Goal: Task Accomplishment & Management: Use online tool/utility

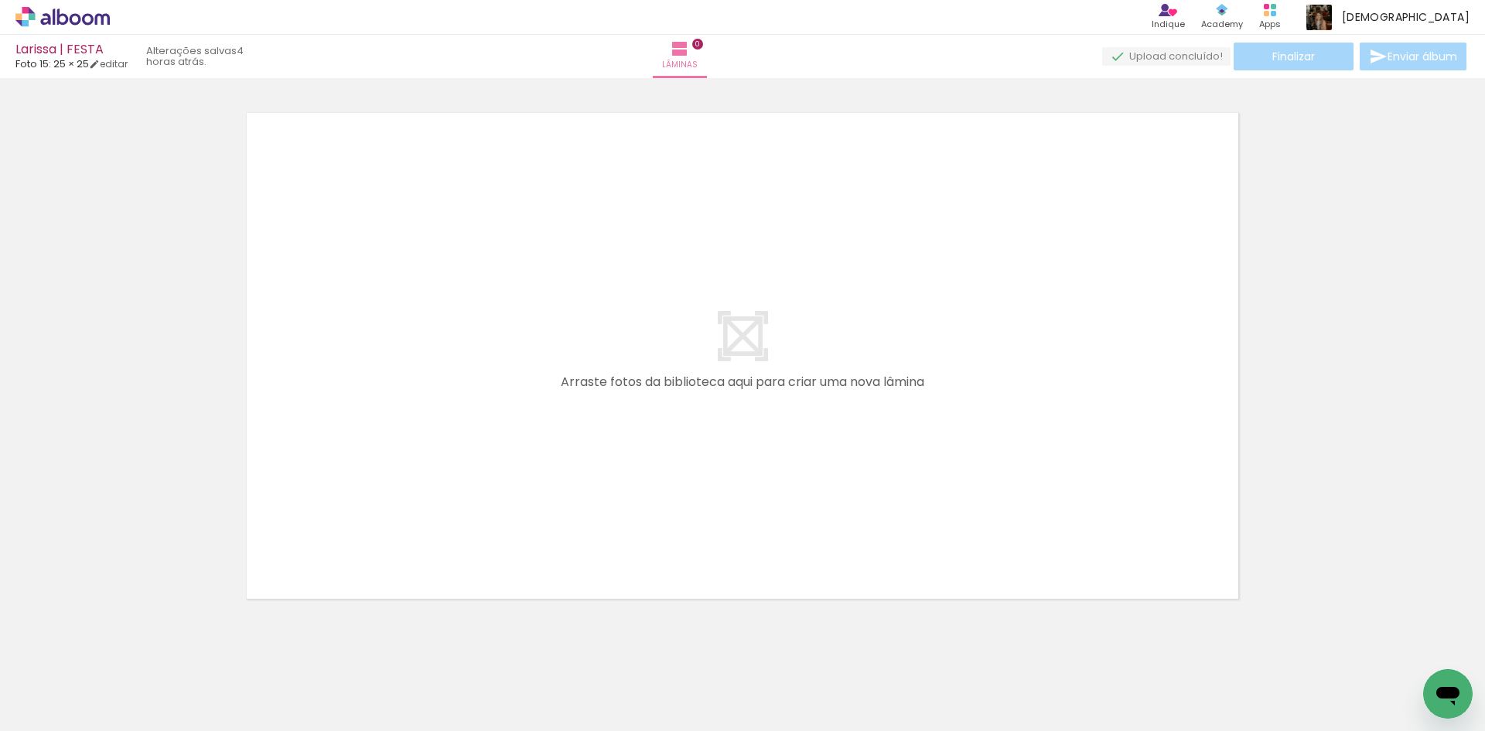
scroll to position [0, 1794]
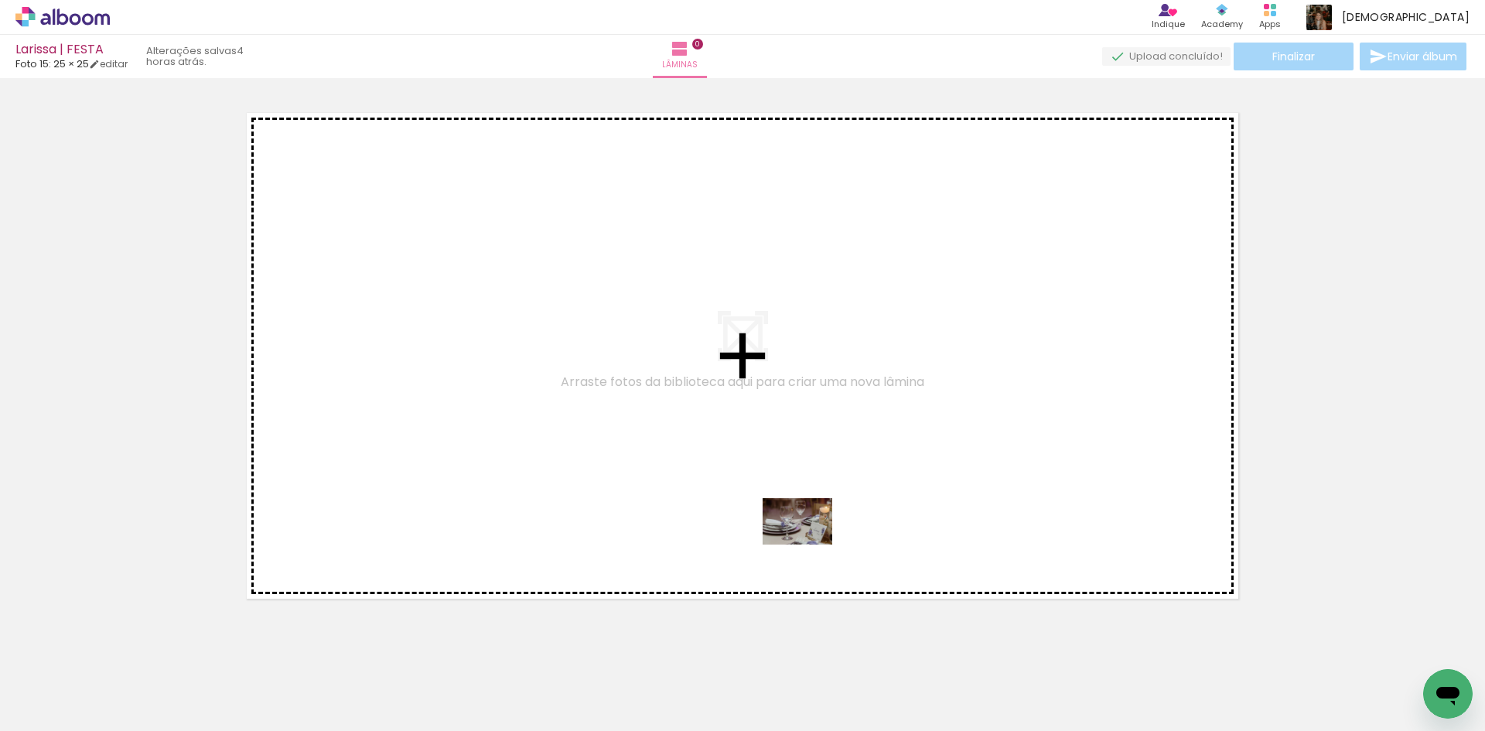
drag, startPoint x: 790, startPoint y: 686, endPoint x: 809, endPoint y: 544, distance: 143.6
click at [809, 544] on quentale-workspace at bounding box center [742, 365] width 1485 height 731
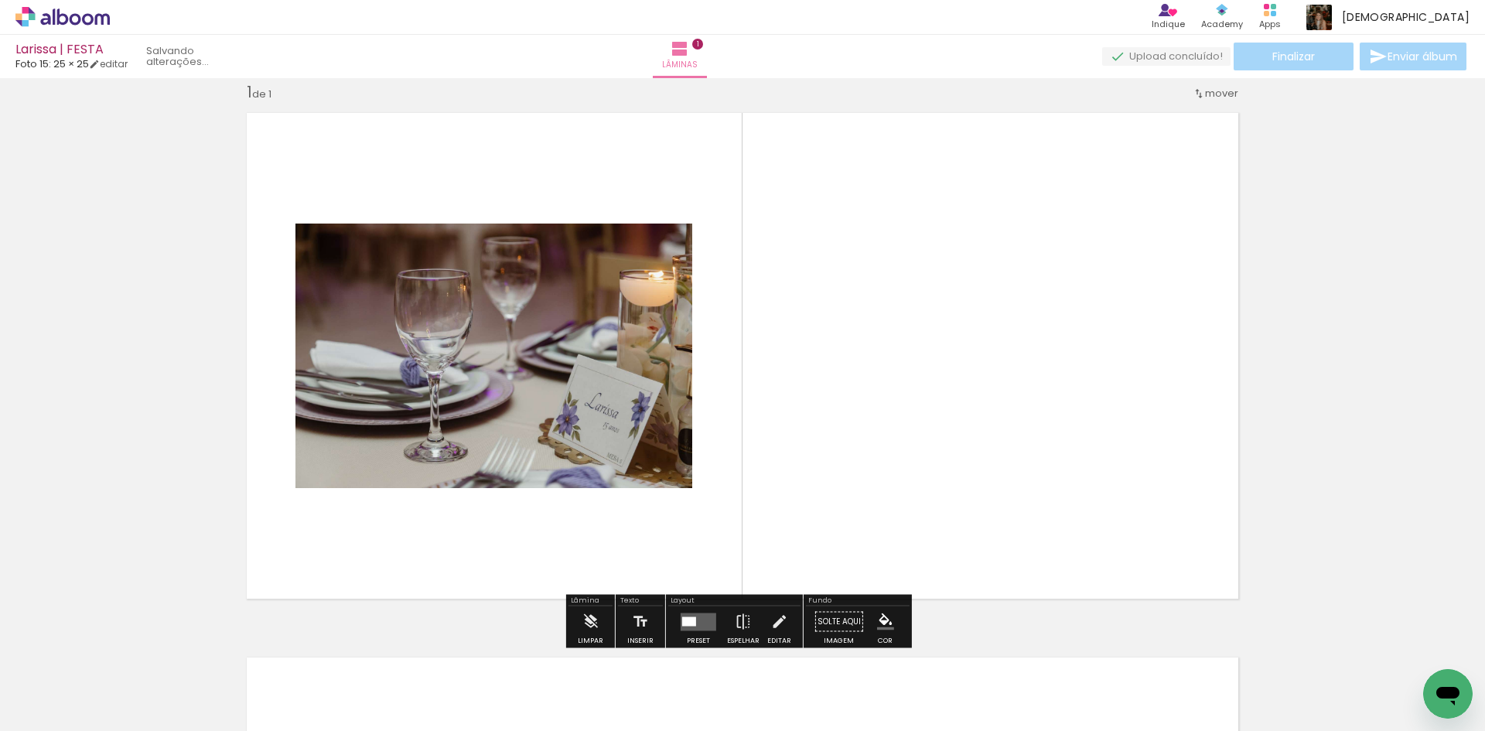
scroll to position [20, 0]
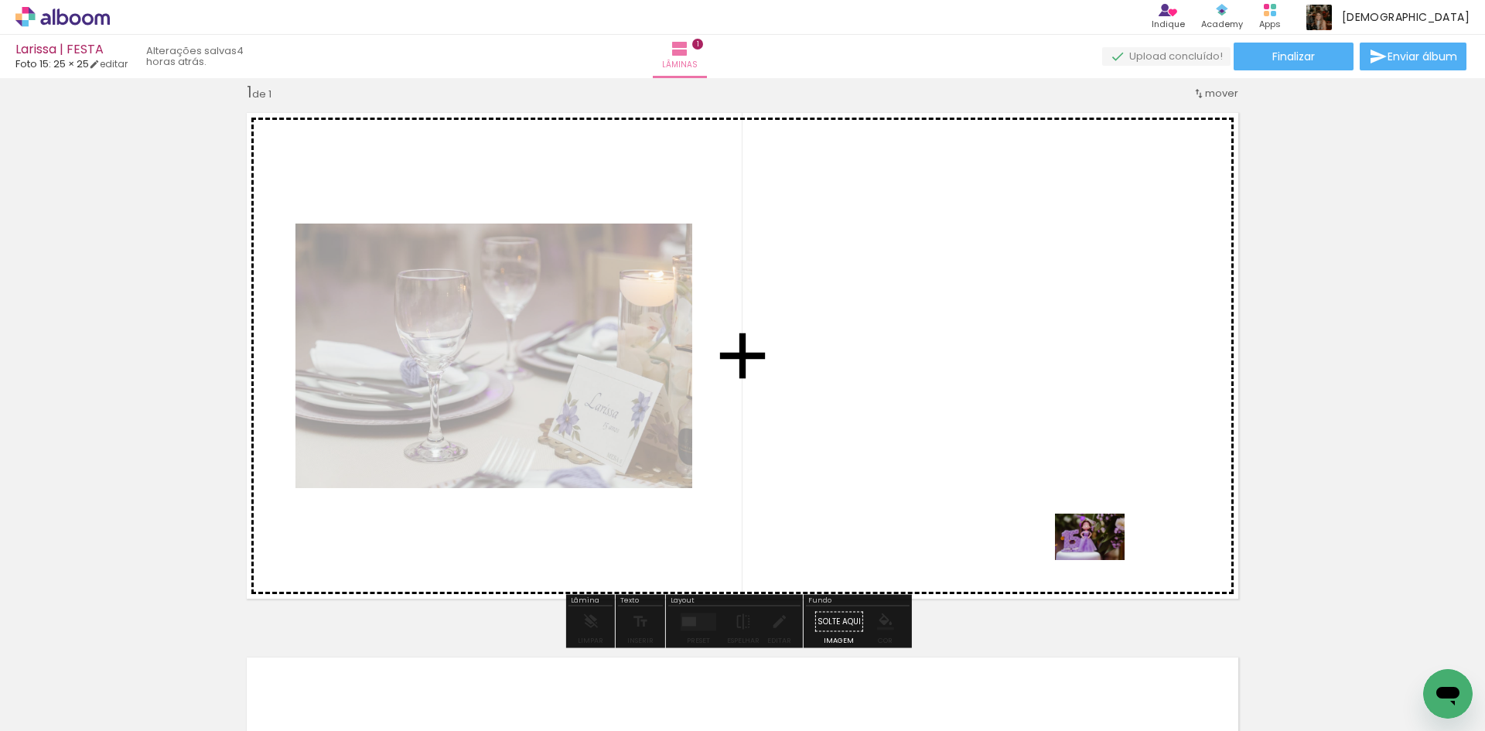
drag, startPoint x: 1121, startPoint y: 686, endPoint x: 1101, endPoint y: 560, distance: 127.6
click at [1101, 560] on quentale-workspace at bounding box center [742, 365] width 1485 height 731
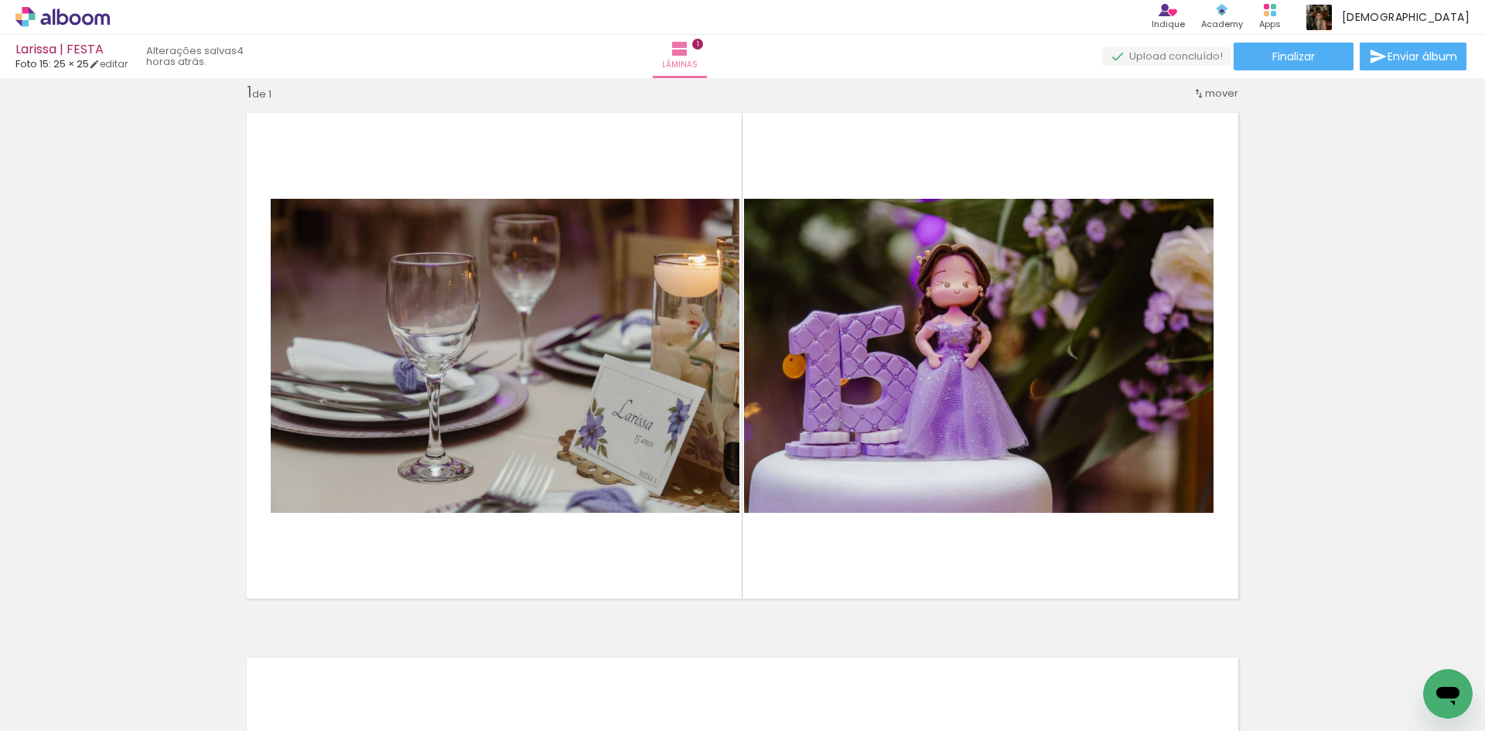
scroll to position [0, 3712]
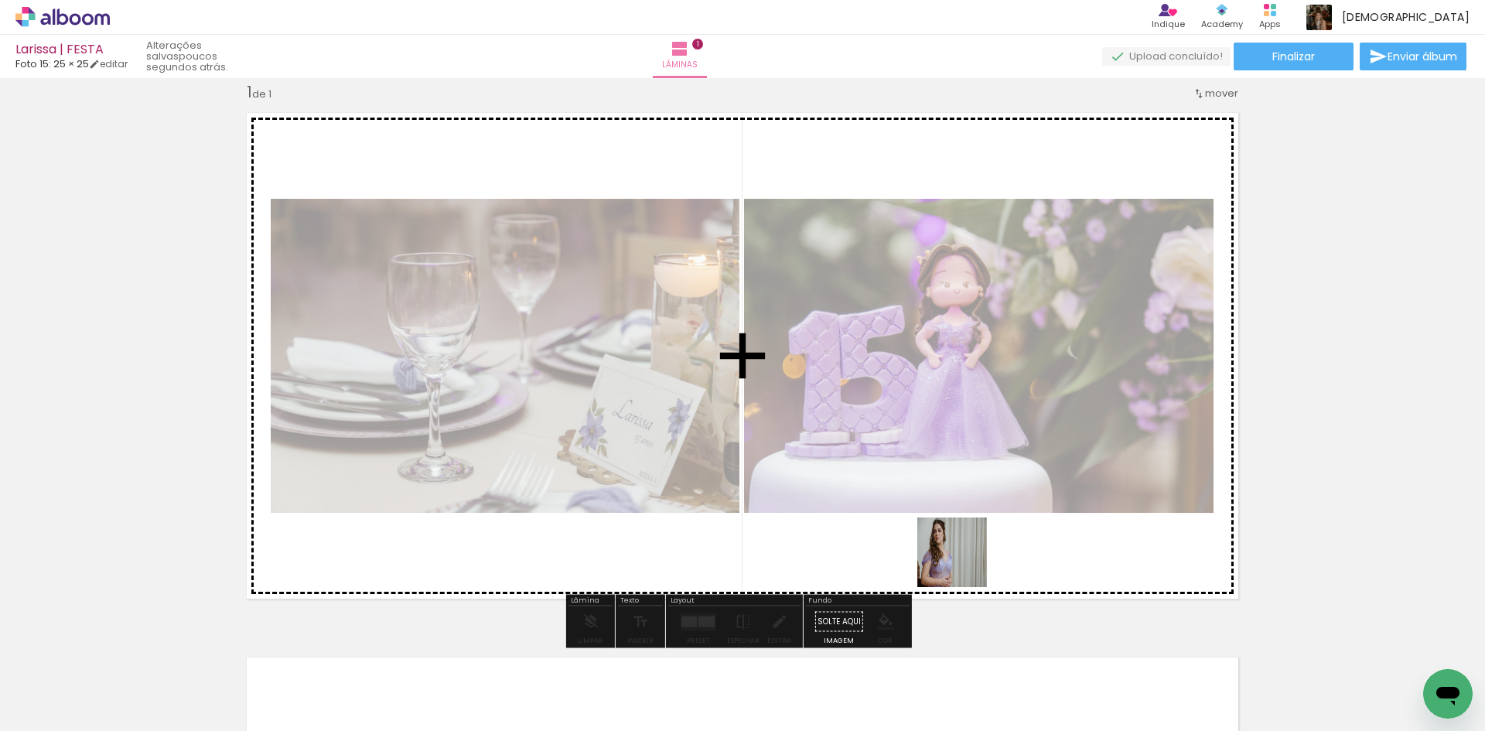
drag, startPoint x: 956, startPoint y: 669, endPoint x: 965, endPoint y: 558, distance: 110.9
click at [965, 558] on quentale-workspace at bounding box center [742, 365] width 1485 height 731
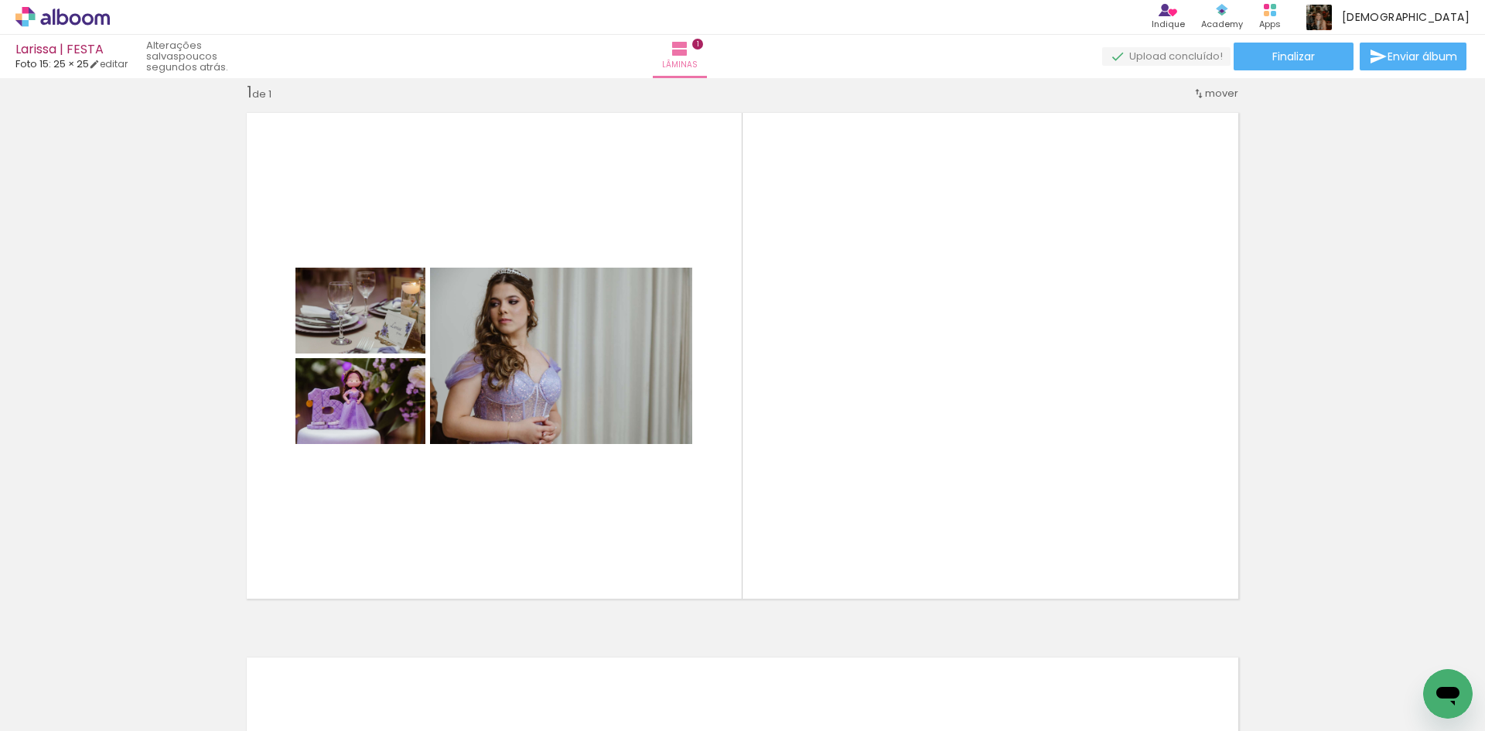
scroll to position [0, 292]
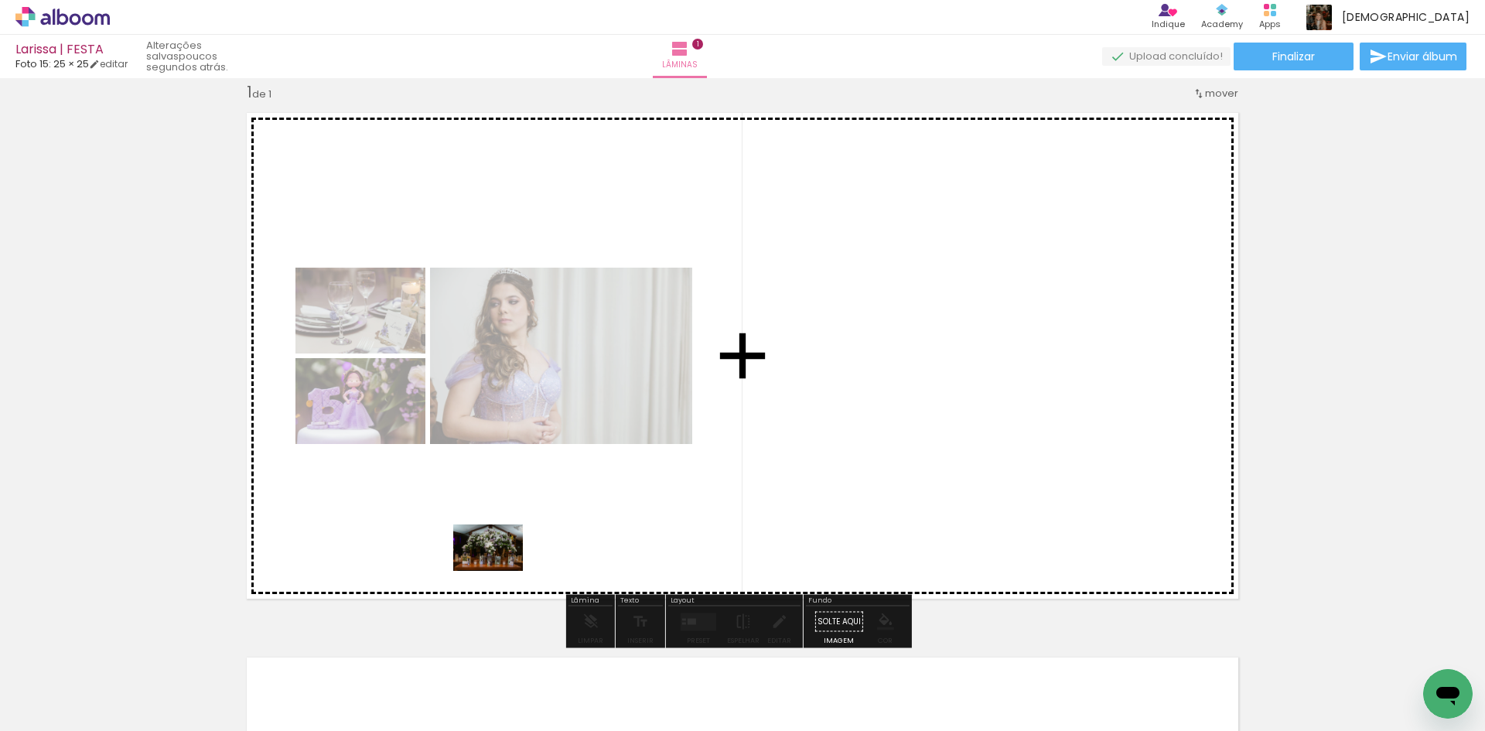
drag, startPoint x: 467, startPoint y: 679, endPoint x: 500, endPoint y: 571, distance: 113.1
click at [500, 571] on quentale-workspace at bounding box center [742, 365] width 1485 height 731
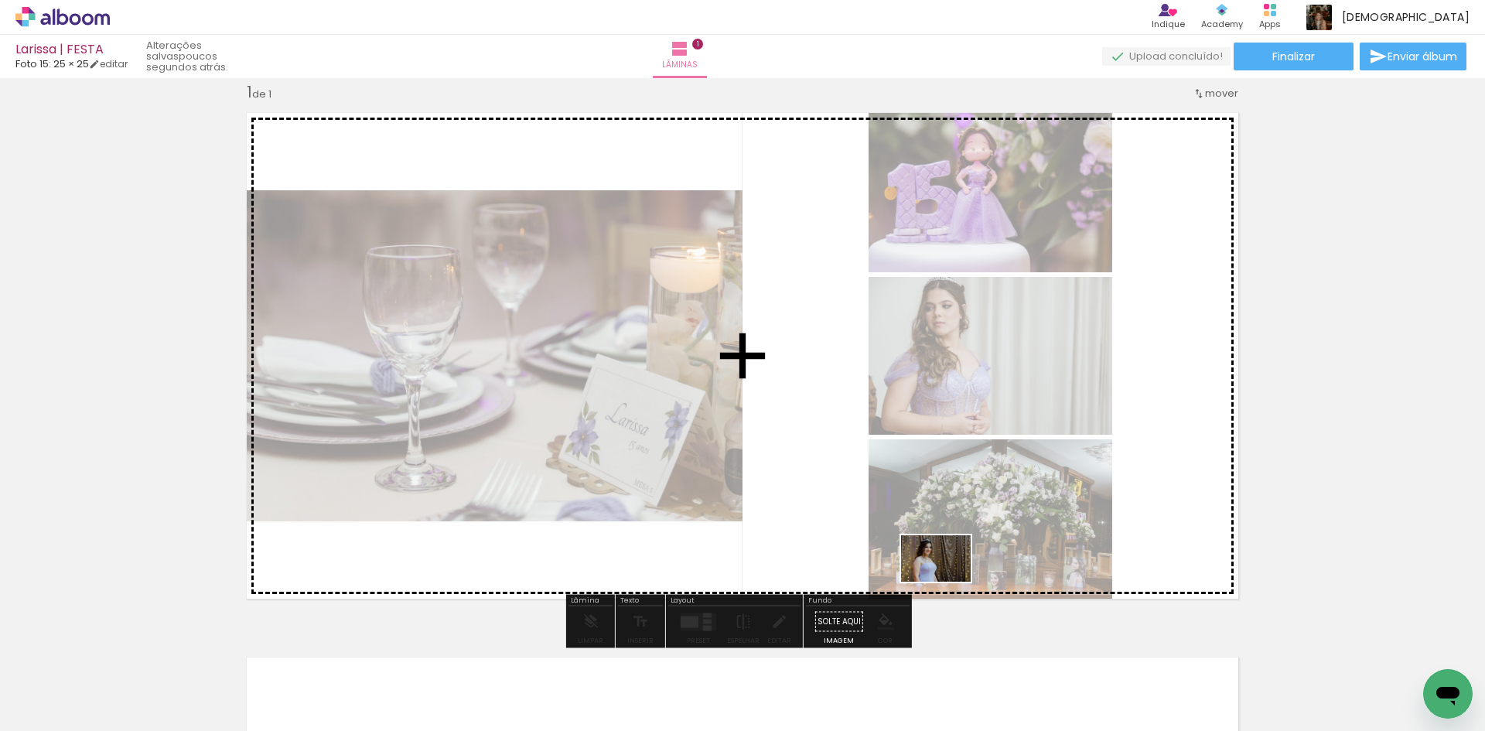
drag, startPoint x: 1005, startPoint y: 686, endPoint x: 948, endPoint y: 582, distance: 119.1
click at [948, 582] on quentale-workspace at bounding box center [742, 365] width 1485 height 731
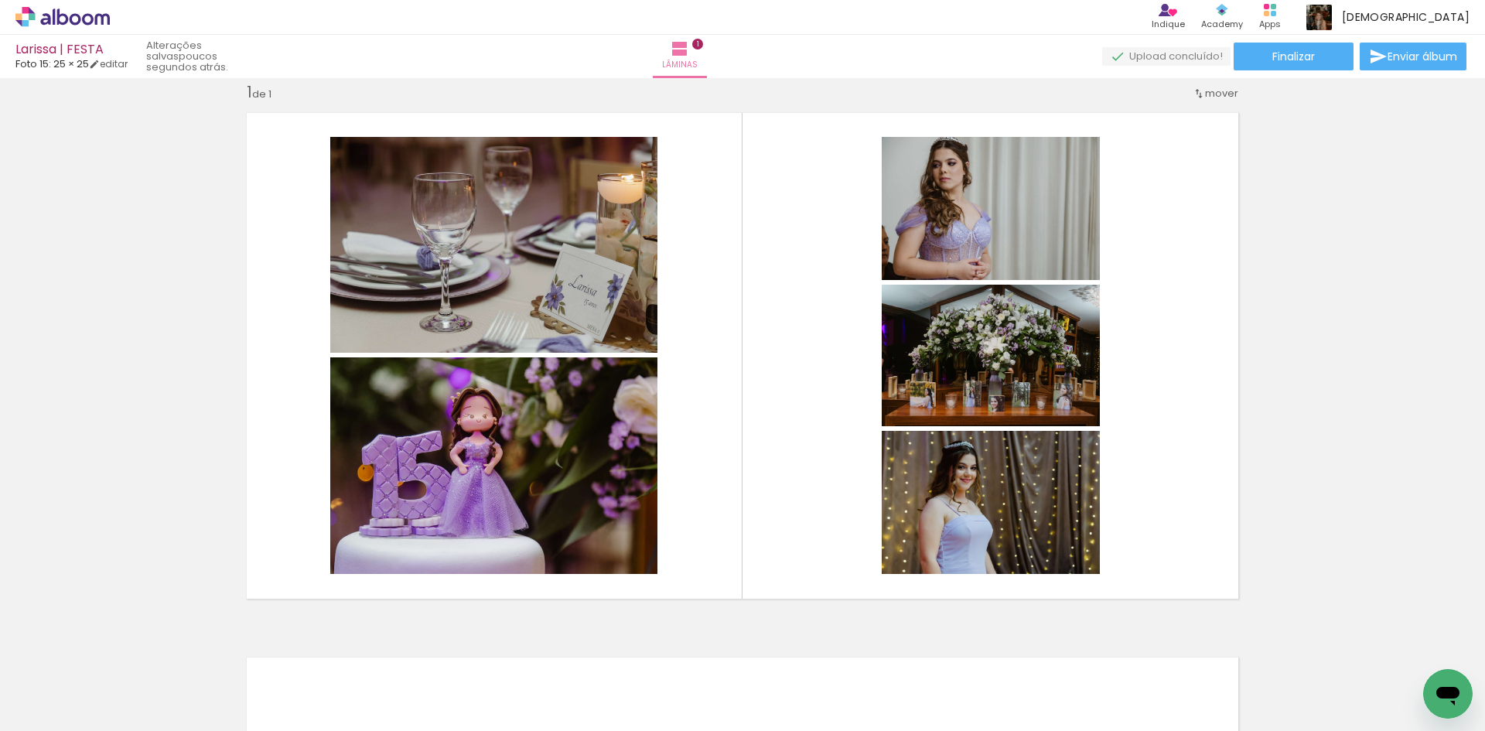
scroll to position [0, 3305]
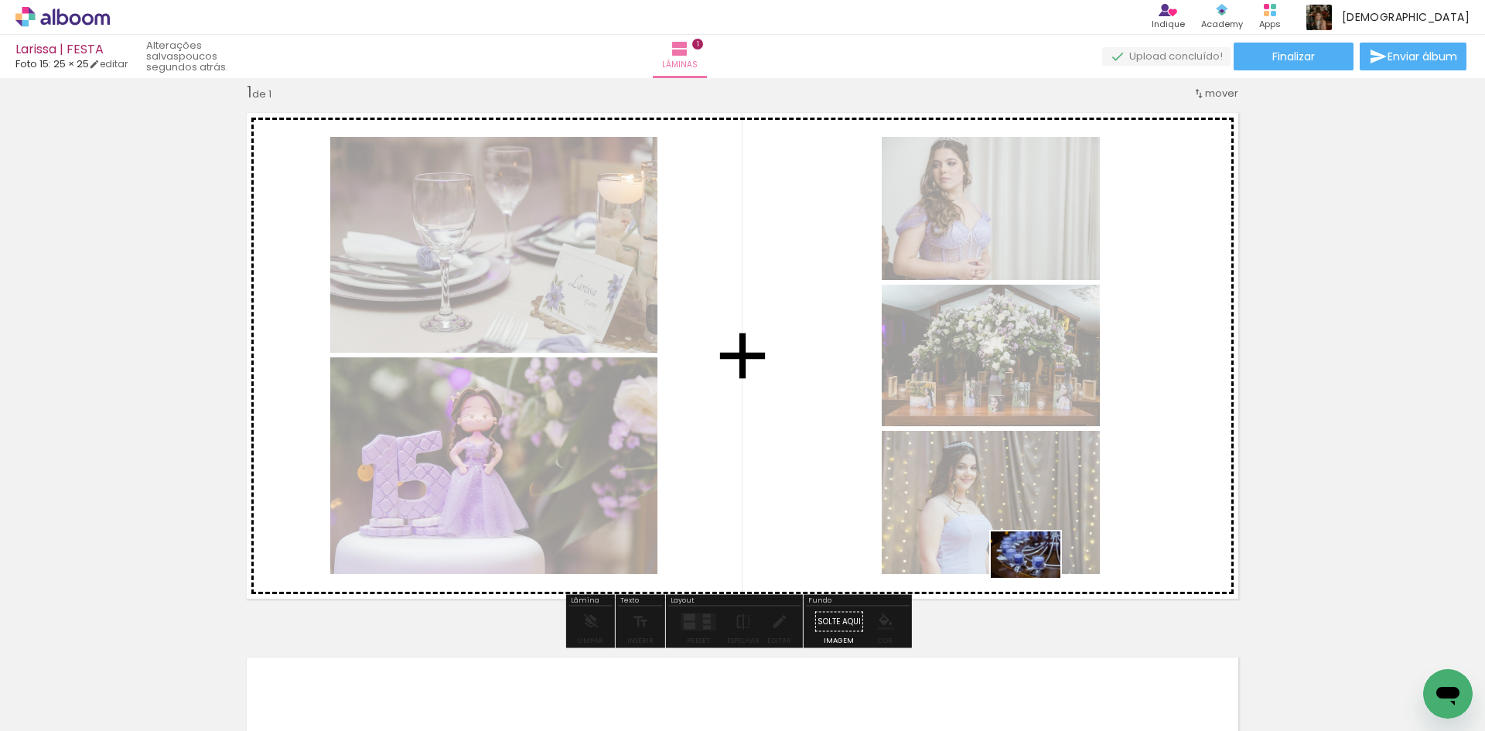
drag, startPoint x: 1023, startPoint y: 687, endPoint x: 1037, endPoint y: 576, distance: 111.5
click at [1037, 576] on quentale-workspace at bounding box center [742, 365] width 1485 height 731
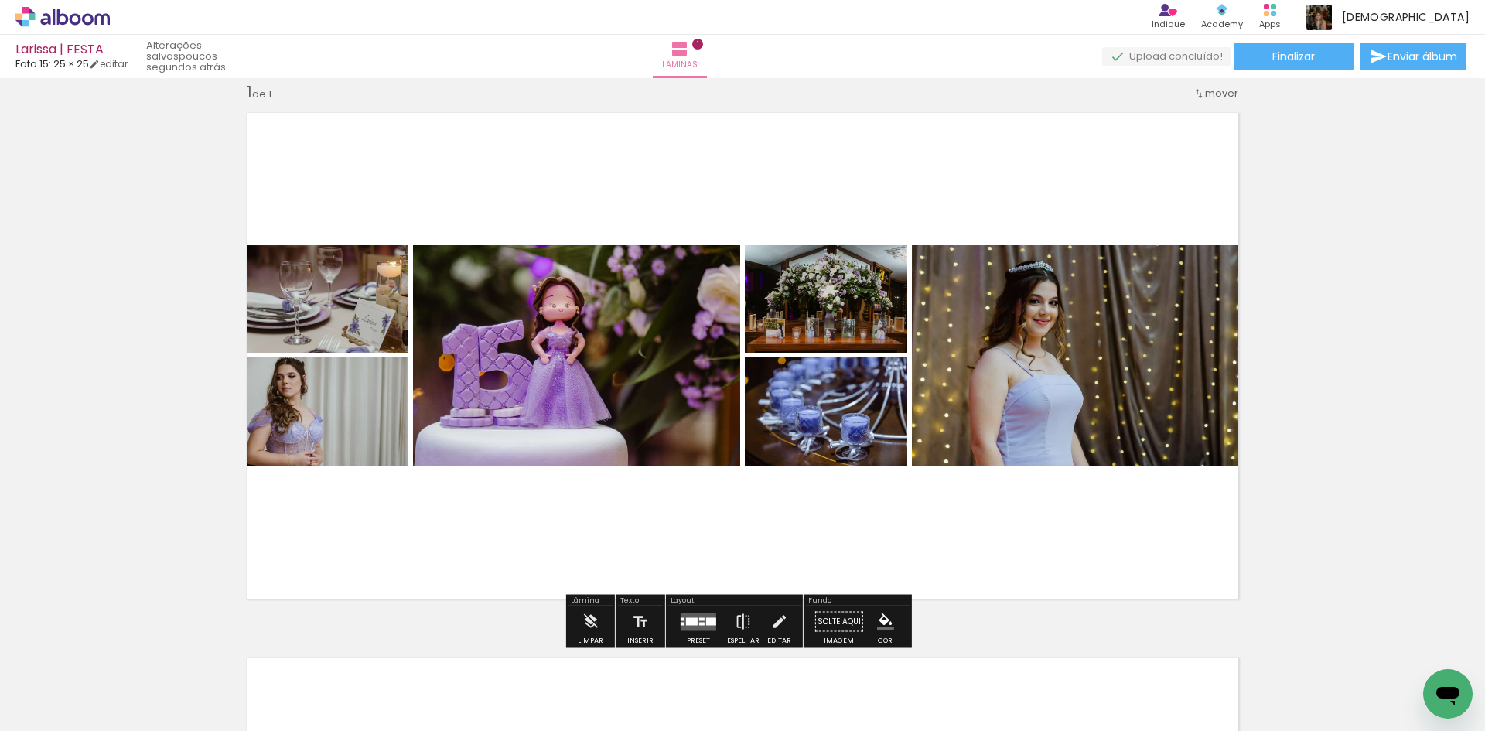
click at [706, 620] on div at bounding box center [711, 621] width 10 height 8
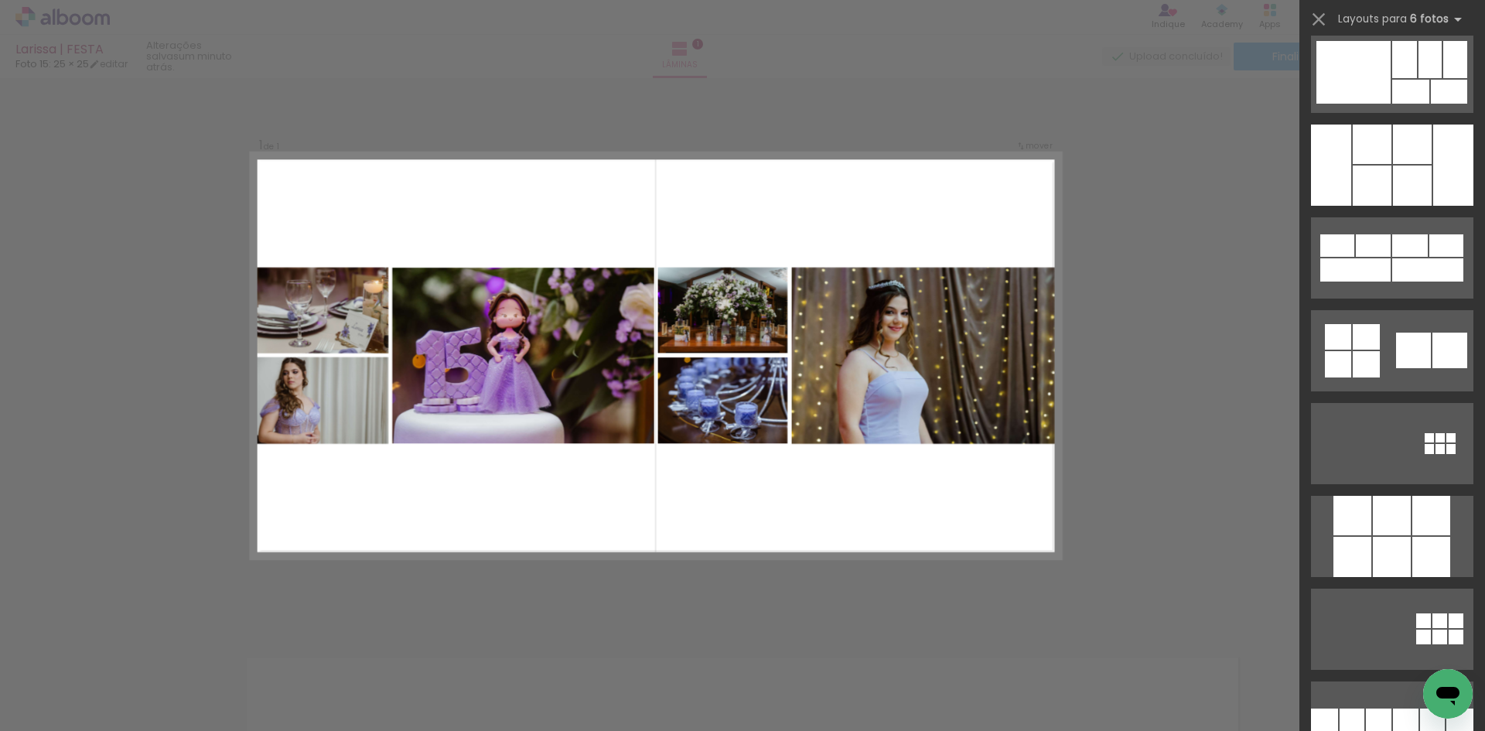
scroll to position [30317, 0]
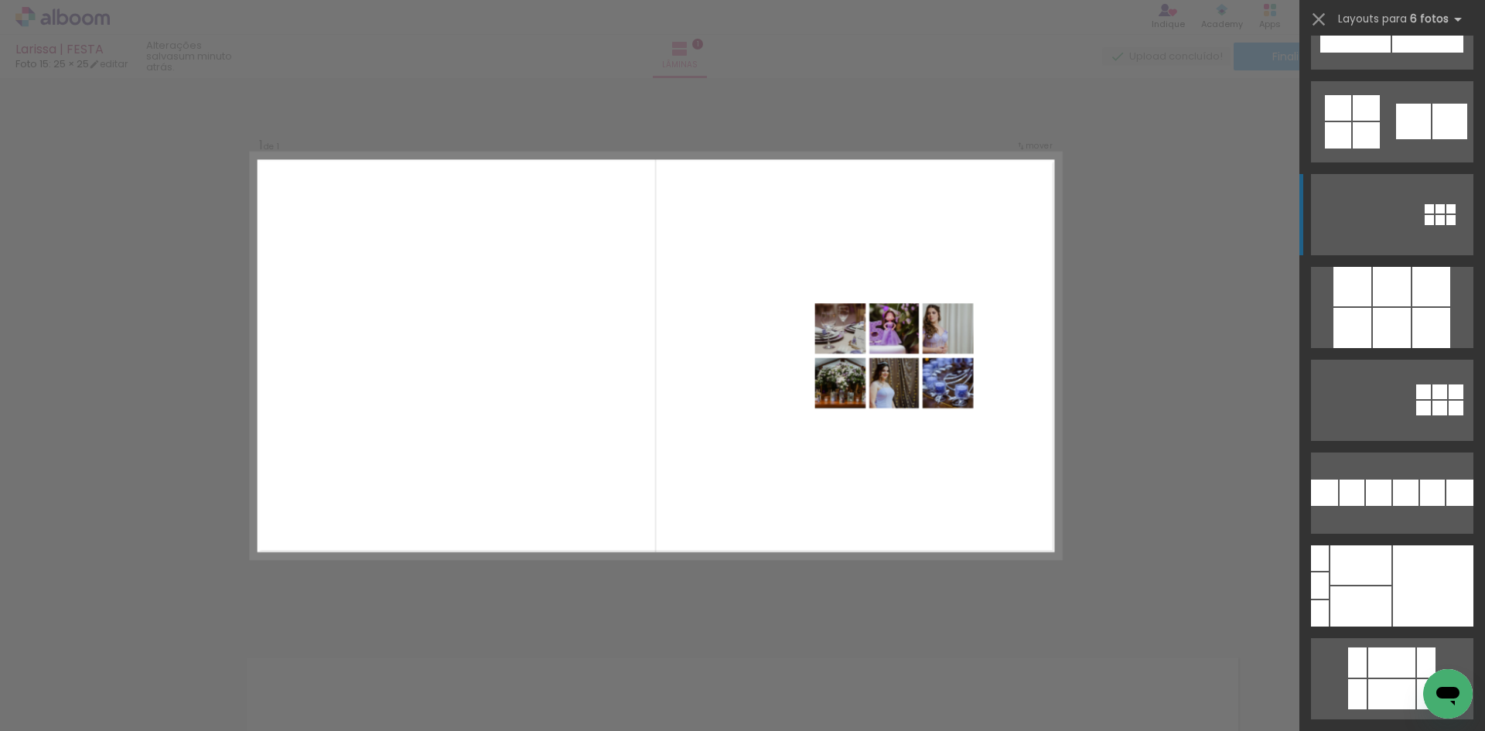
click at [1447, 221] on div at bounding box center [1450, 220] width 9 height 10
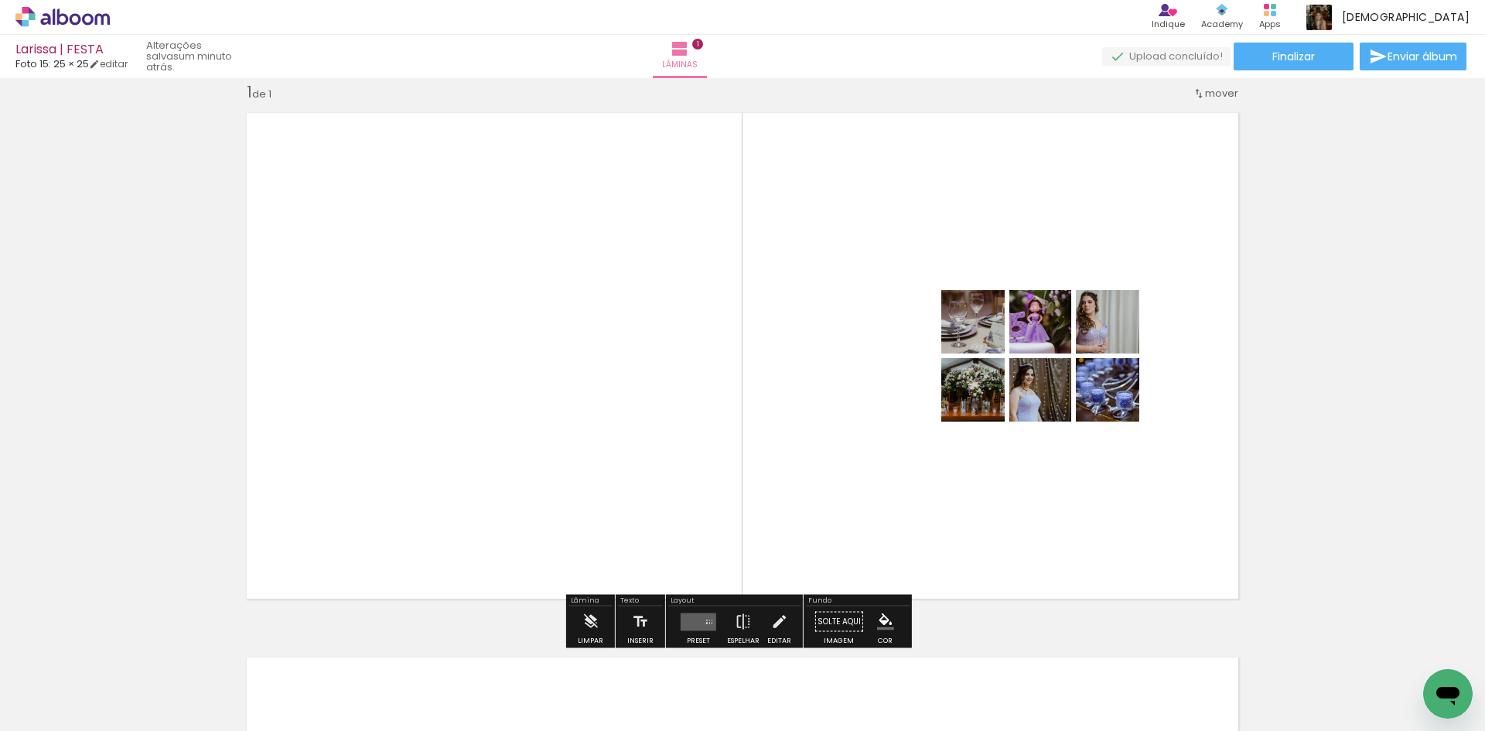
click at [693, 622] on quentale-layouter at bounding box center [699, 622] width 36 height 18
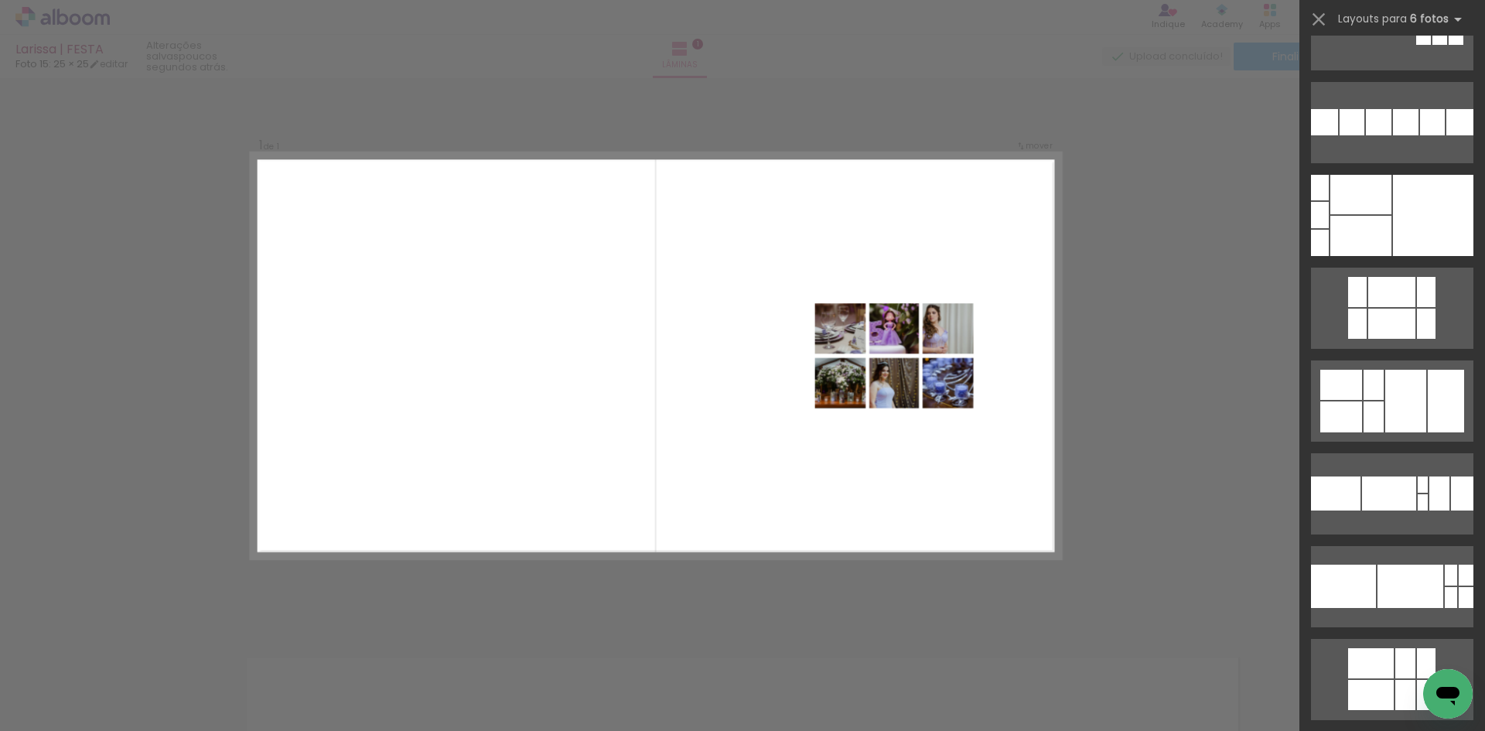
scroll to position [30516, 0]
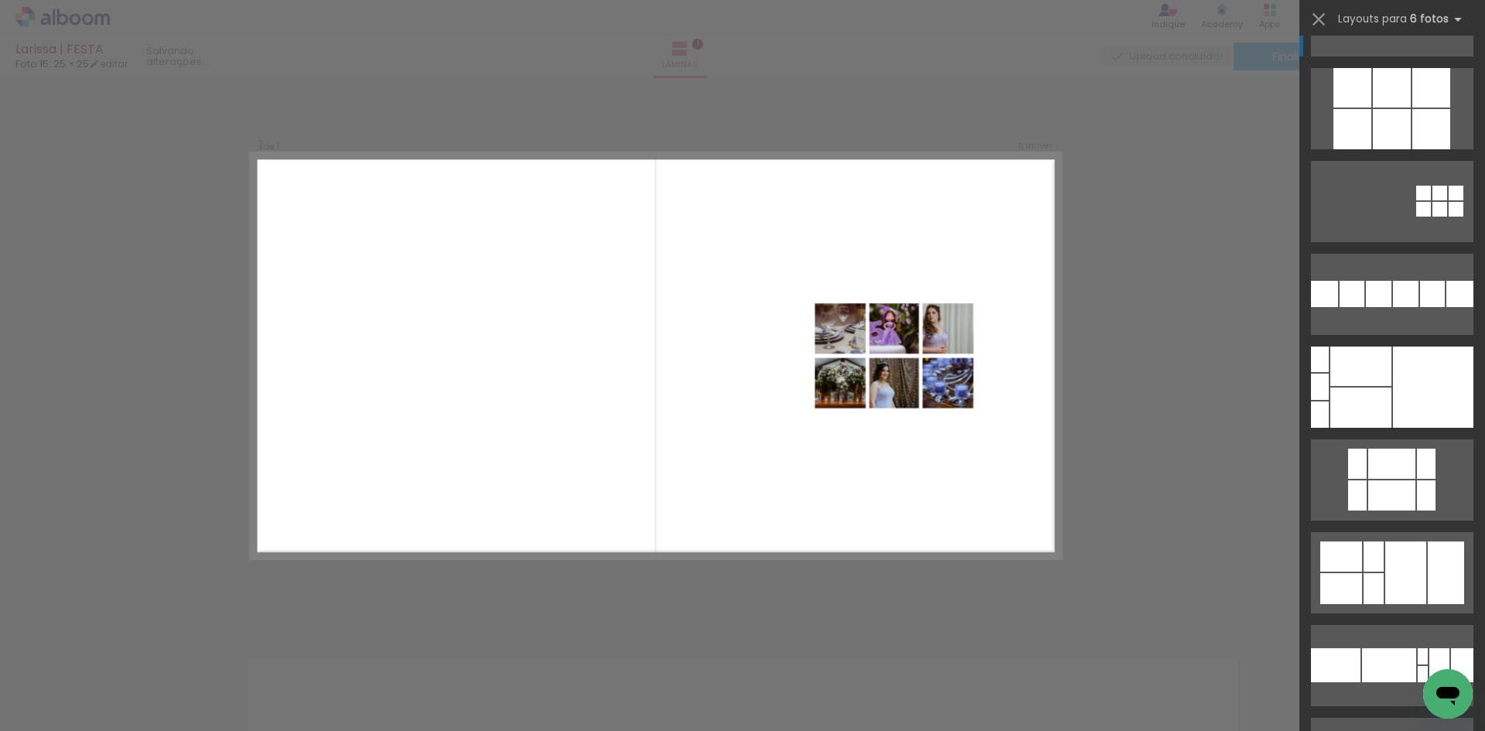
click at [1159, 497] on div "Confirmar Cancelar" at bounding box center [742, 621] width 1485 height 1126
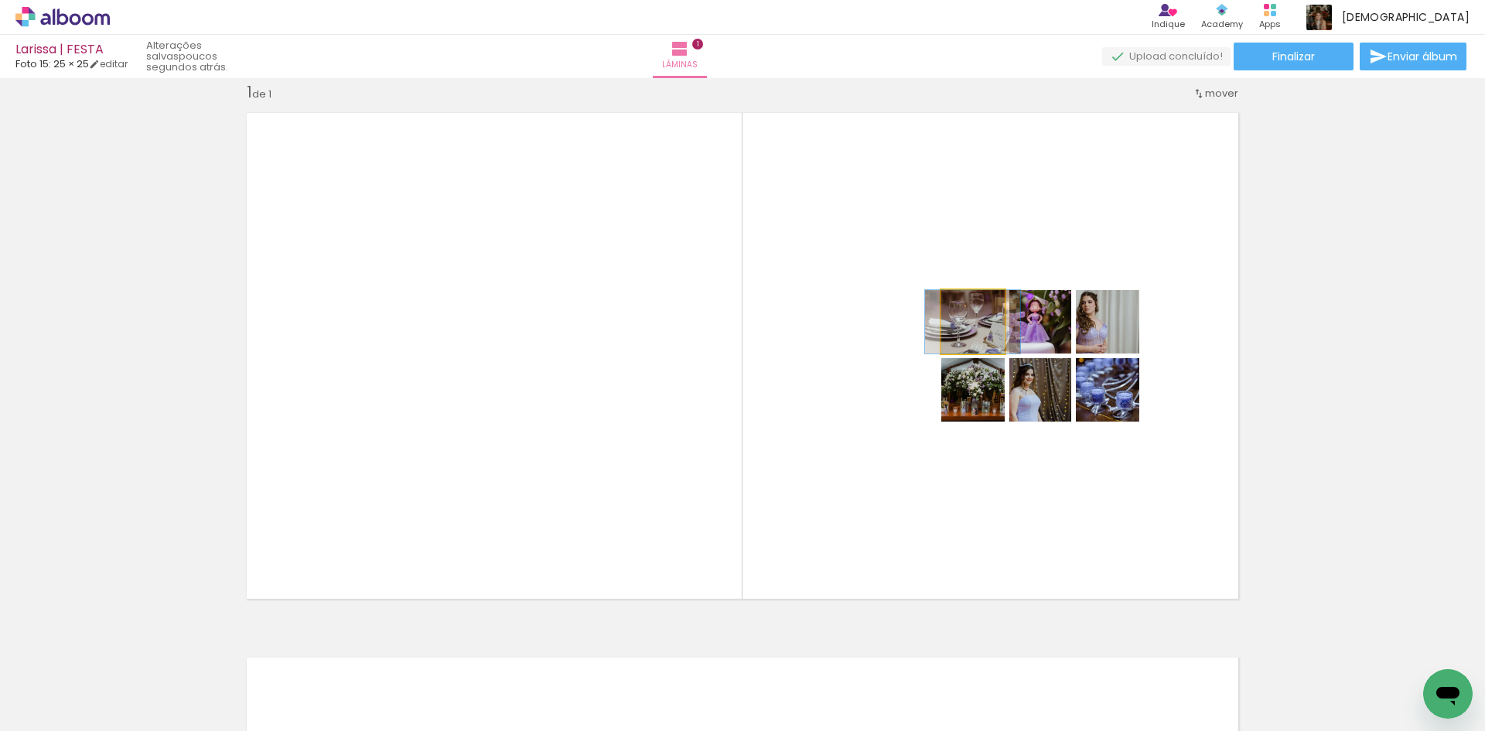
click at [962, 346] on quentale-photo at bounding box center [972, 321] width 63 height 63
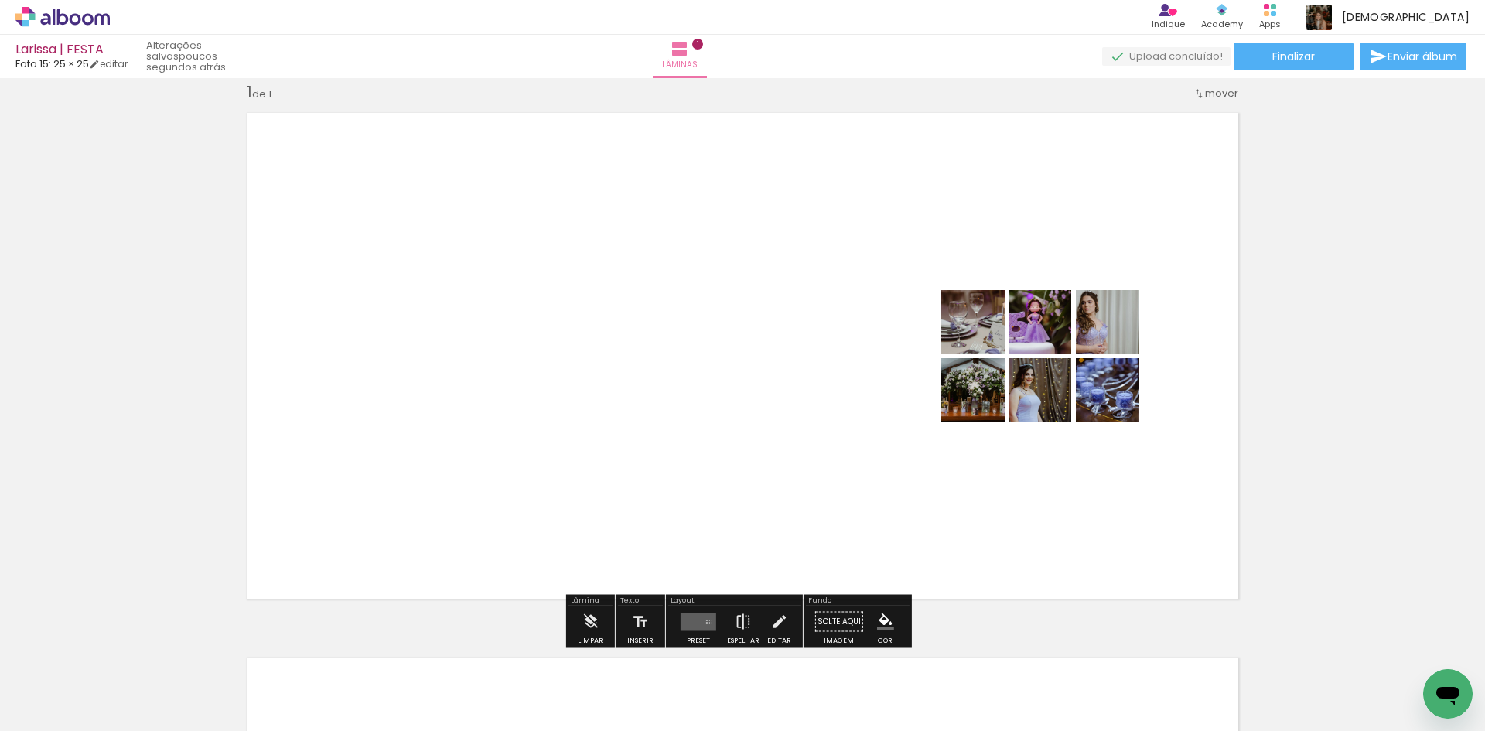
click at [955, 351] on quentale-photo at bounding box center [972, 321] width 63 height 63
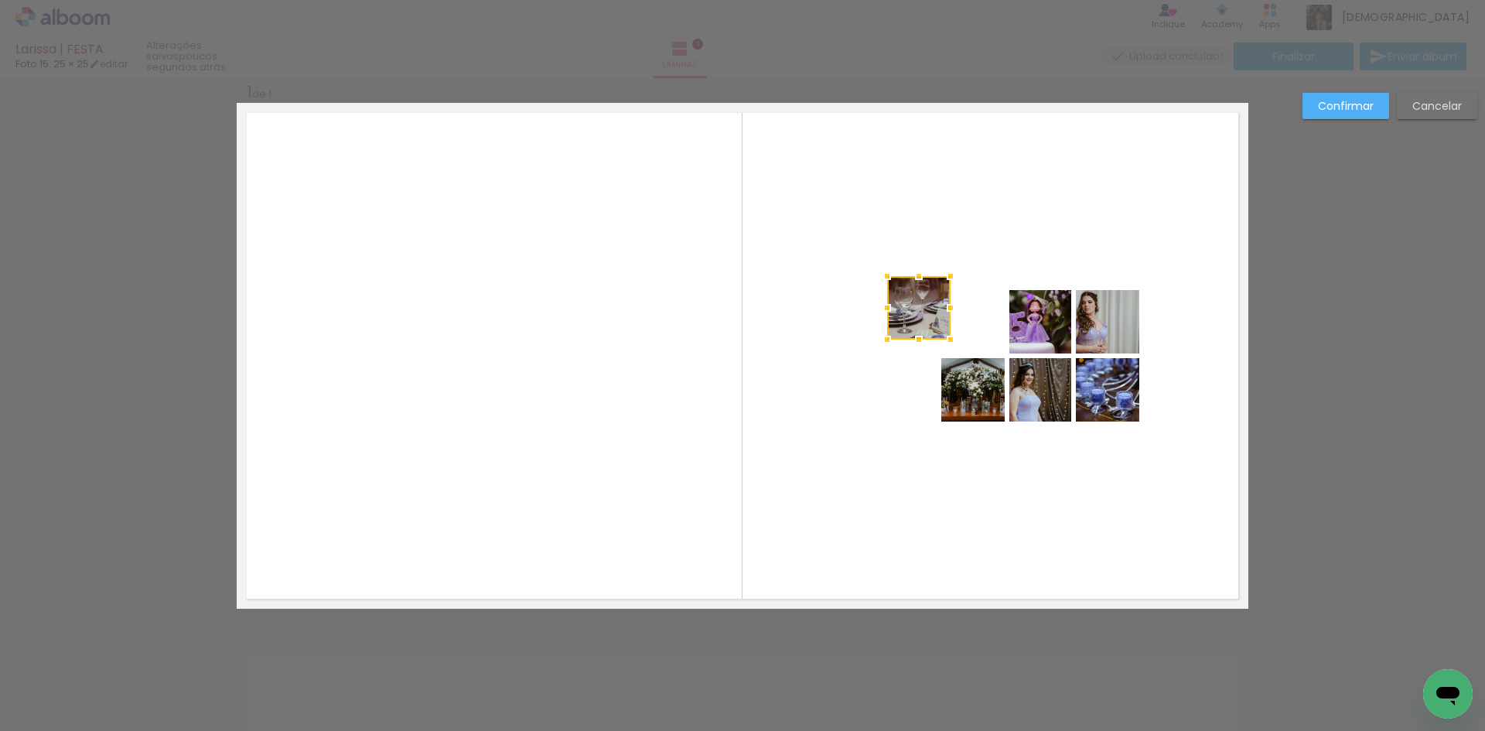
drag, startPoint x: 971, startPoint y: 322, endPoint x: 917, endPoint y: 308, distance: 55.9
click at [917, 308] on div at bounding box center [918, 307] width 63 height 63
drag, startPoint x: 1039, startPoint y: 315, endPoint x: 1005, endPoint y: 297, distance: 38.4
drag, startPoint x: 1030, startPoint y: 323, endPoint x: 975, endPoint y: 308, distance: 57.6
click at [975, 308] on div at bounding box center [985, 307] width 62 height 63
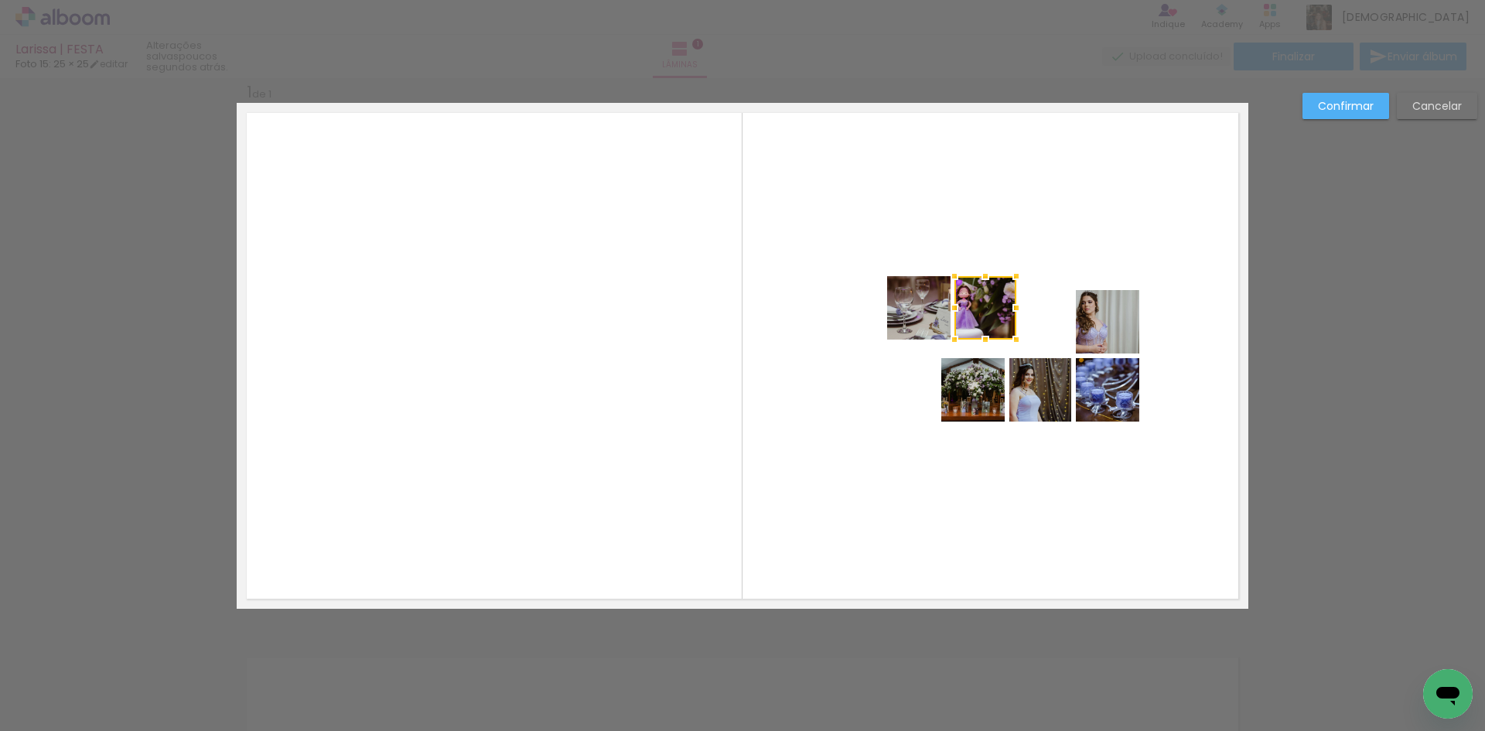
click at [1098, 316] on quentale-photo at bounding box center [1107, 321] width 63 height 63
drag, startPoint x: 1104, startPoint y: 319, endPoint x: 1067, endPoint y: 301, distance: 40.5
click at [1067, 301] on div at bounding box center [1051, 307] width 63 height 63
click at [1286, 387] on div "Confirmar Cancelar" at bounding box center [742, 621] width 1485 height 1126
click at [1210, 365] on quentale-layouter at bounding box center [743, 356] width 1012 height 506
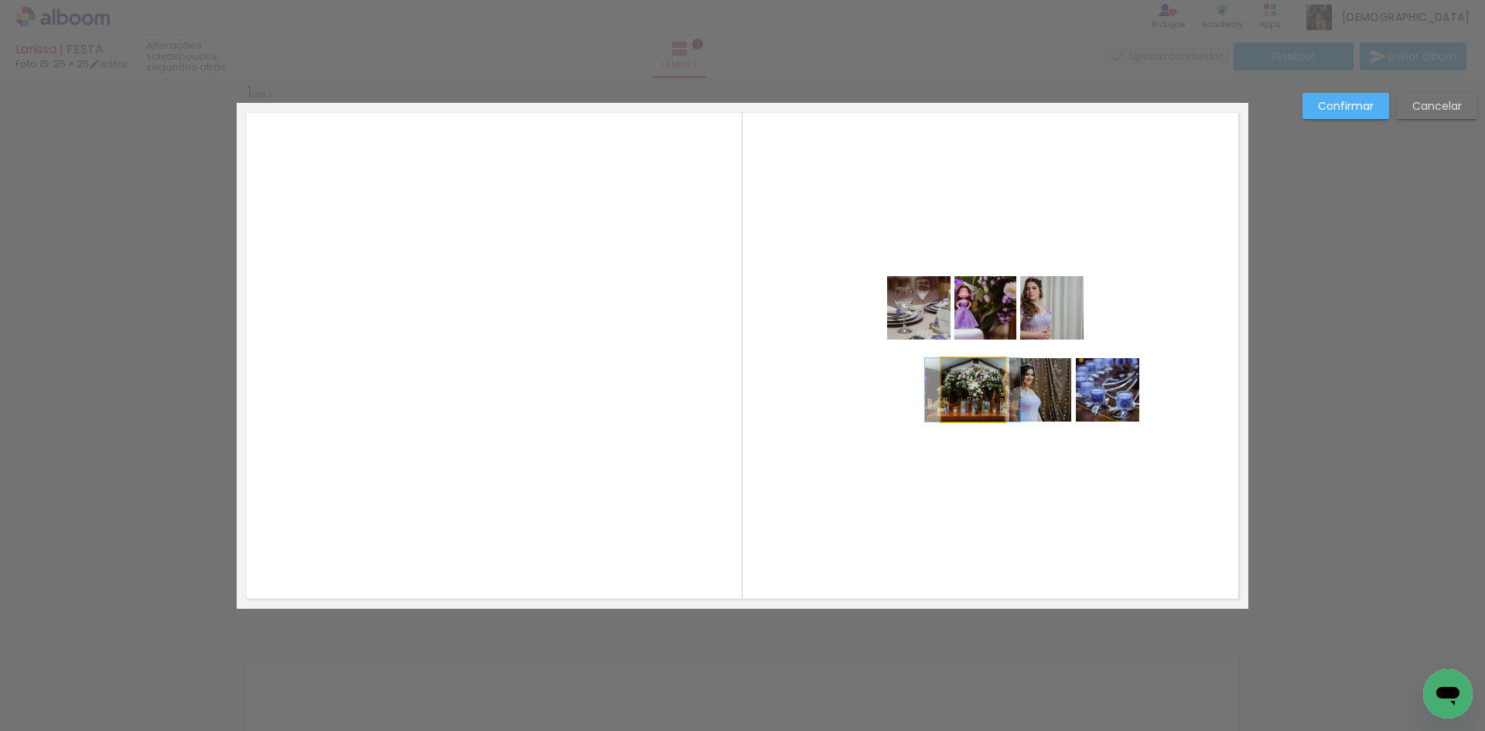
click at [966, 400] on quentale-photo at bounding box center [972, 389] width 63 height 63
drag, startPoint x: 972, startPoint y: 399, endPoint x: 930, endPoint y: 415, distance: 44.8
click at [930, 407] on div at bounding box center [918, 374] width 63 height 63
drag, startPoint x: 901, startPoint y: 369, endPoint x: 907, endPoint y: 386, distance: 17.9
click at [907, 386] on div at bounding box center [918, 391] width 63 height 63
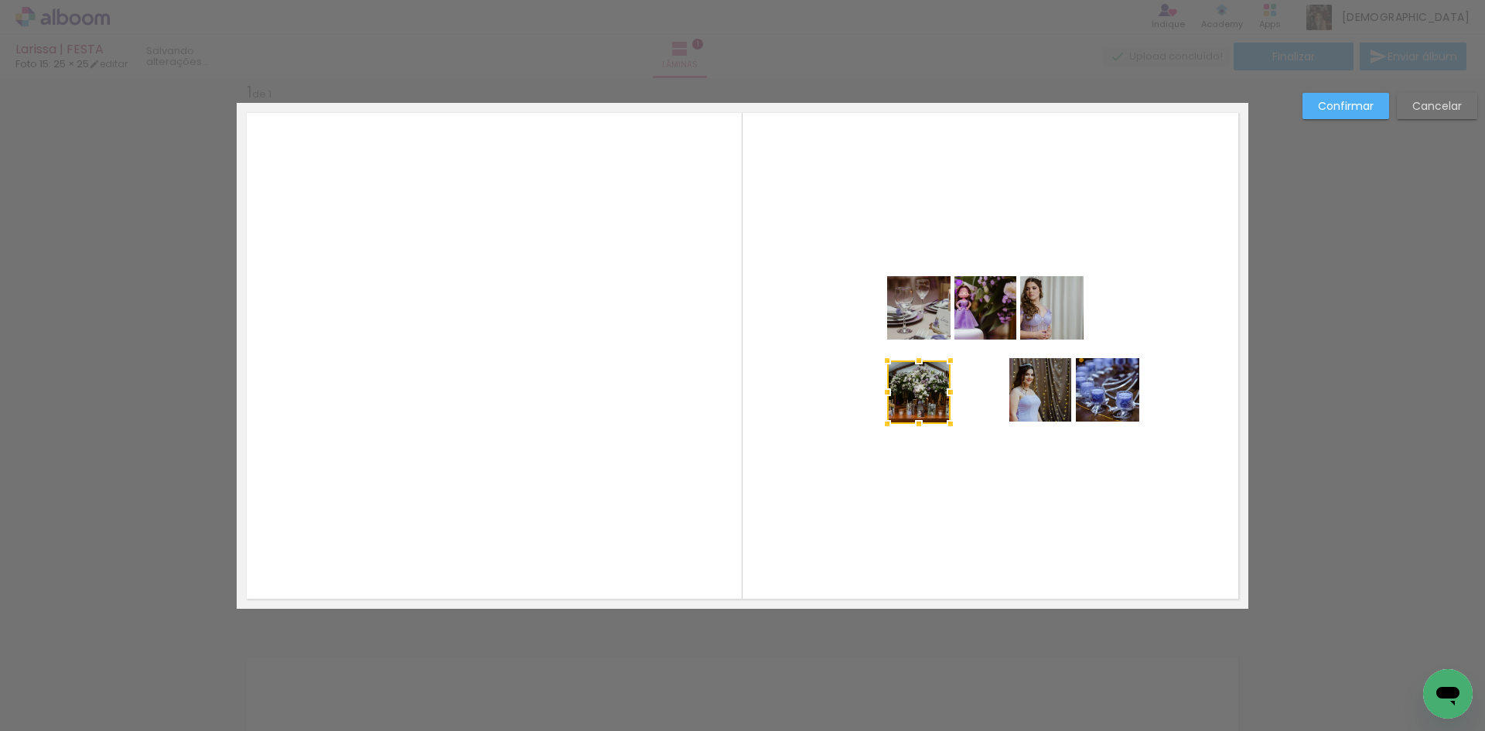
click at [980, 473] on quentale-layouter at bounding box center [743, 356] width 1012 height 506
click at [1042, 396] on quentale-photo at bounding box center [1040, 389] width 62 height 63
drag, startPoint x: 1044, startPoint y: 390, endPoint x: 990, endPoint y: 394, distance: 54.3
click at [990, 394] on div at bounding box center [985, 391] width 62 height 63
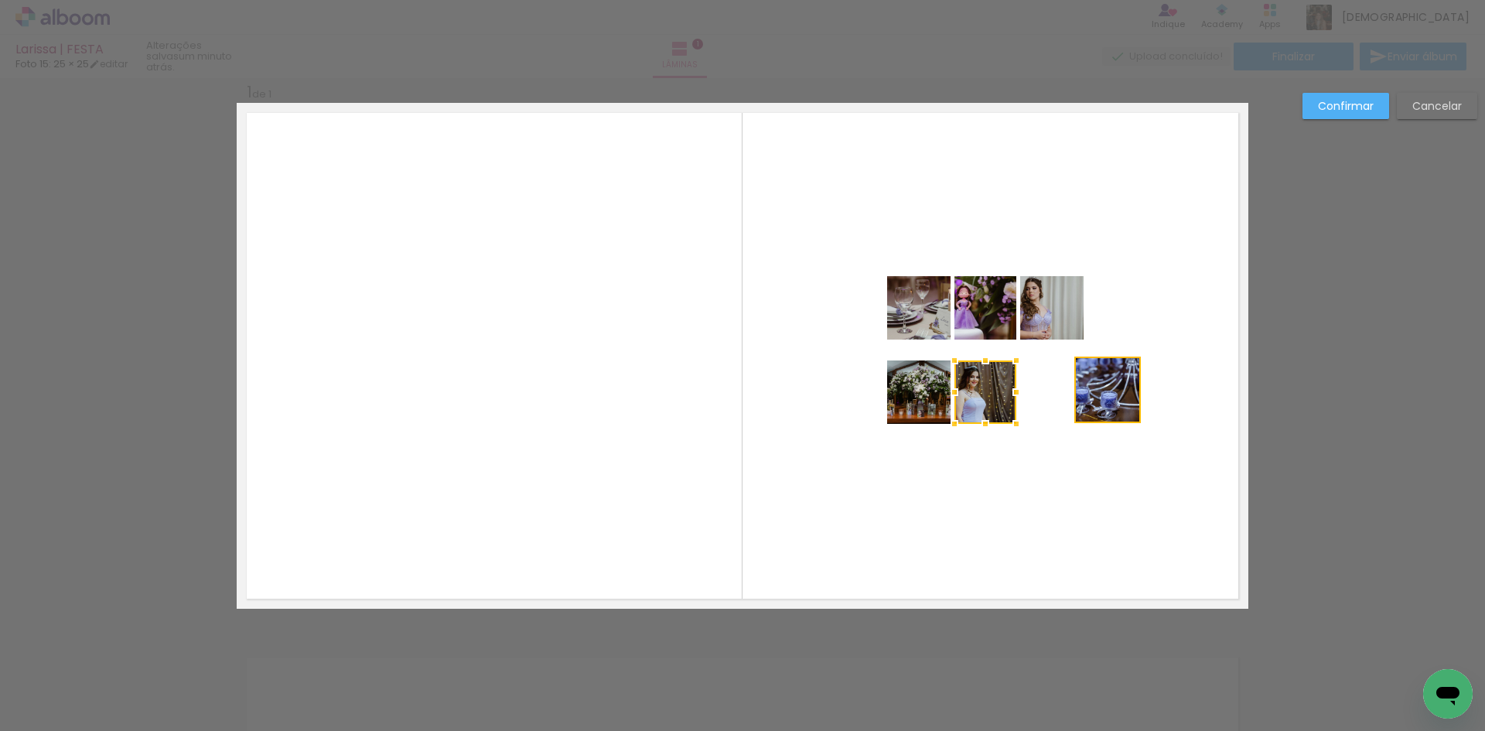
drag, startPoint x: 1109, startPoint y: 388, endPoint x: 1062, endPoint y: 390, distance: 47.2
click at [1062, 390] on quentale-layouter at bounding box center [743, 356] width 1012 height 506
drag, startPoint x: 1106, startPoint y: 385, endPoint x: 1081, endPoint y: 388, distance: 25.6
drag, startPoint x: 1110, startPoint y: 382, endPoint x: 1057, endPoint y: 386, distance: 52.7
click at [1057, 386] on div at bounding box center [1051, 391] width 63 height 63
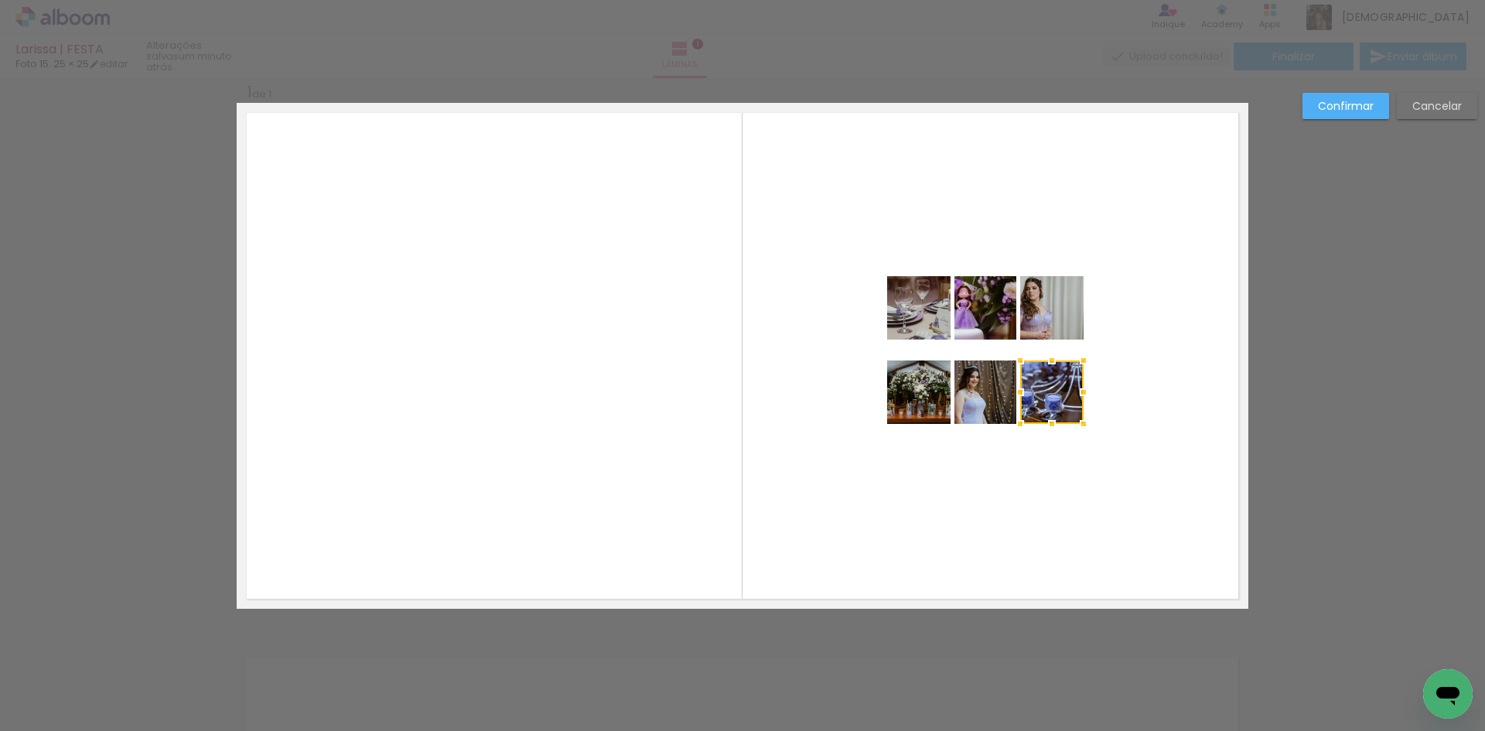
click at [1061, 483] on quentale-layouter at bounding box center [743, 356] width 1012 height 506
click at [920, 402] on quentale-photo at bounding box center [918, 391] width 63 height 63
drag, startPoint x: 913, startPoint y: 394, endPoint x: 913, endPoint y: 405, distance: 10.1
click at [913, 405] on div at bounding box center [918, 401] width 63 height 63
click at [990, 403] on quentale-photo at bounding box center [985, 391] width 62 height 63
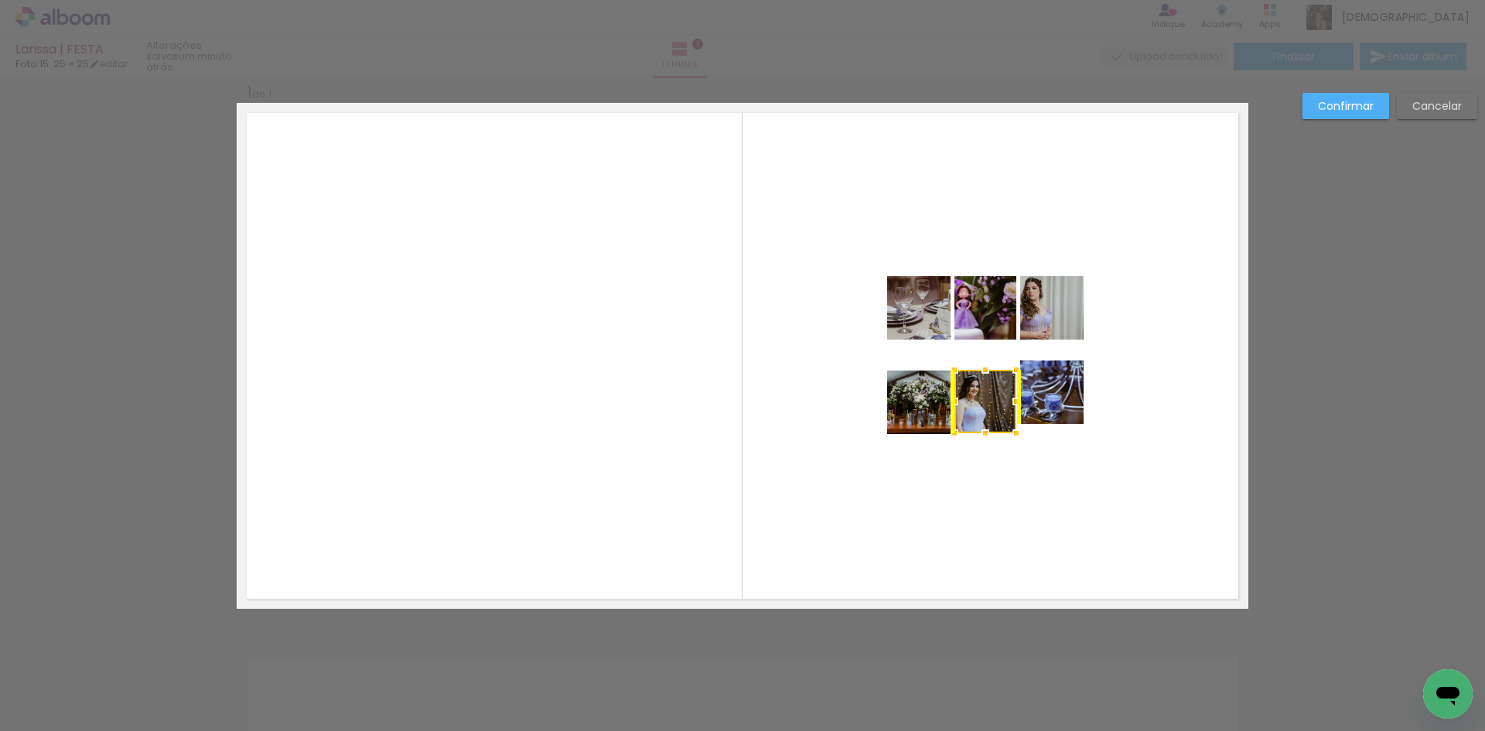
drag, startPoint x: 985, startPoint y: 388, endPoint x: 985, endPoint y: 397, distance: 9.3
click at [985, 397] on div at bounding box center [985, 401] width 62 height 63
click at [1030, 388] on quentale-photo at bounding box center [1051, 391] width 63 height 63
drag, startPoint x: 1037, startPoint y: 378, endPoint x: 1036, endPoint y: 387, distance: 8.6
click at [1036, 387] on div at bounding box center [1052, 401] width 63 height 63
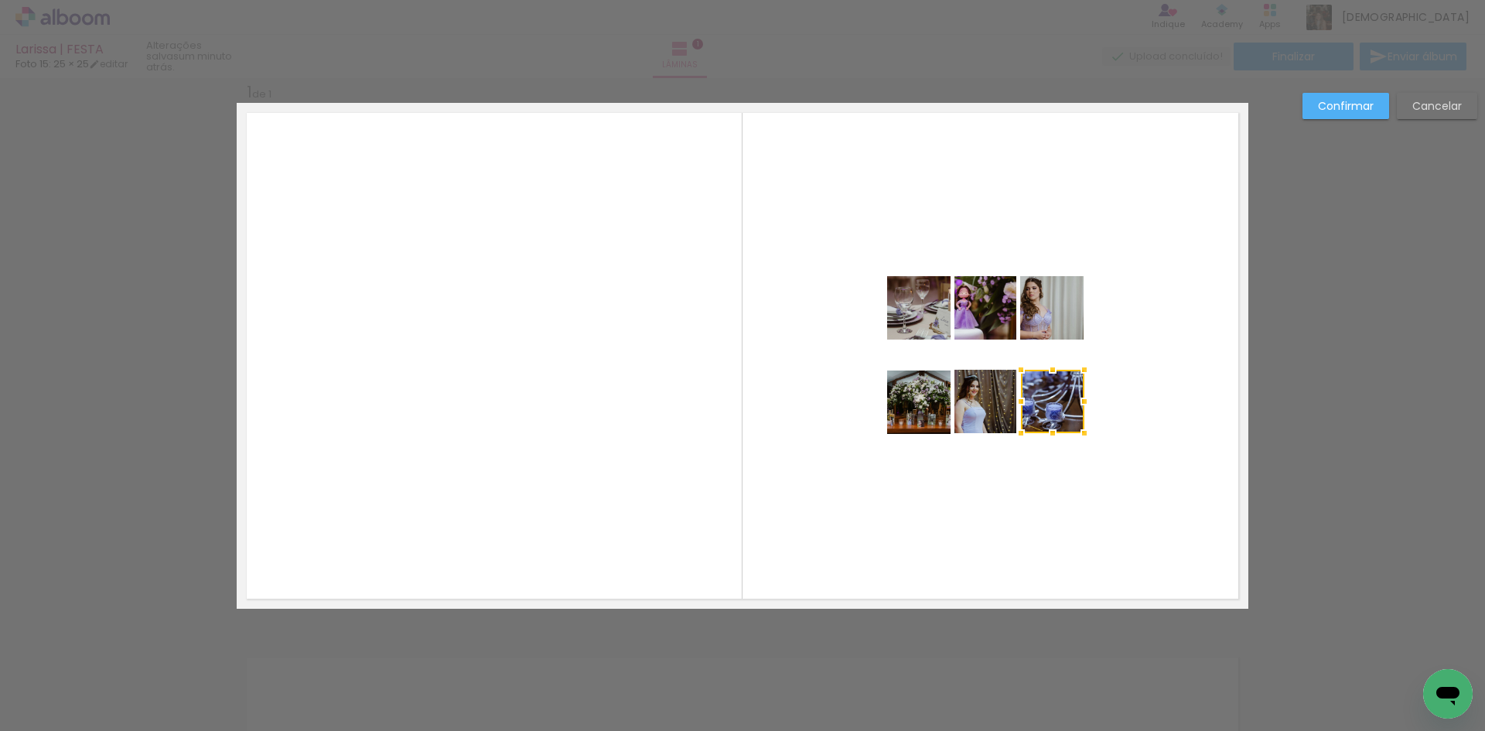
click at [1034, 470] on quentale-layouter at bounding box center [743, 356] width 1012 height 506
click at [981, 396] on quentale-photo at bounding box center [985, 401] width 62 height 63
click at [981, 394] on div at bounding box center [985, 402] width 62 height 63
click at [1008, 533] on quentale-layouter at bounding box center [743, 356] width 1012 height 506
click at [982, 422] on quentale-photo at bounding box center [985, 402] width 62 height 63
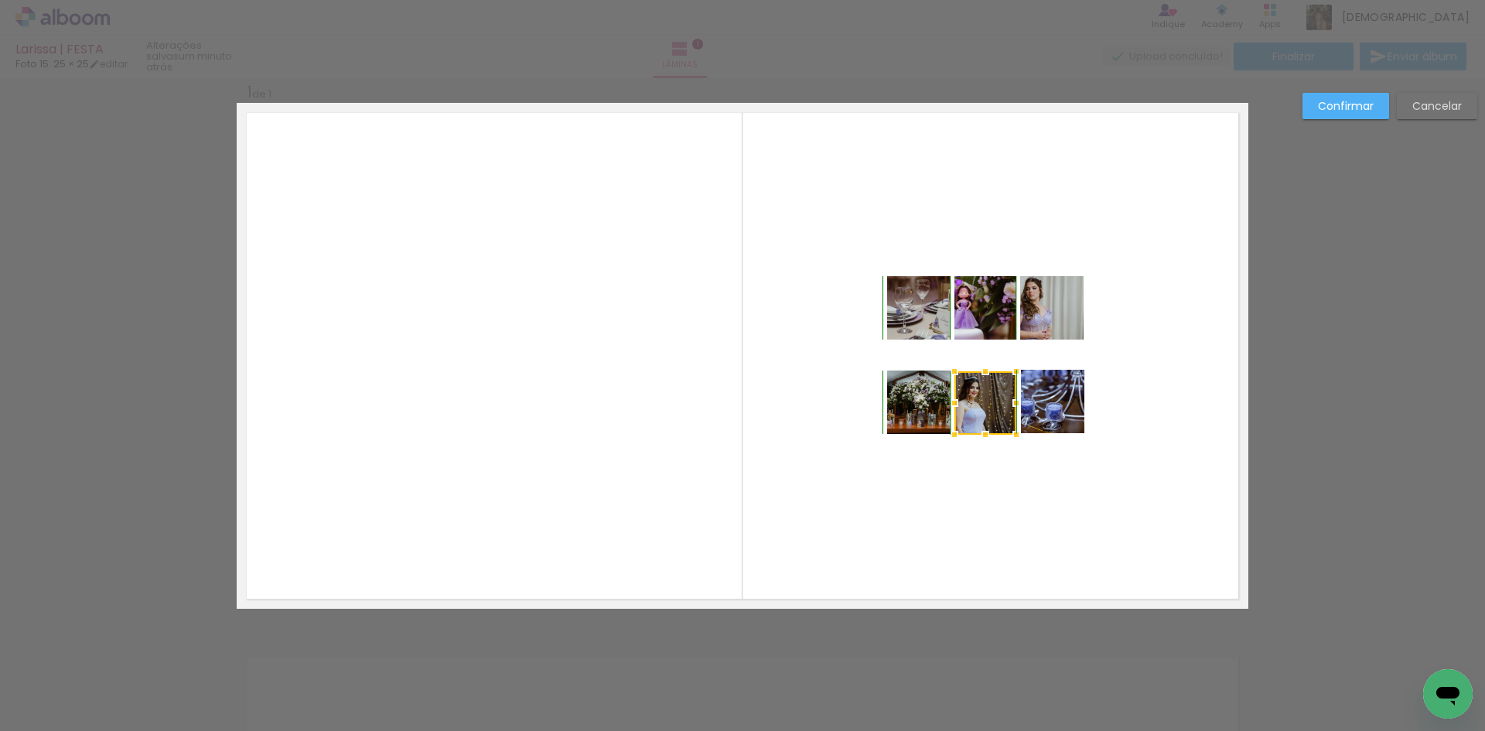
click at [982, 418] on div at bounding box center [985, 402] width 62 height 63
click at [982, 405] on div at bounding box center [986, 401] width 62 height 63
click at [992, 493] on quentale-layouter at bounding box center [743, 356] width 1012 height 506
click at [1047, 415] on quentale-photo at bounding box center [1052, 401] width 63 height 63
click at [1043, 402] on div at bounding box center [1051, 402] width 63 height 63
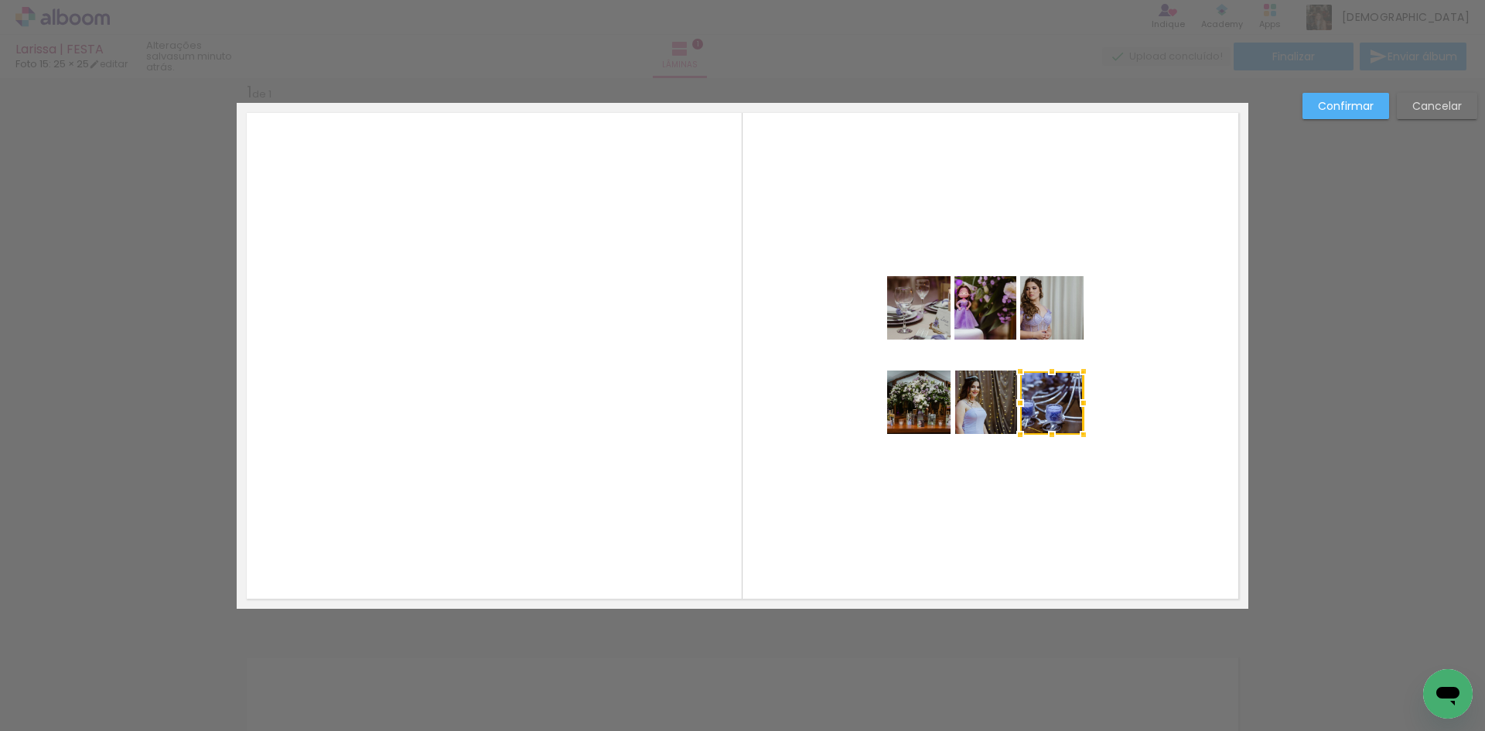
click at [1053, 505] on quentale-layouter at bounding box center [743, 356] width 1012 height 506
click at [1047, 425] on quentale-photo at bounding box center [1052, 402] width 63 height 63
click at [1050, 414] on div at bounding box center [1052, 401] width 63 height 63
click at [1050, 529] on quentale-layouter at bounding box center [743, 356] width 1012 height 506
click at [917, 301] on quentale-photo at bounding box center [918, 307] width 63 height 63
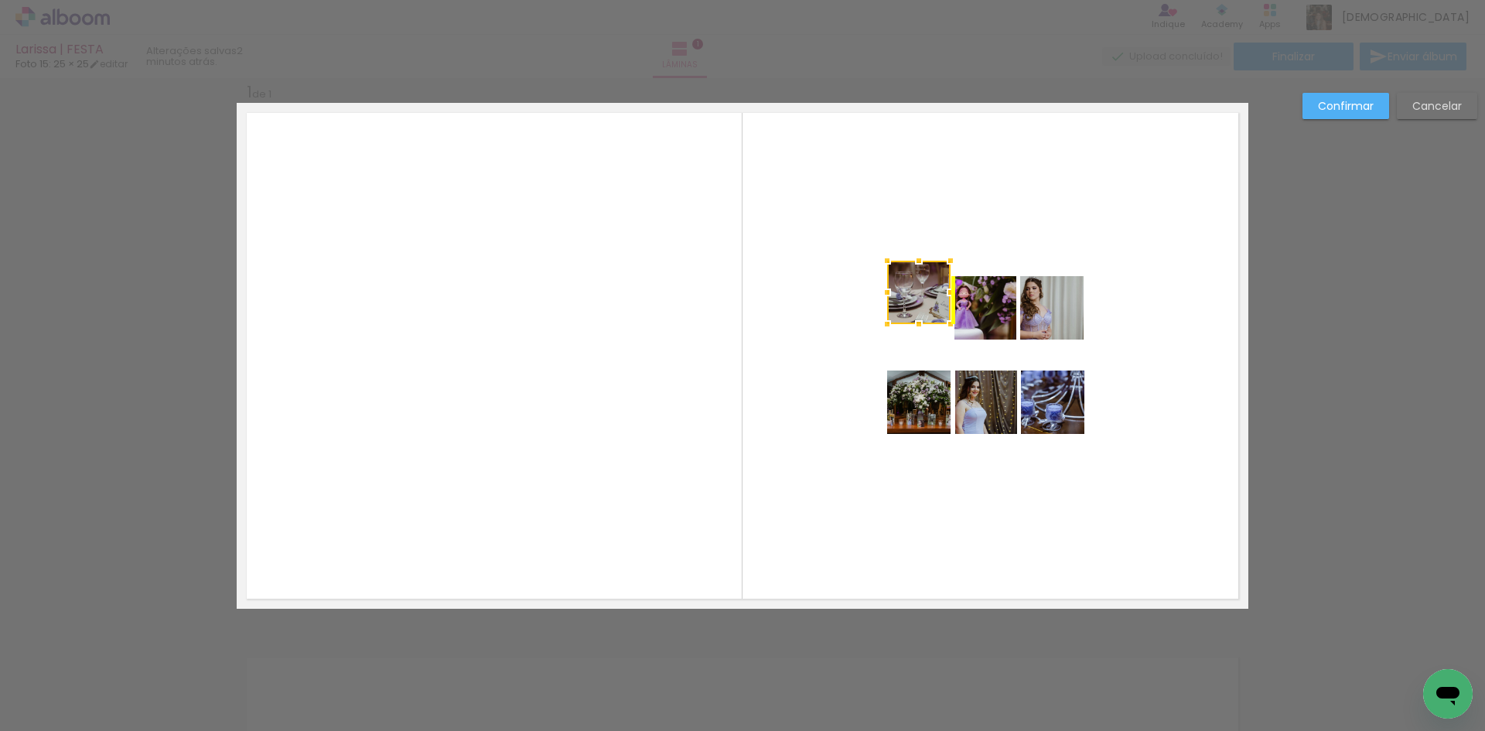
drag, startPoint x: 913, startPoint y: 311, endPoint x: 910, endPoint y: 295, distance: 15.8
click at [910, 295] on div at bounding box center [918, 292] width 63 height 63
click at [975, 312] on quentale-photo at bounding box center [985, 307] width 62 height 63
drag, startPoint x: 979, startPoint y: 311, endPoint x: 974, endPoint y: 301, distance: 11.4
click at [974, 301] on div at bounding box center [985, 292] width 62 height 63
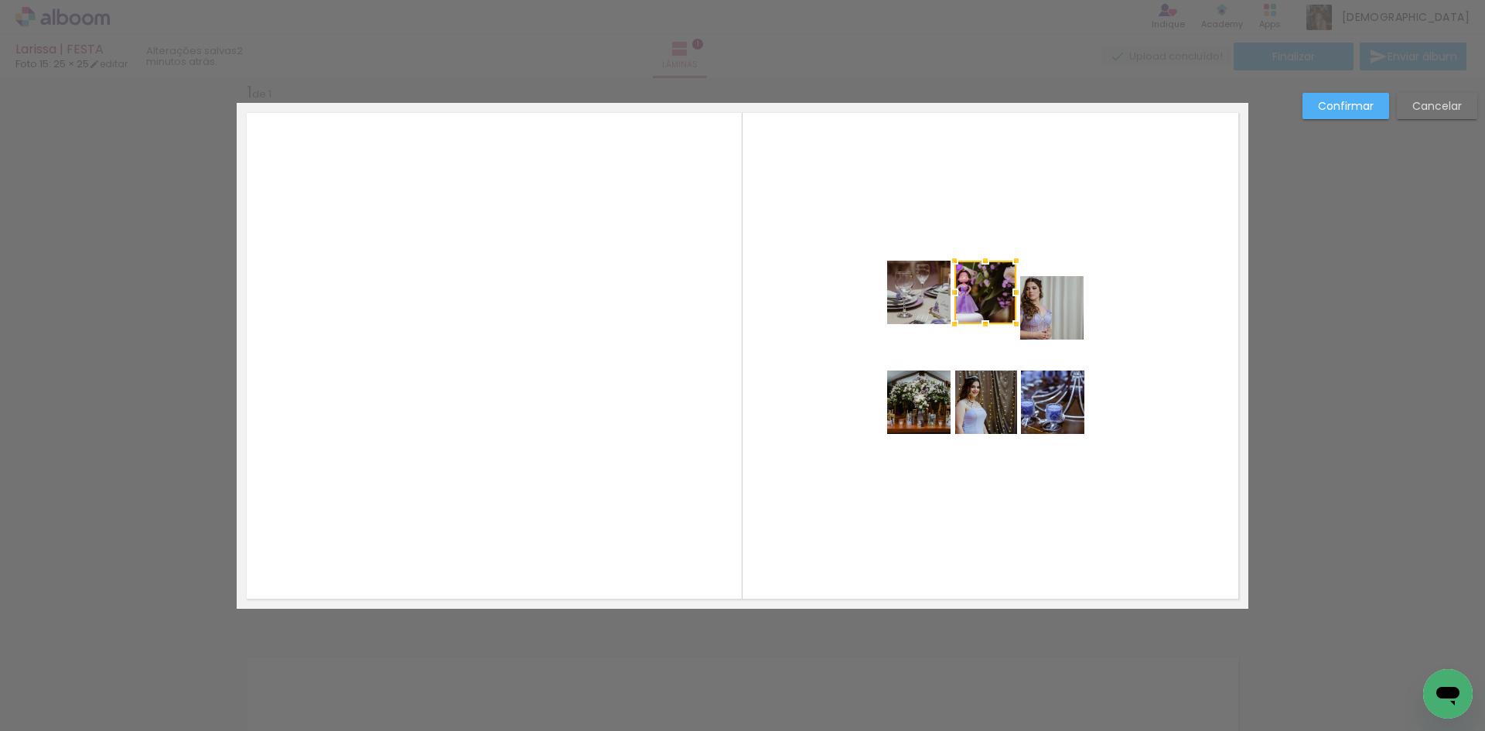
click at [1027, 326] on quentale-photo at bounding box center [1051, 307] width 63 height 63
drag, startPoint x: 1045, startPoint y: 316, endPoint x: 1039, endPoint y: 302, distance: 14.5
click at [1039, 302] on div at bounding box center [1052, 292] width 63 height 63
click at [1108, 370] on quentale-layouter at bounding box center [743, 356] width 1012 height 506
click at [1356, 114] on paper-button "Confirmar" at bounding box center [1346, 106] width 87 height 26
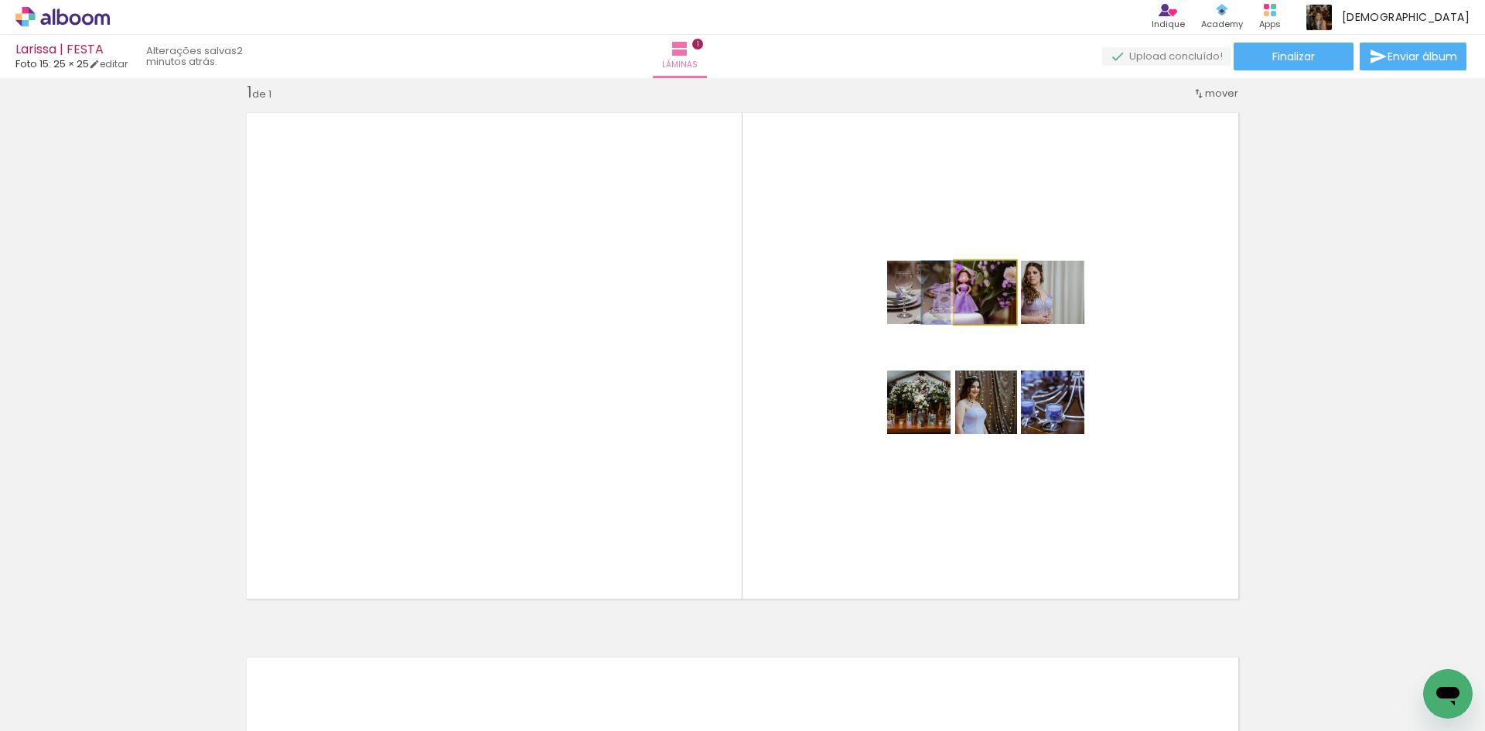
click at [982, 319] on quentale-photo at bounding box center [985, 292] width 62 height 63
drag, startPoint x: 982, startPoint y: 319, endPoint x: 1006, endPoint y: 319, distance: 24.0
click at [1054, 319] on quentale-photo at bounding box center [1052, 292] width 63 height 63
drag, startPoint x: 1047, startPoint y: 322, endPoint x: 1055, endPoint y: 322, distance: 8.5
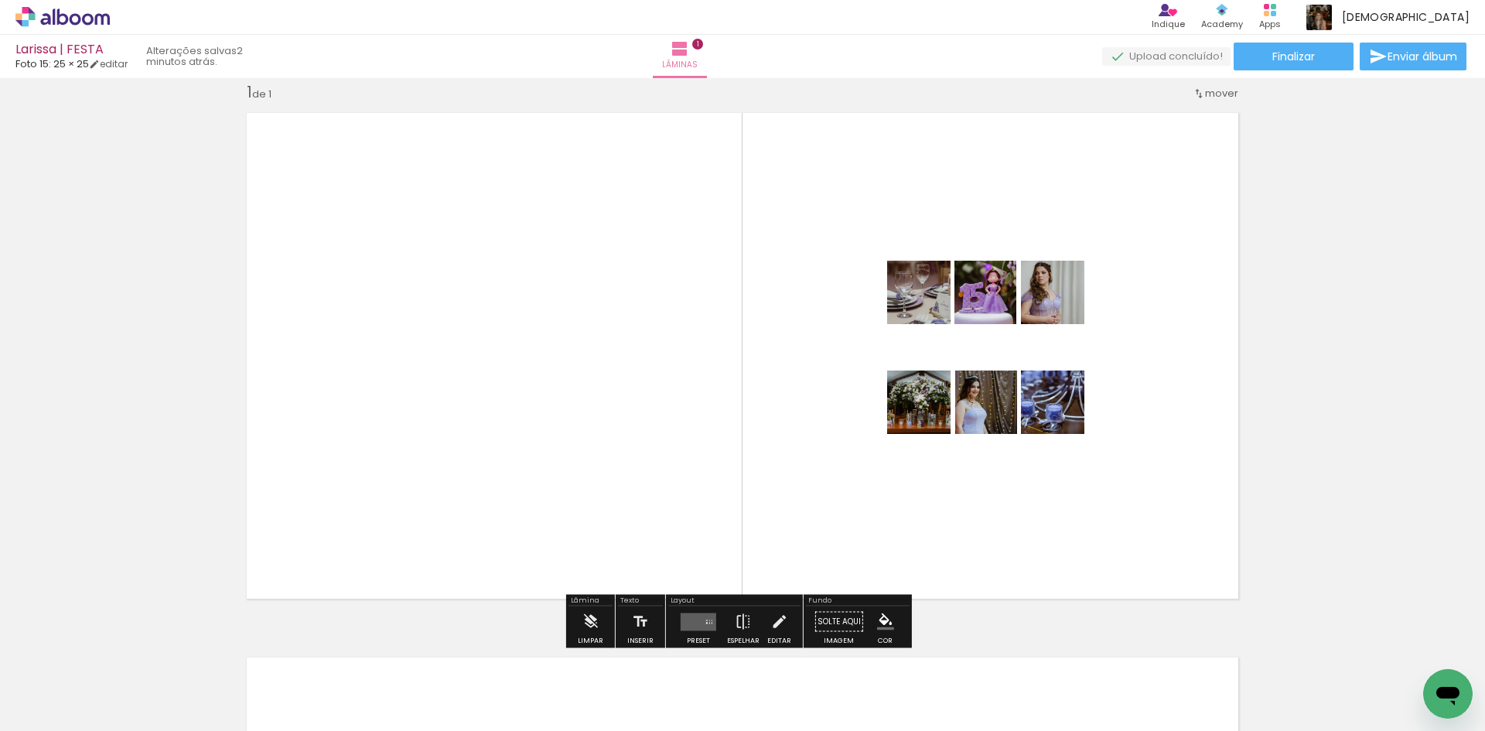
click at [1121, 364] on quentale-layouter at bounding box center [743, 356] width 1012 height 506
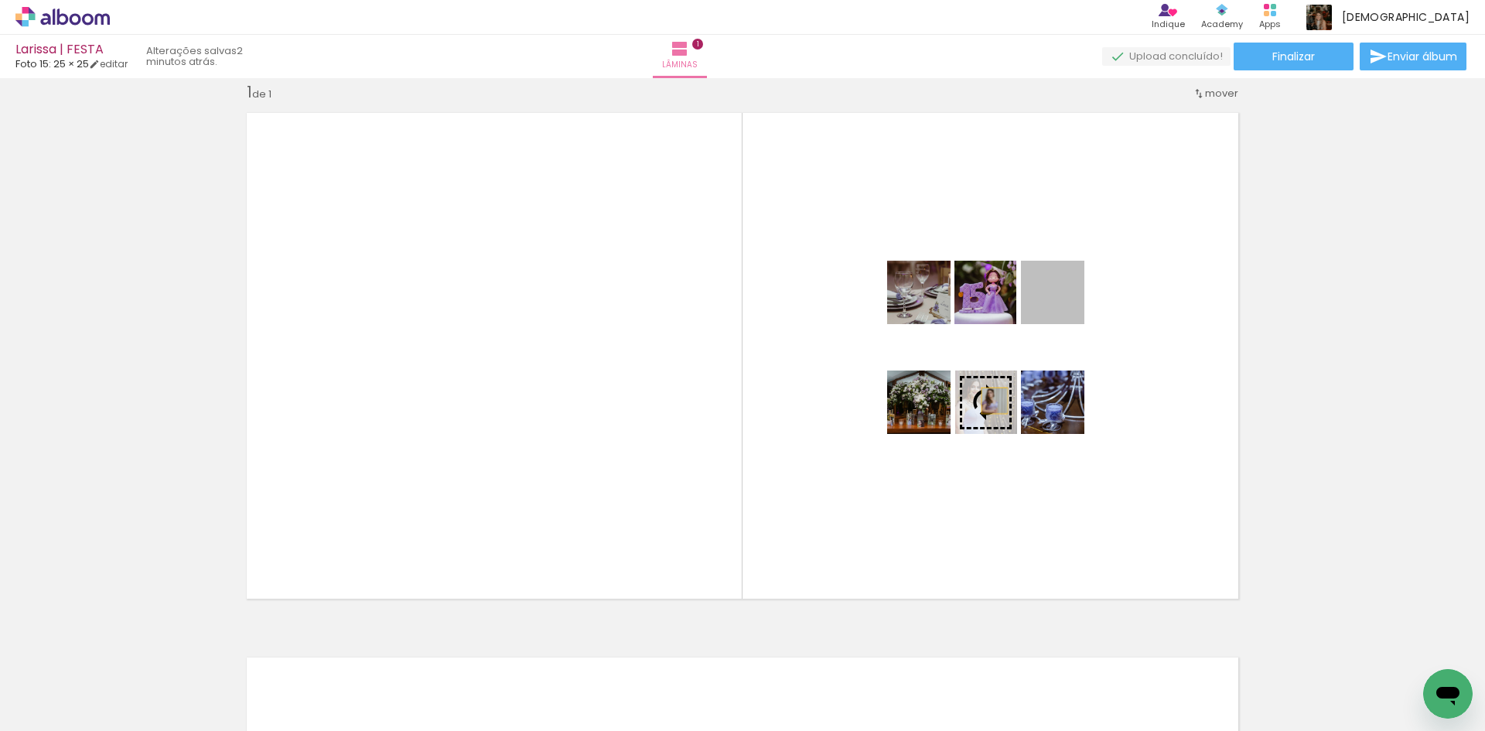
drag, startPoint x: 1059, startPoint y: 319, endPoint x: 988, endPoint y: 401, distance: 108.1
click at [0, 0] on slot at bounding box center [0, 0] width 0 height 0
drag, startPoint x: 975, startPoint y: 429, endPoint x: 986, endPoint y: 433, distance: 11.5
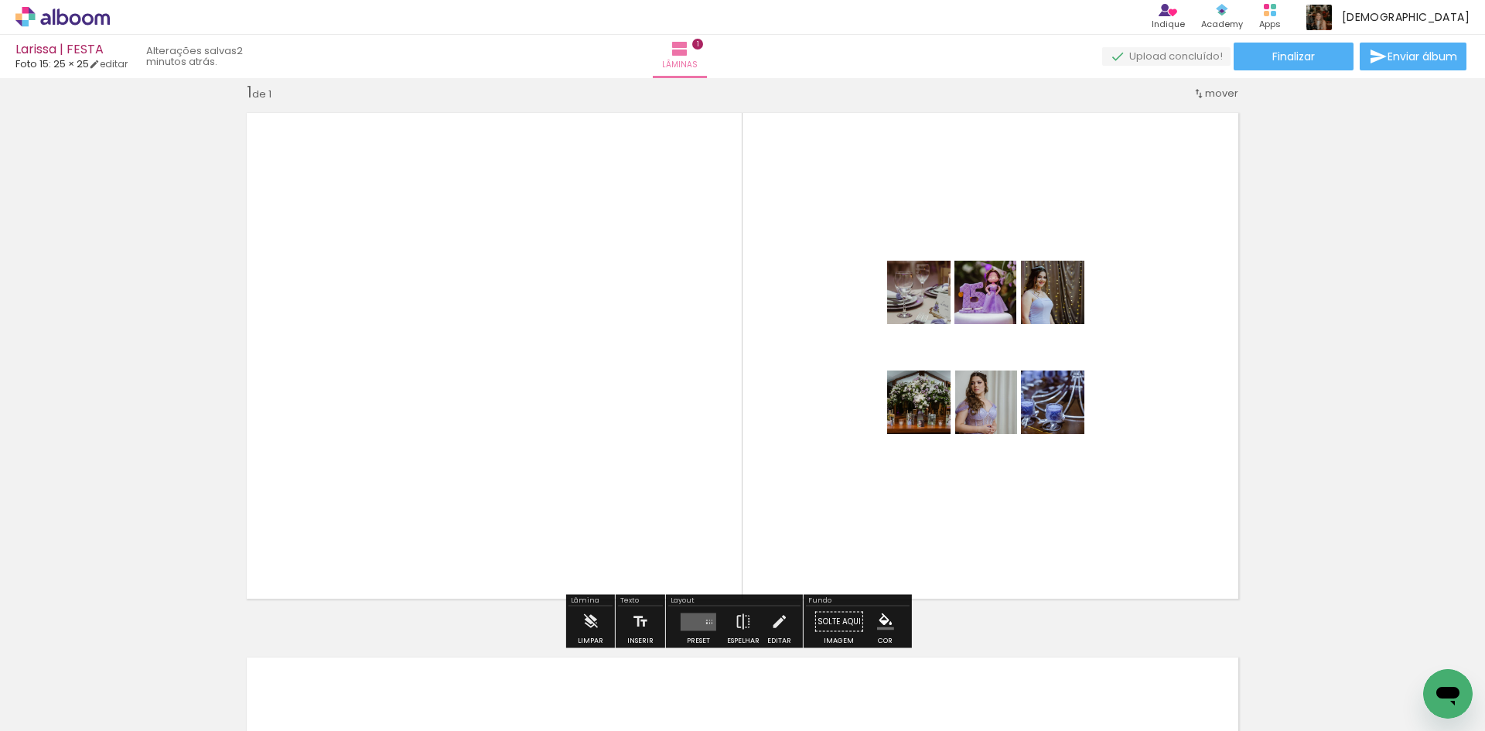
click at [1009, 521] on quentale-layouter at bounding box center [743, 356] width 1012 height 506
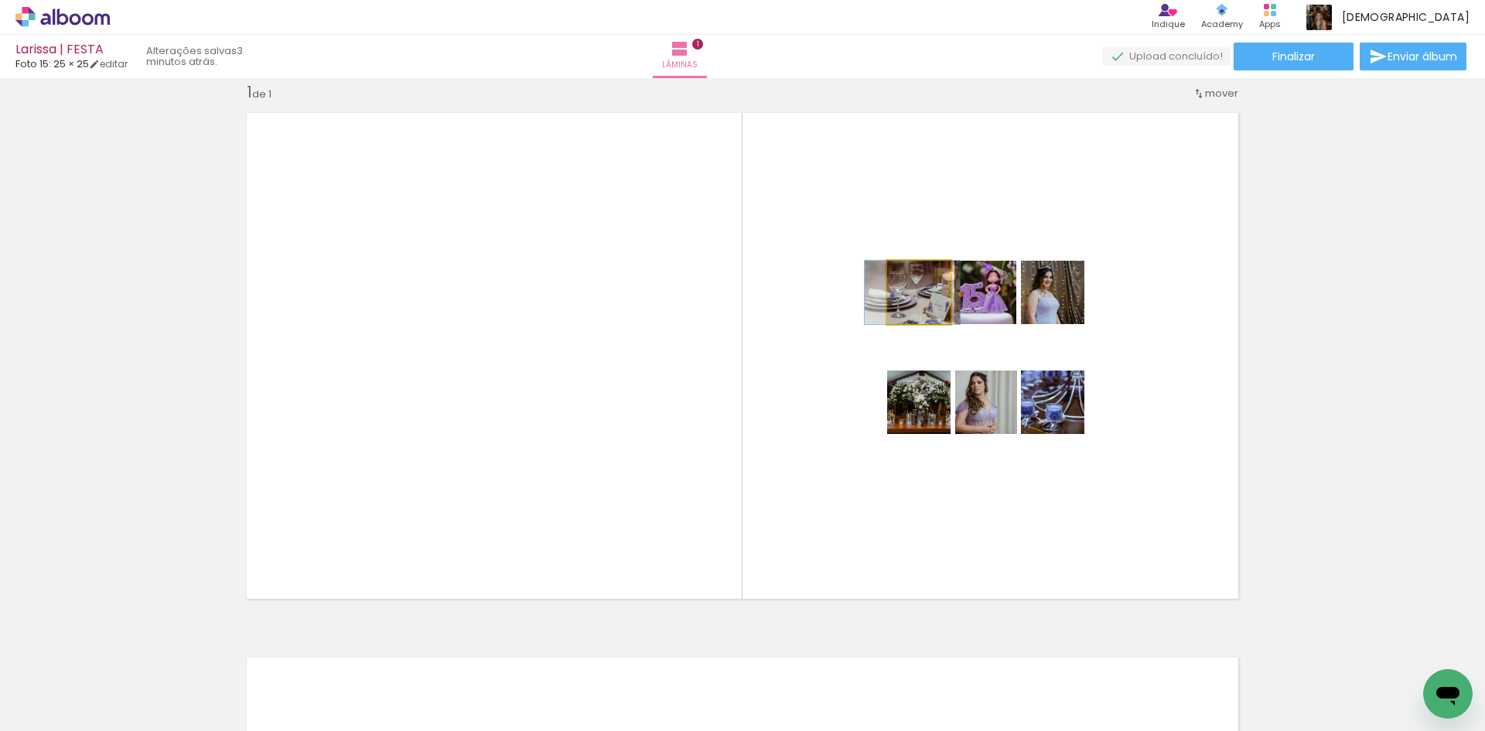
click at [895, 326] on quentale-layouter at bounding box center [743, 356] width 1012 height 506
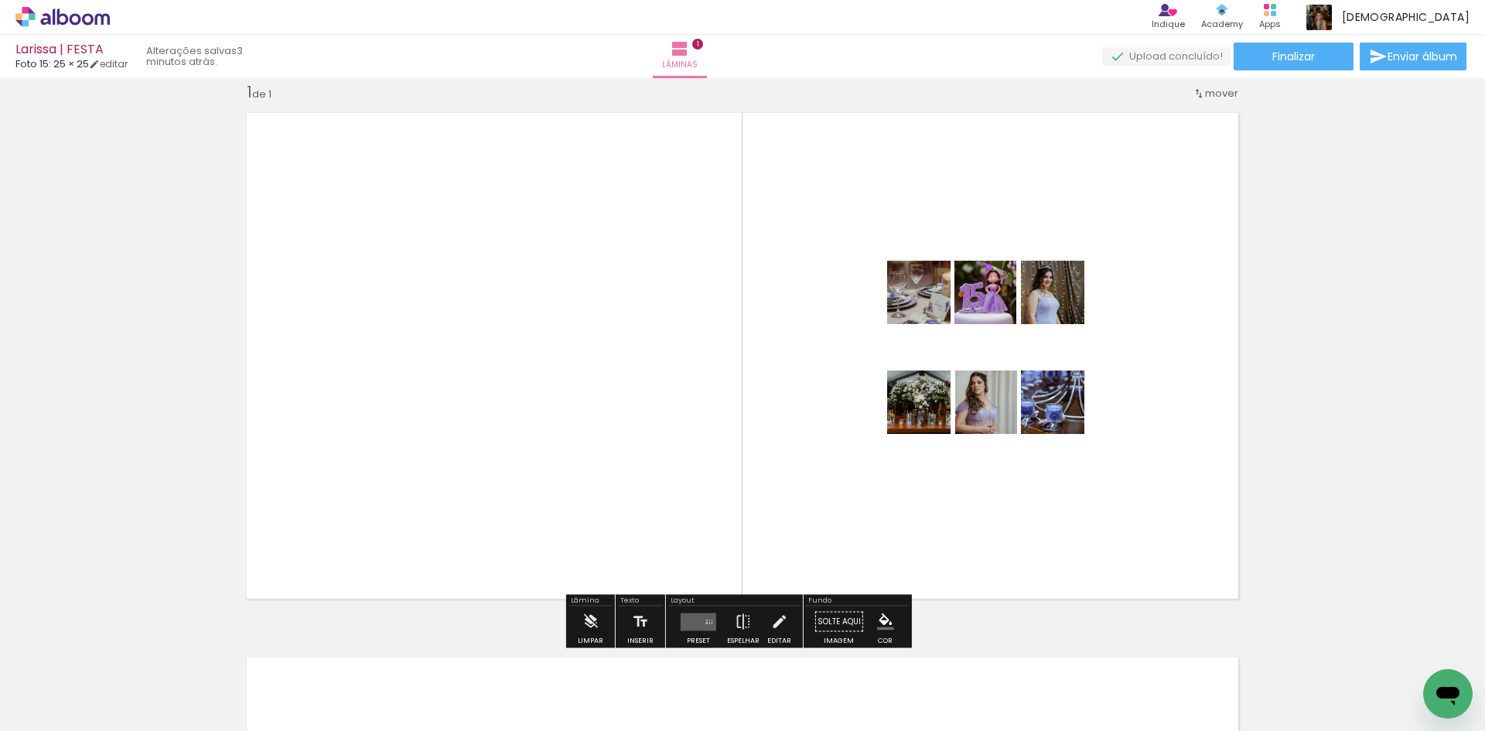
click at [1021, 524] on quentale-layouter at bounding box center [743, 356] width 1012 height 506
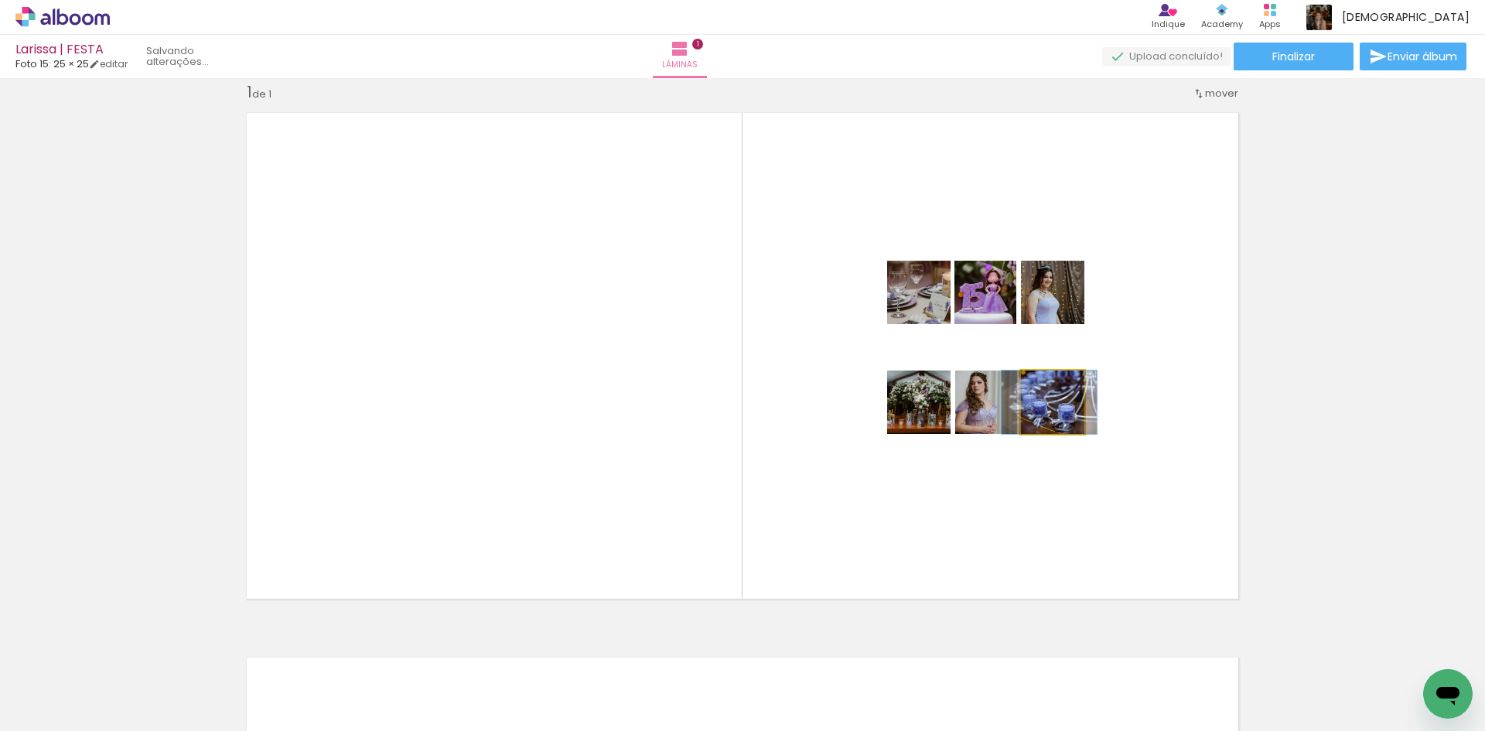
drag, startPoint x: 1033, startPoint y: 431, endPoint x: 1045, endPoint y: 429, distance: 12.5
click at [1074, 497] on quentale-layouter at bounding box center [743, 356] width 1012 height 506
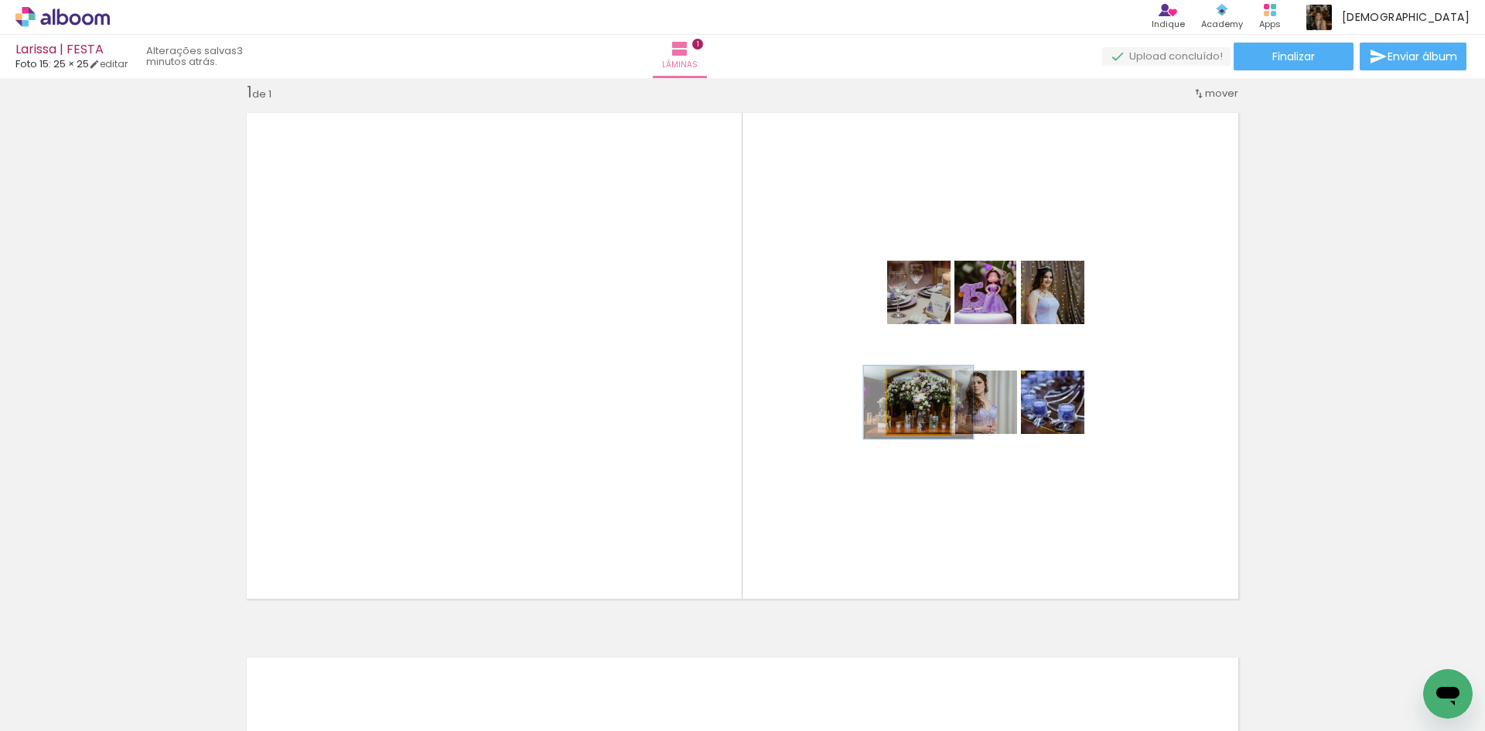
type paper-slider "115"
click at [913, 390] on div at bounding box center [917, 387] width 14 height 14
click at [954, 507] on quentale-layouter at bounding box center [743, 356] width 1012 height 506
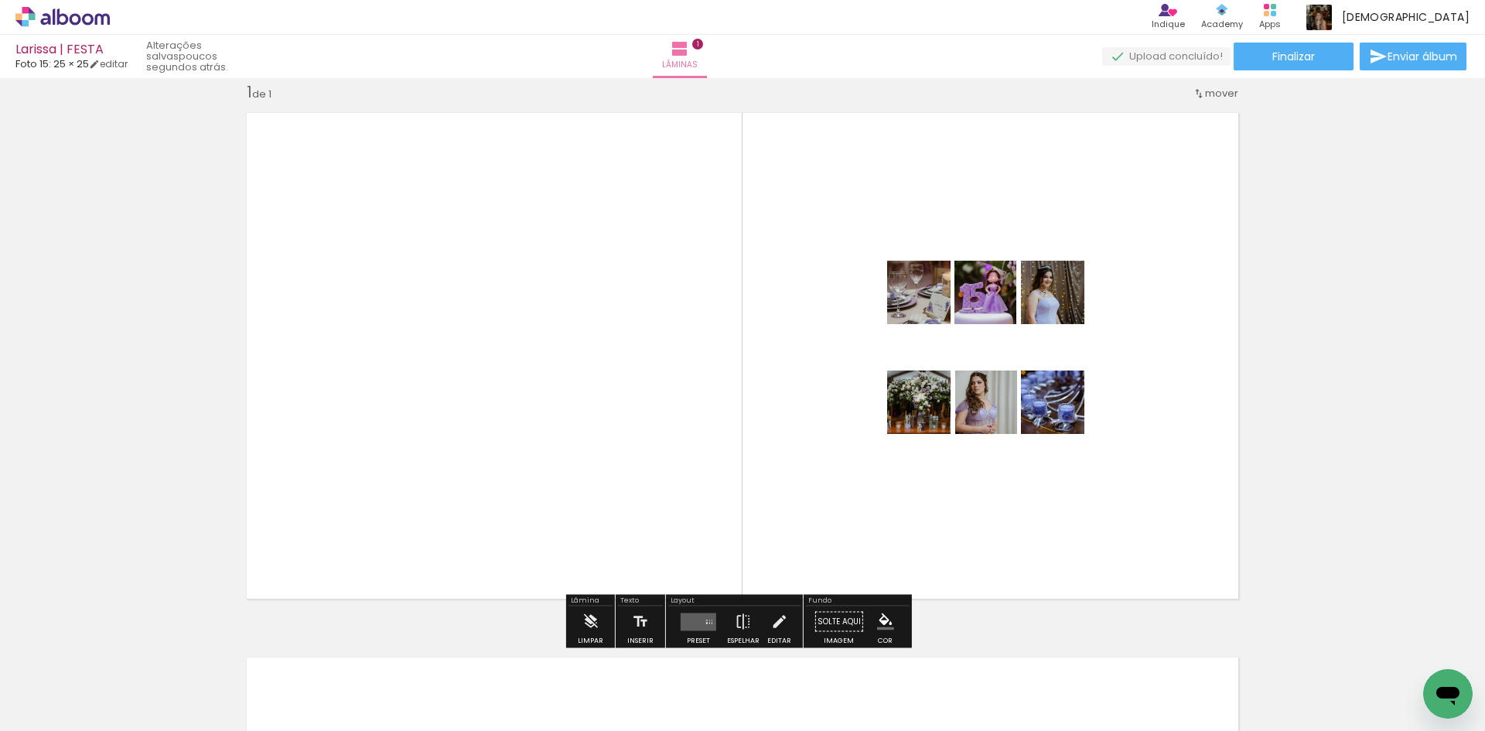
click at [1398, 392] on div "Inserir lâmina 1 de 1" at bounding box center [742, 608] width 1485 height 1090
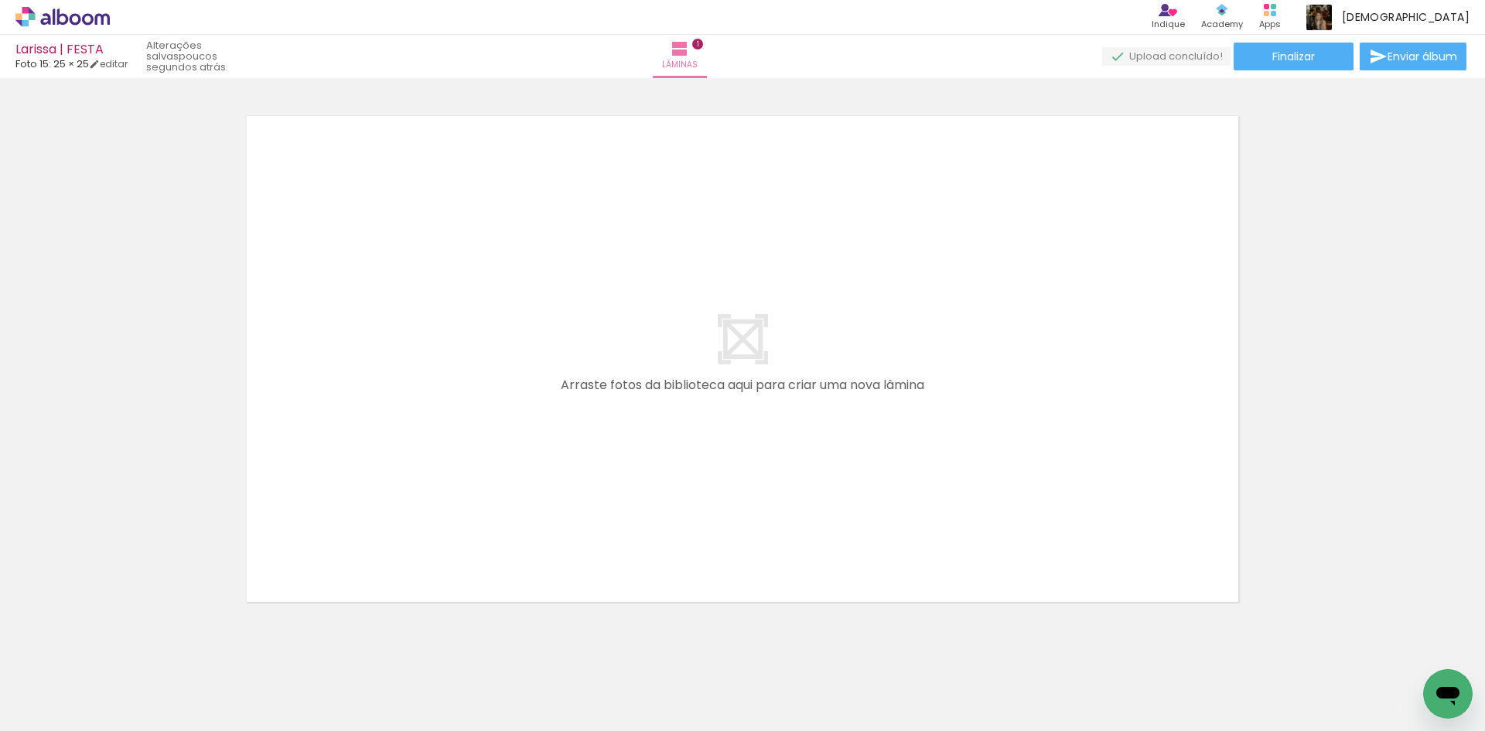
scroll to position [0, 0]
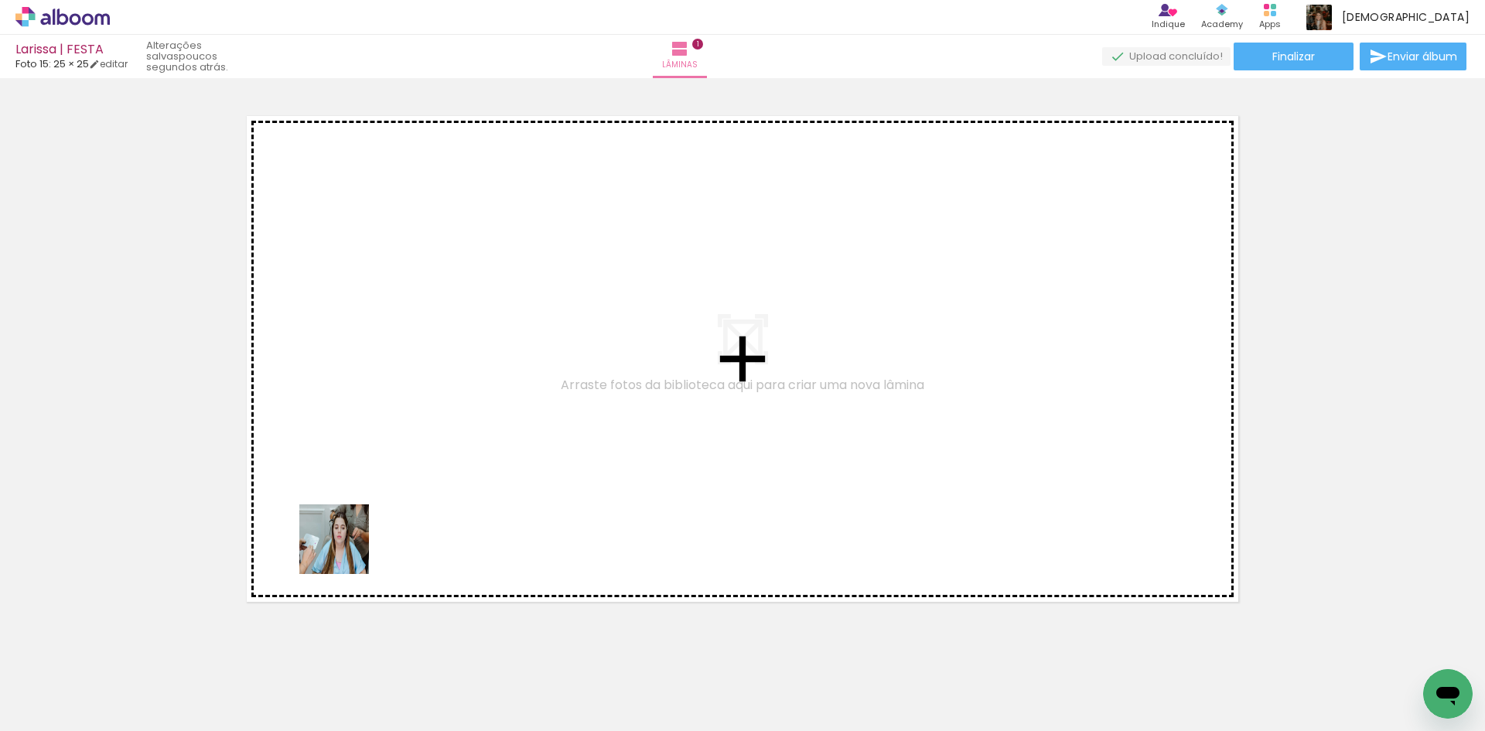
drag, startPoint x: 252, startPoint y: 682, endPoint x: 346, endPoint y: 551, distance: 161.4
click at [346, 551] on quentale-workspace at bounding box center [742, 365] width 1485 height 731
click at [364, 572] on quentale-workspace at bounding box center [742, 365] width 1485 height 731
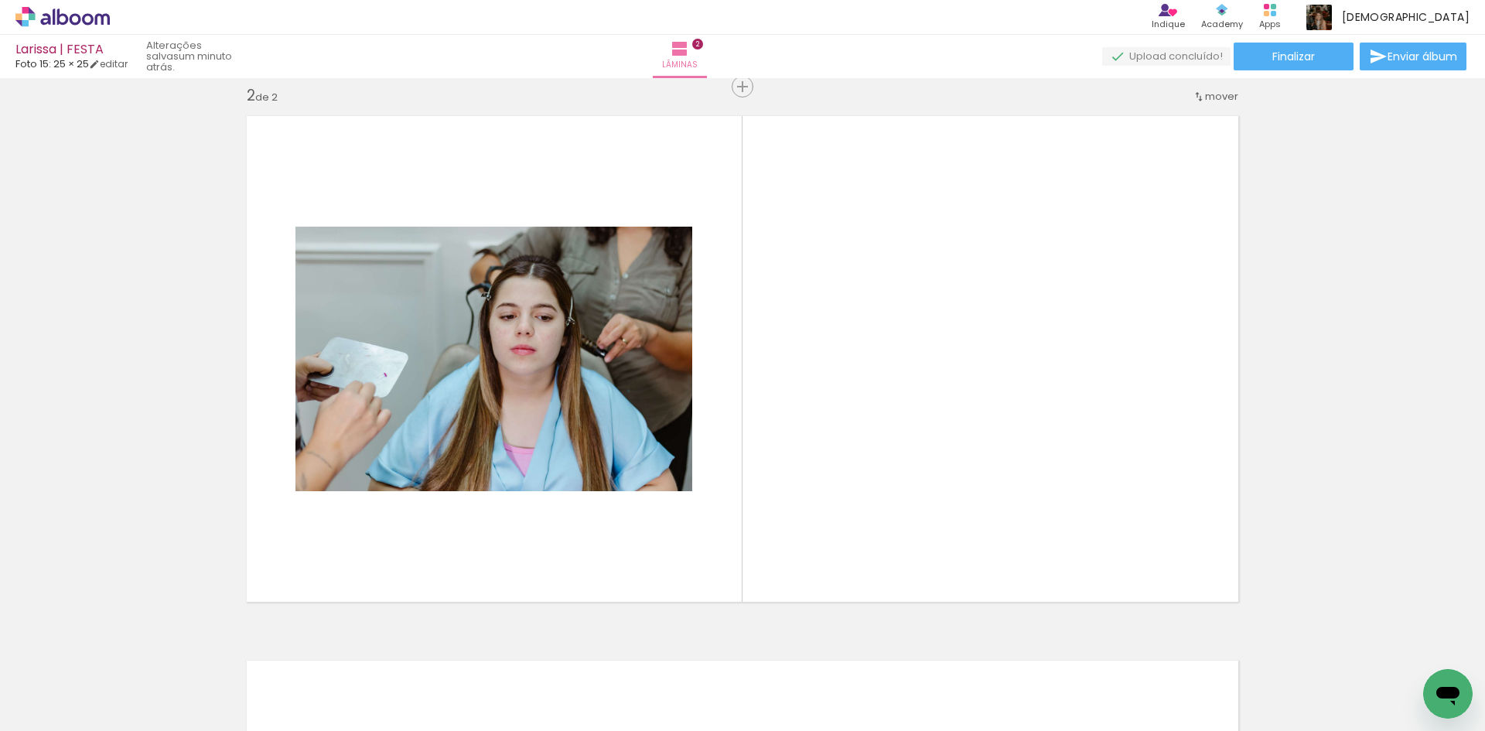
scroll to position [565, 0]
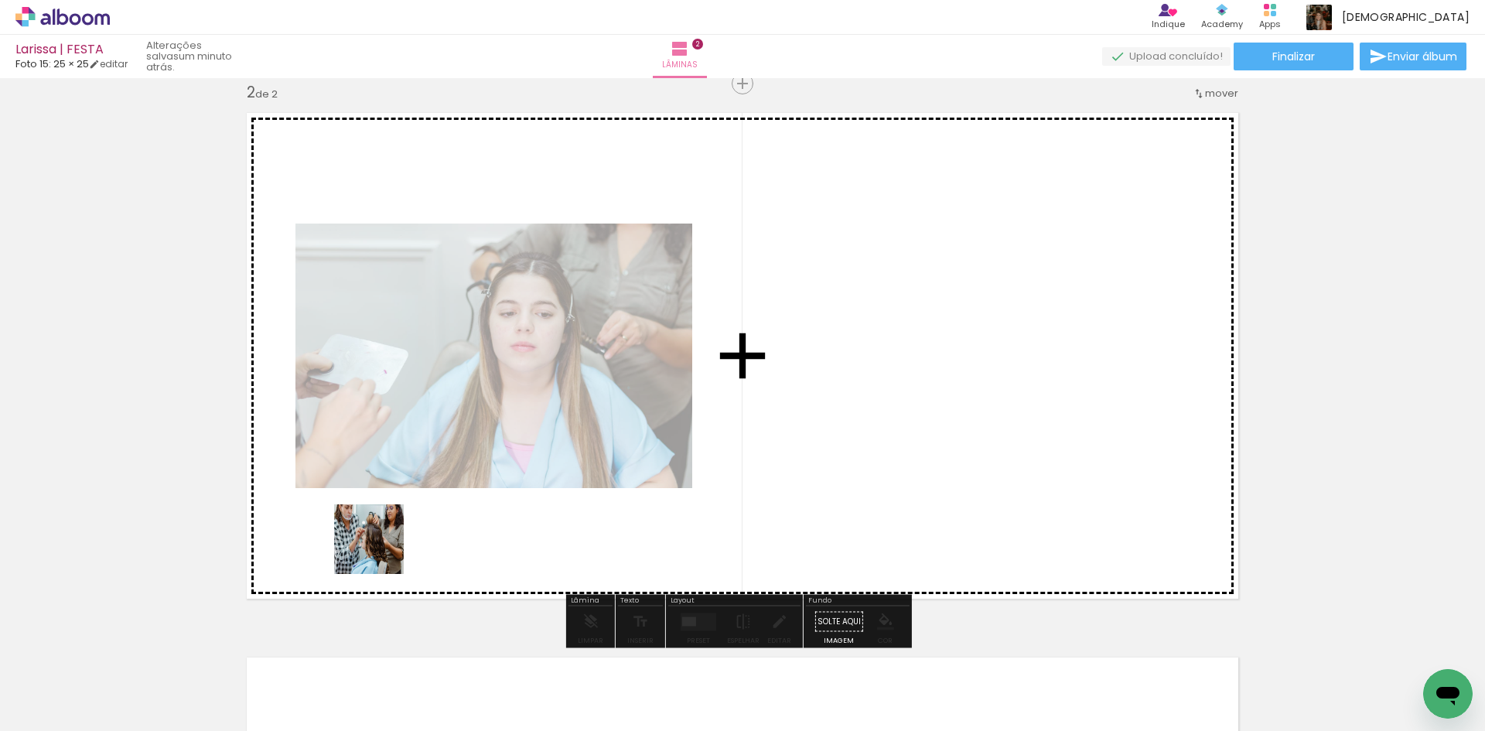
drag, startPoint x: 341, startPoint y: 682, endPoint x: 381, endPoint y: 551, distance: 137.3
click at [381, 551] on quentale-workspace at bounding box center [742, 365] width 1485 height 731
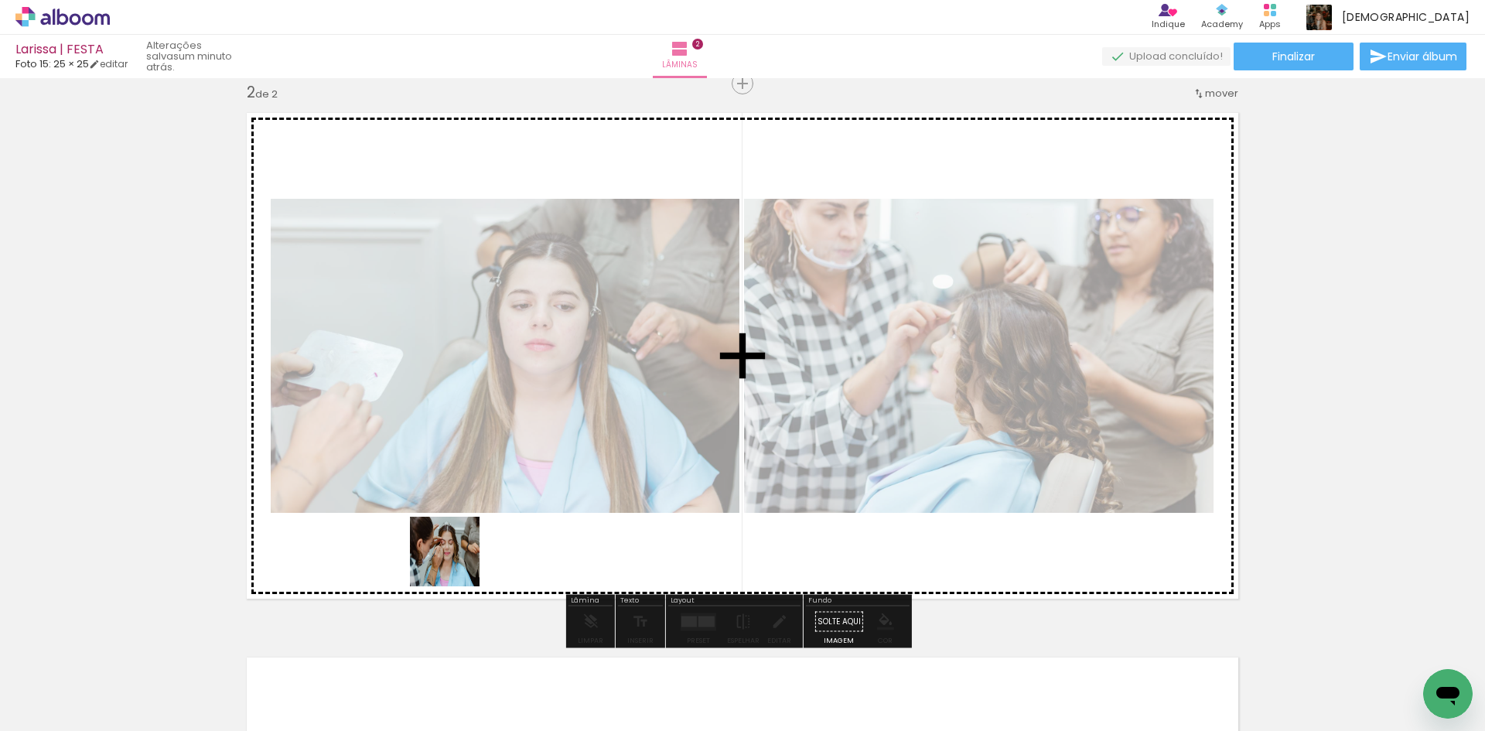
drag, startPoint x: 431, startPoint y: 684, endPoint x: 456, endPoint y: 563, distance: 123.3
click at [456, 563] on quentale-workspace at bounding box center [742, 365] width 1485 height 731
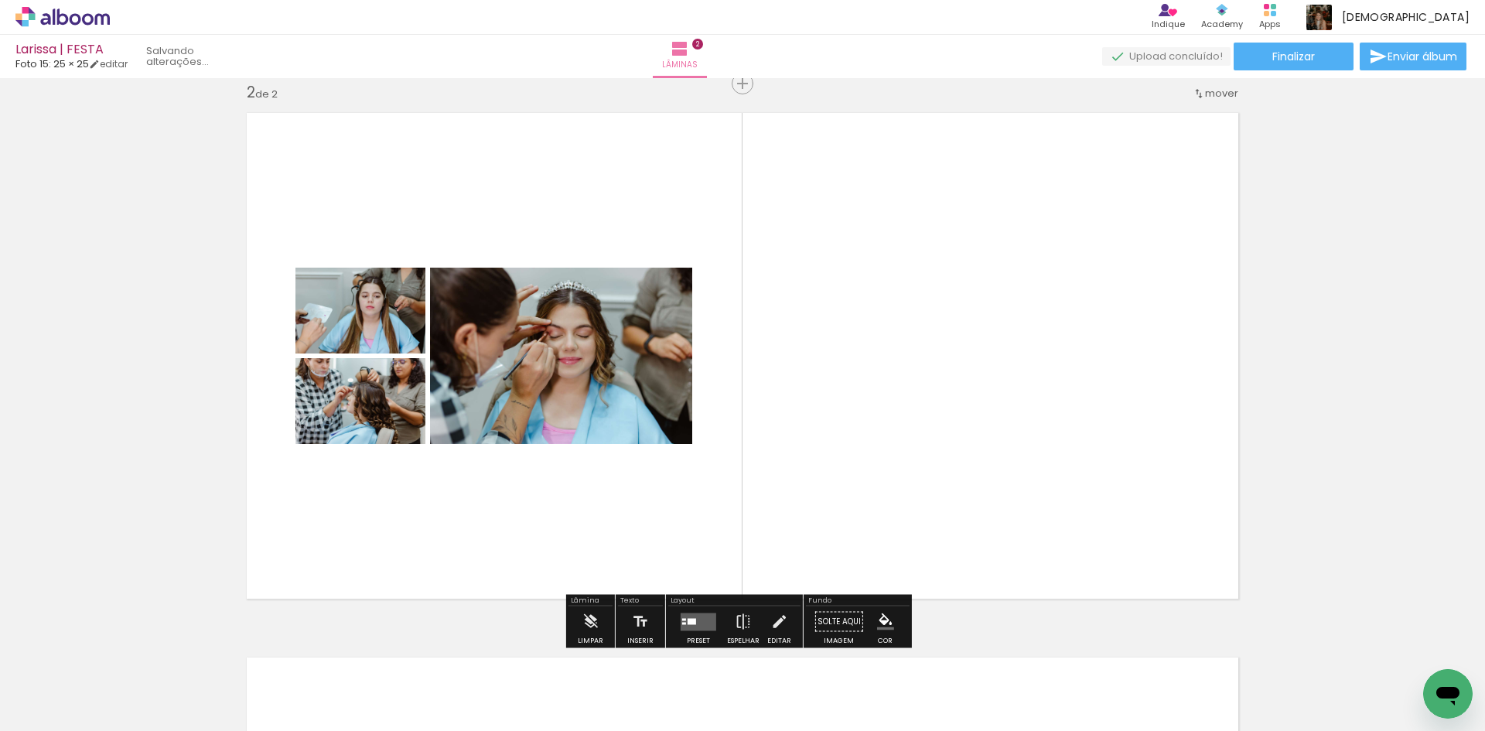
drag, startPoint x: 512, startPoint y: 677, endPoint x: 589, endPoint y: 681, distance: 76.7
click at [524, 572] on quentale-workspace at bounding box center [742, 365] width 1485 height 731
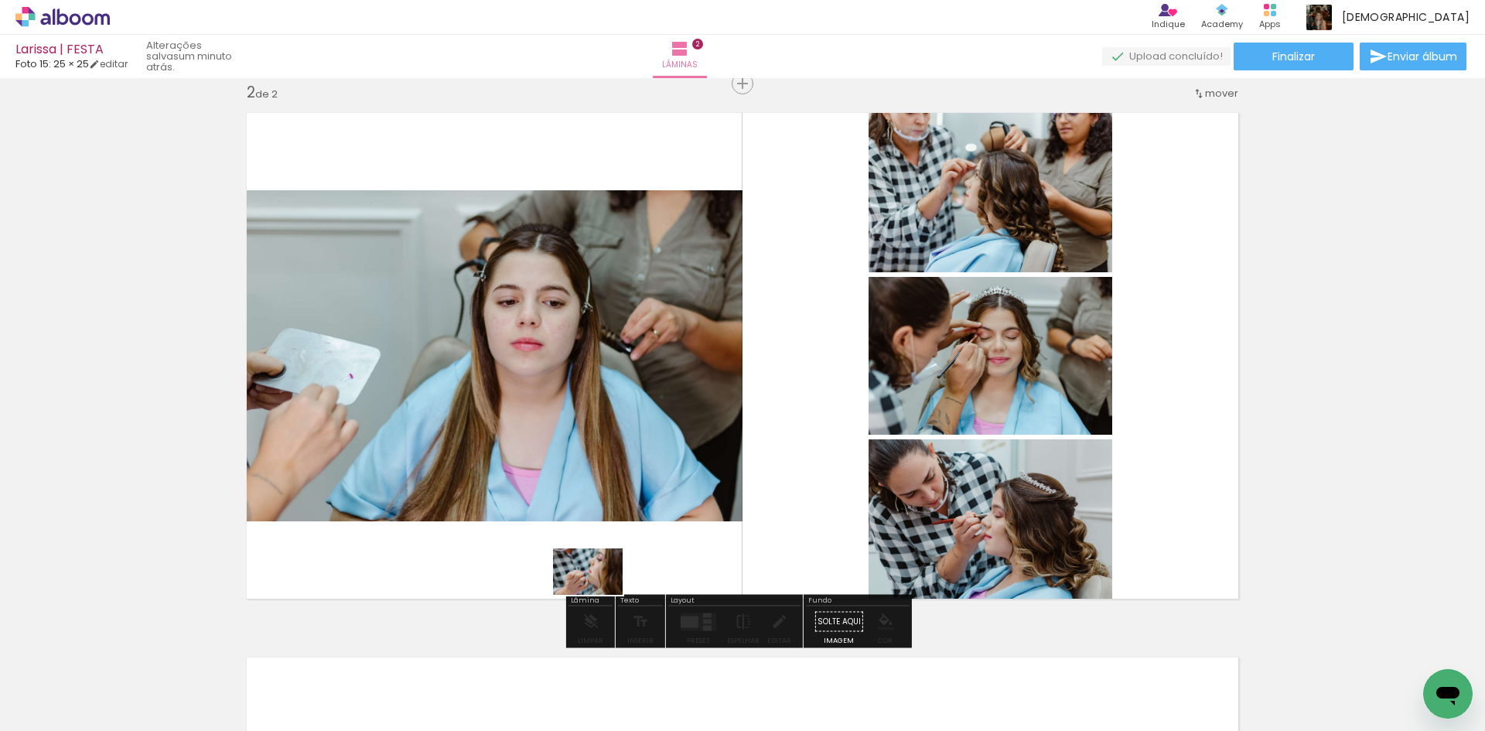
drag, startPoint x: 589, startPoint y: 681, endPoint x: 600, endPoint y: 589, distance: 93.5
click at [600, 589] on quentale-workspace at bounding box center [742, 365] width 1485 height 731
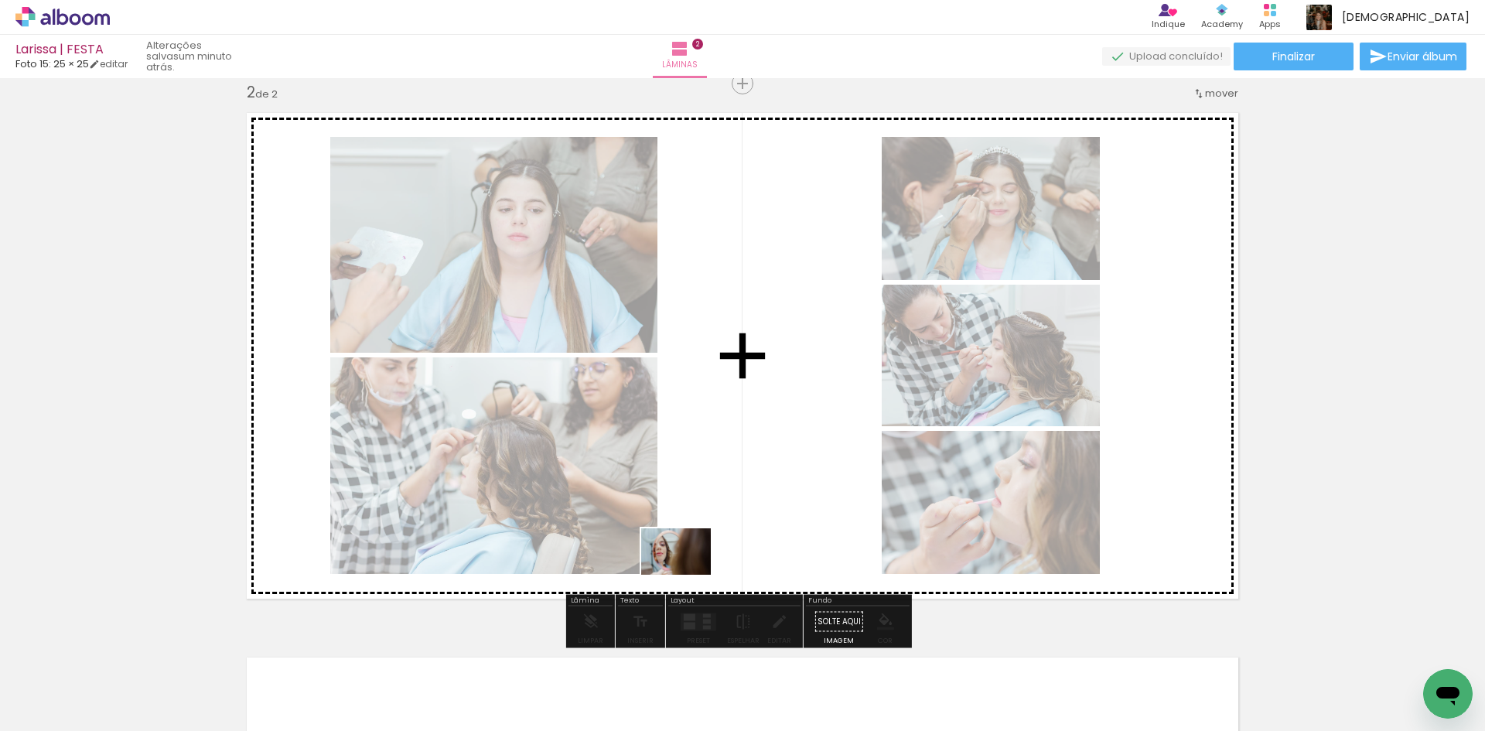
drag, startPoint x: 675, startPoint y: 683, endPoint x: 688, endPoint y: 568, distance: 116.0
click at [688, 568] on quentale-workspace at bounding box center [742, 365] width 1485 height 731
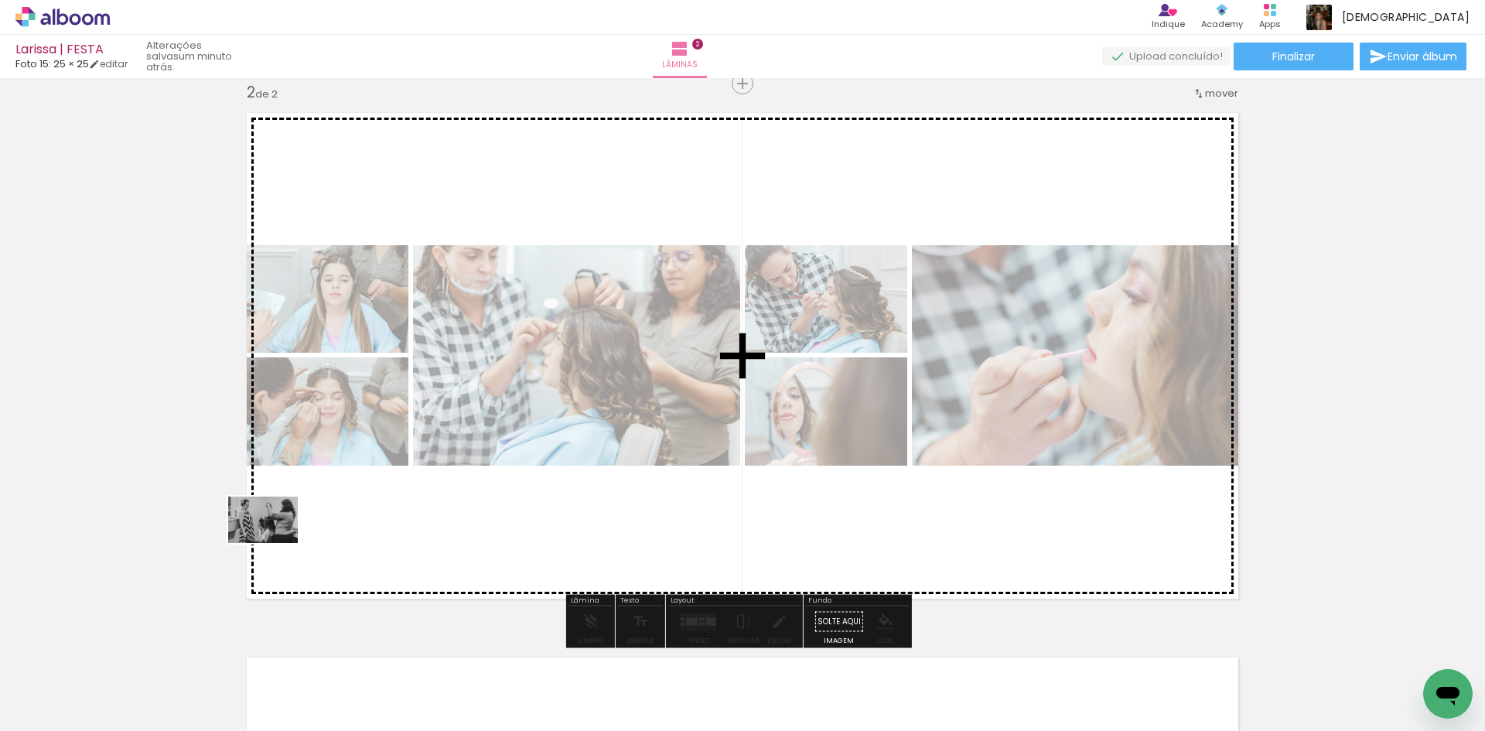
drag, startPoint x: 147, startPoint y: 670, endPoint x: 275, endPoint y: 543, distance: 179.9
click at [275, 543] on quentale-workspace at bounding box center [742, 365] width 1485 height 731
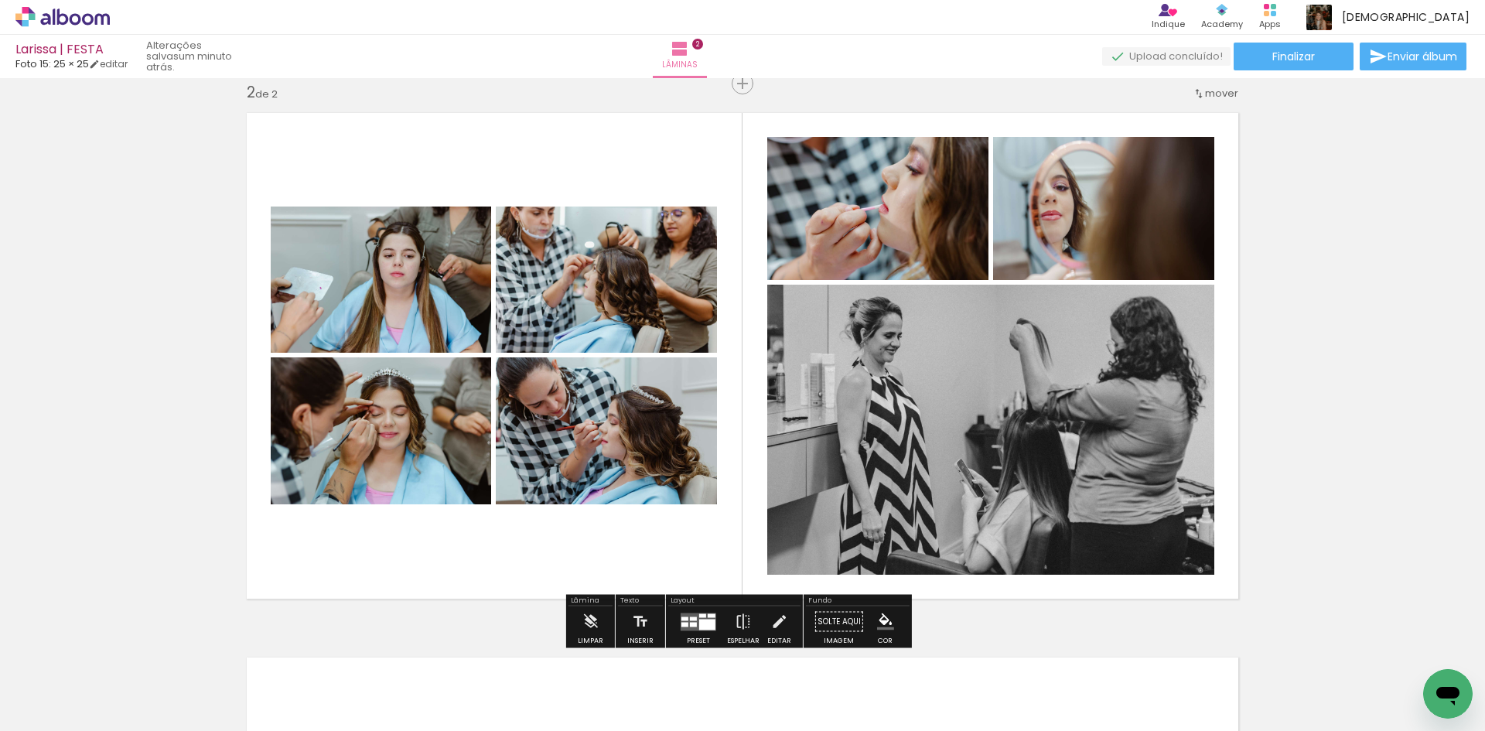
click at [701, 624] on div at bounding box center [707, 624] width 16 height 11
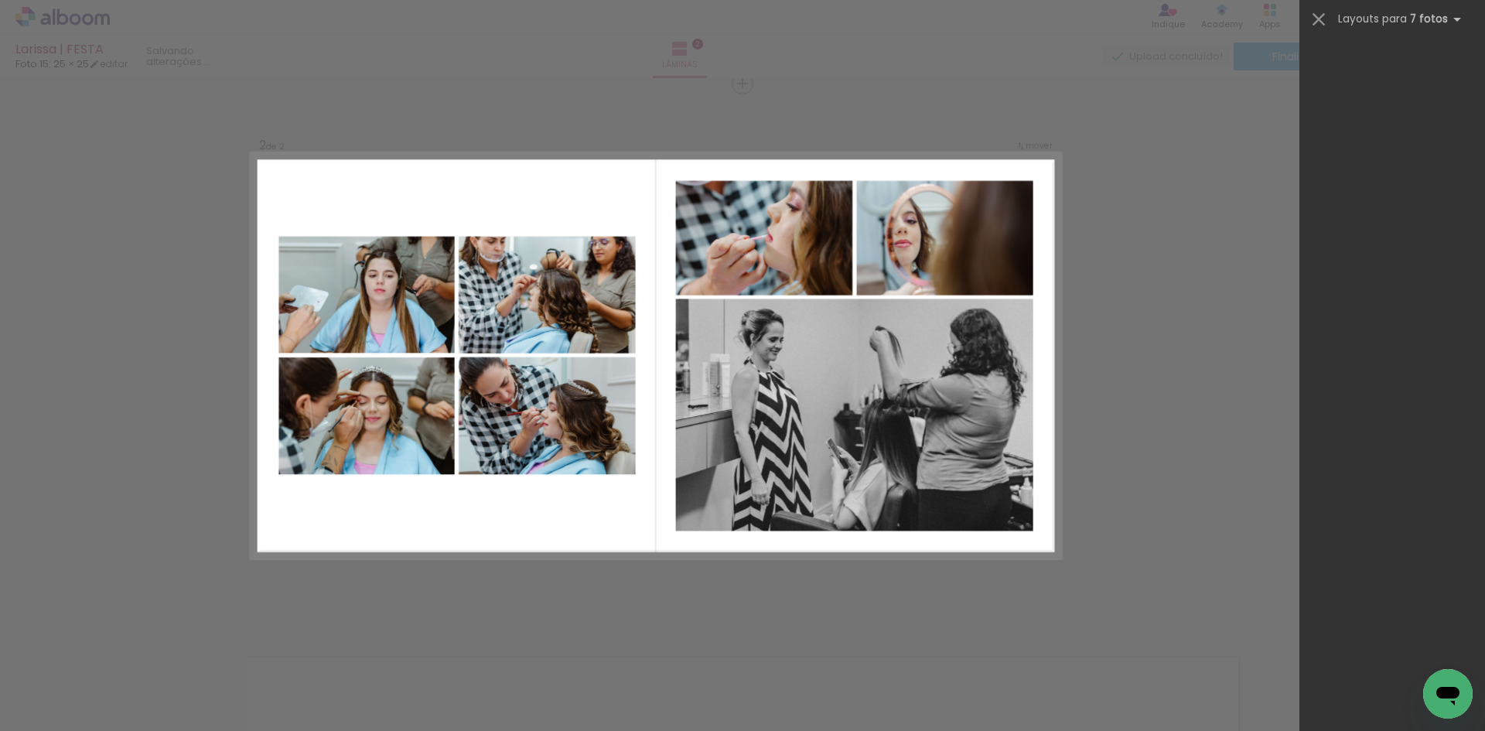
scroll to position [0, 0]
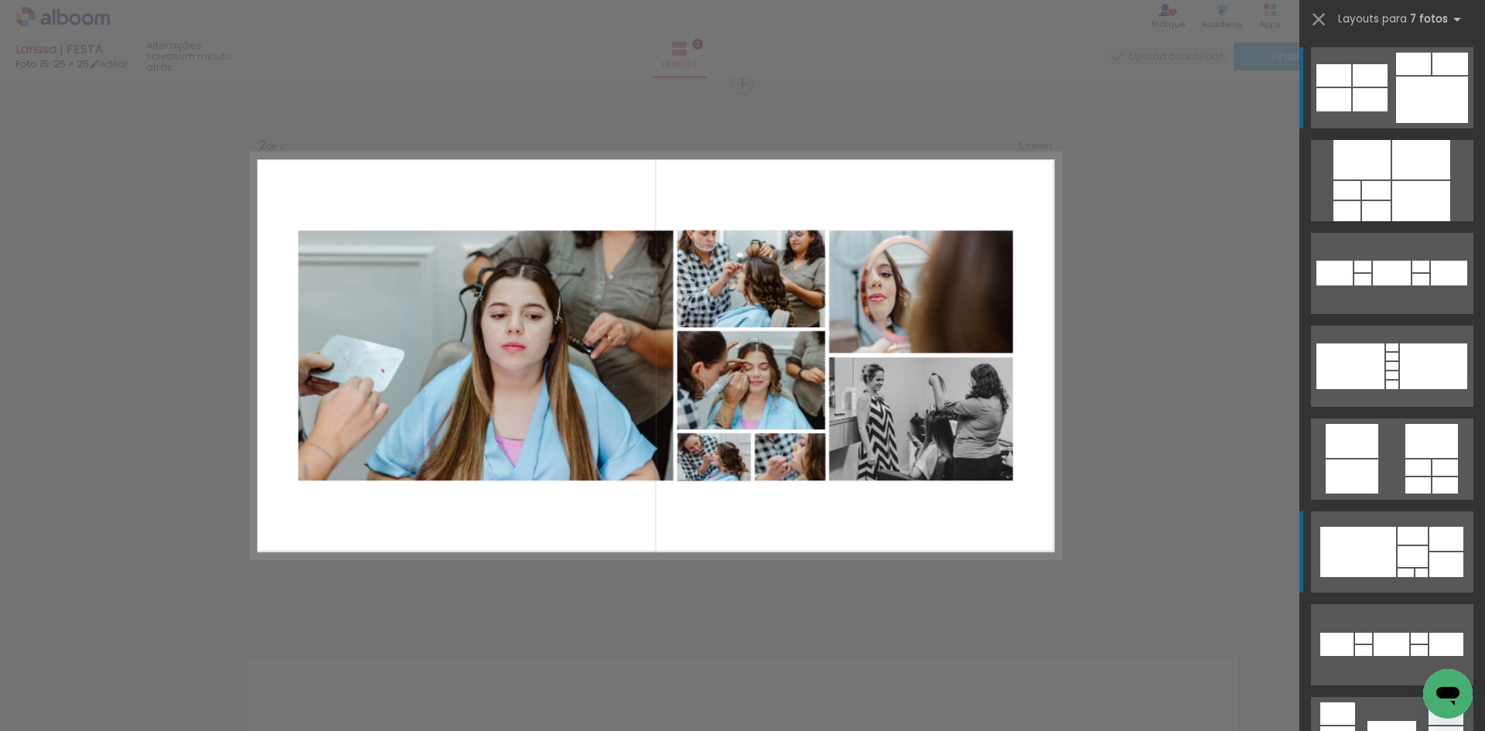
click at [1378, 543] on div at bounding box center [1358, 552] width 76 height 50
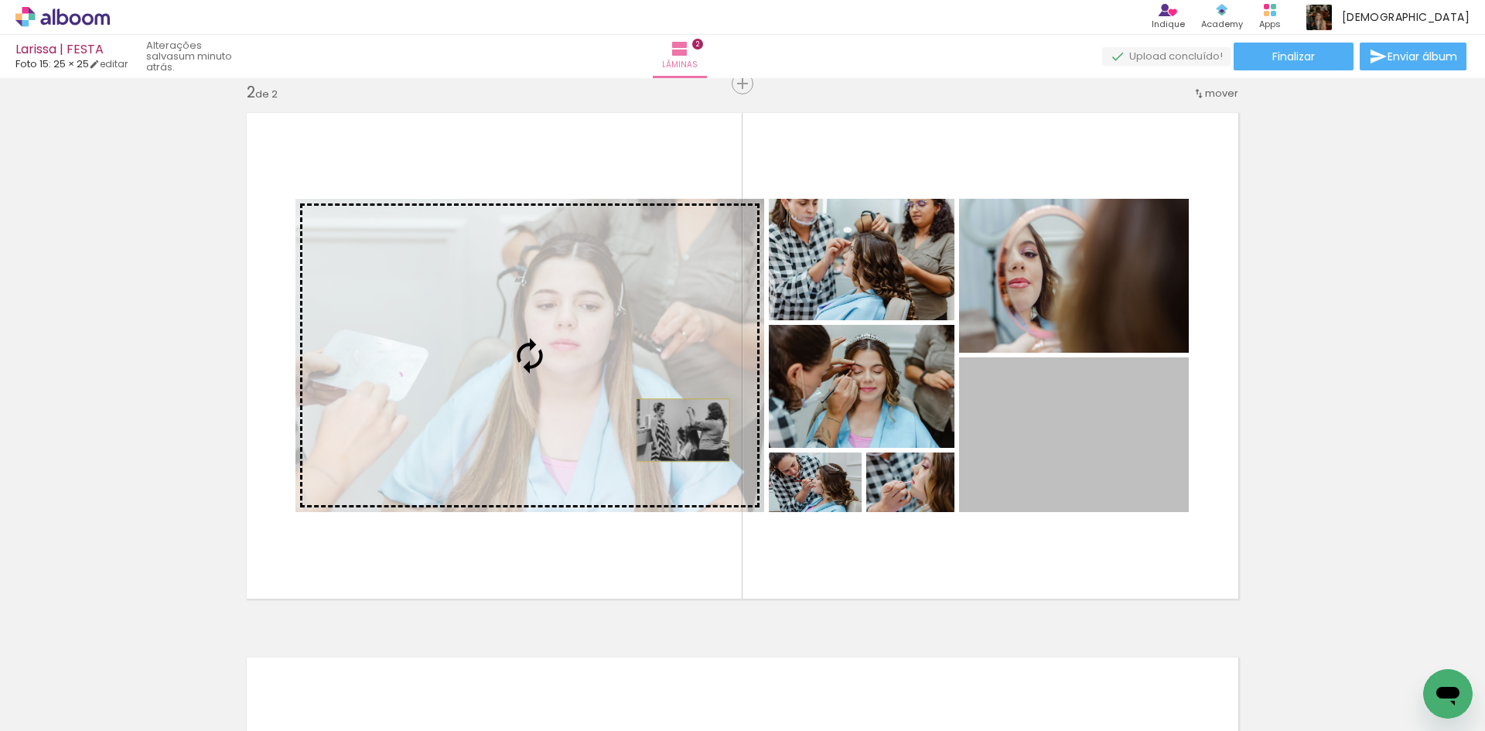
drag, startPoint x: 1082, startPoint y: 478, endPoint x: 678, endPoint y: 430, distance: 407.4
click at [0, 0] on slot at bounding box center [0, 0] width 0 height 0
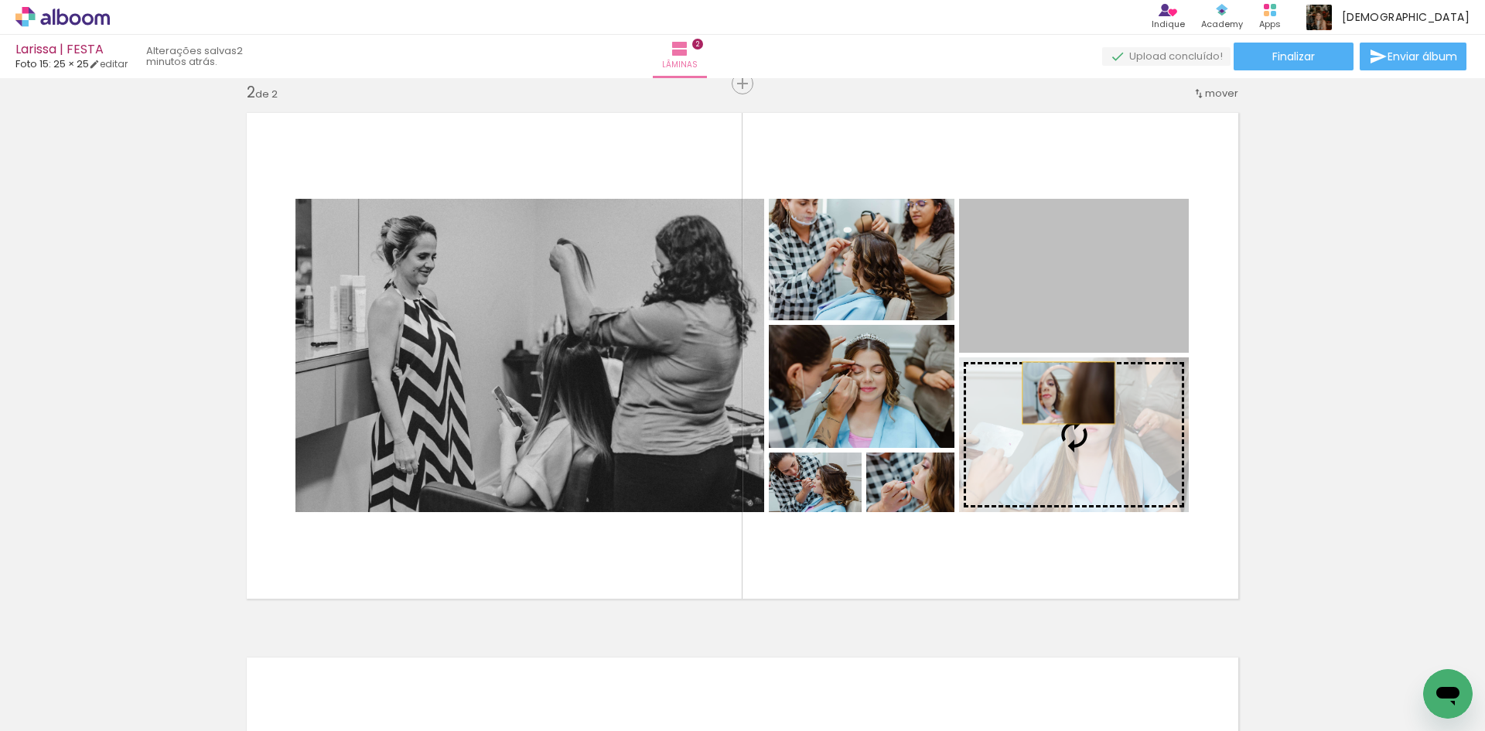
drag, startPoint x: 1052, startPoint y: 280, endPoint x: 1065, endPoint y: 405, distance: 126.0
click at [0, 0] on slot at bounding box center [0, 0] width 0 height 0
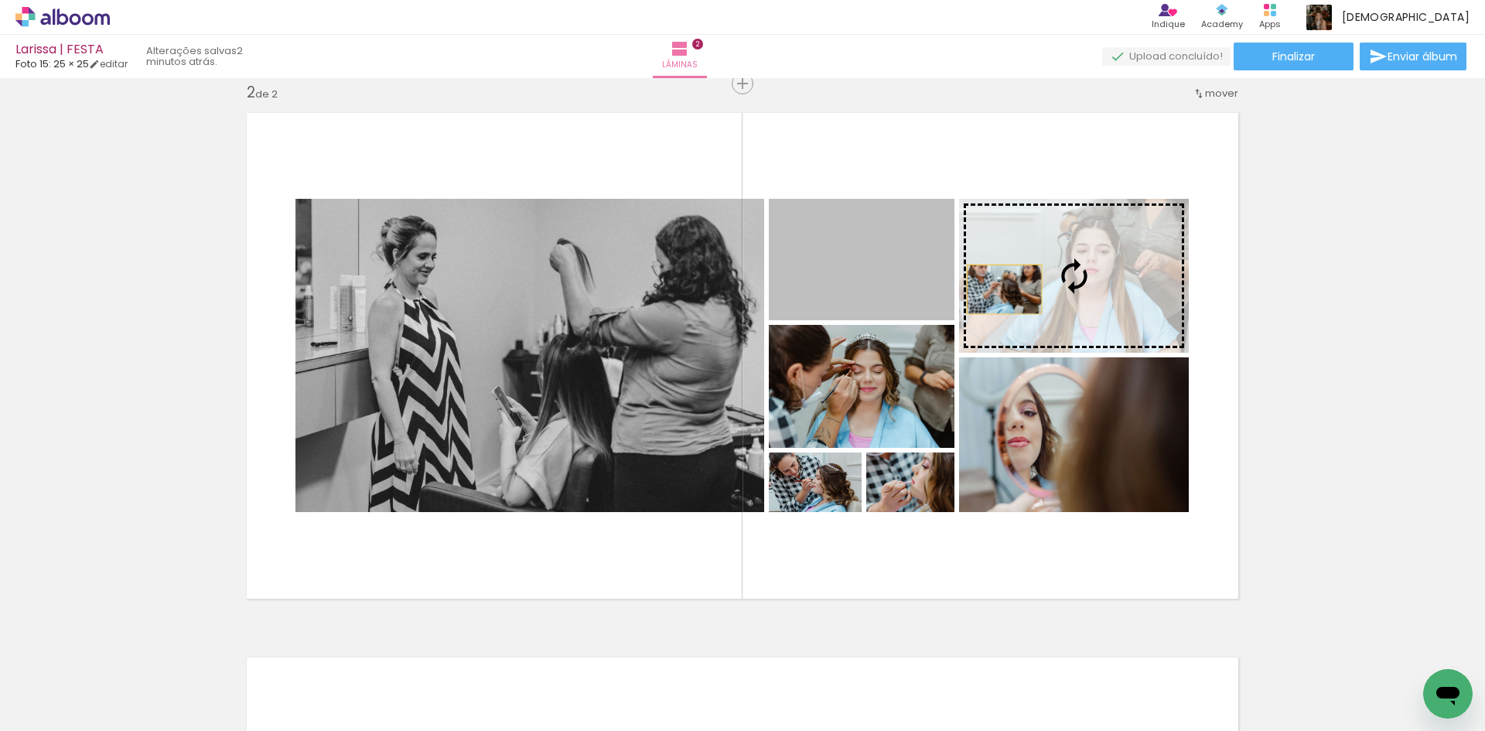
drag, startPoint x: 896, startPoint y: 280, endPoint x: 999, endPoint y: 289, distance: 103.3
click at [0, 0] on slot at bounding box center [0, 0] width 0 height 0
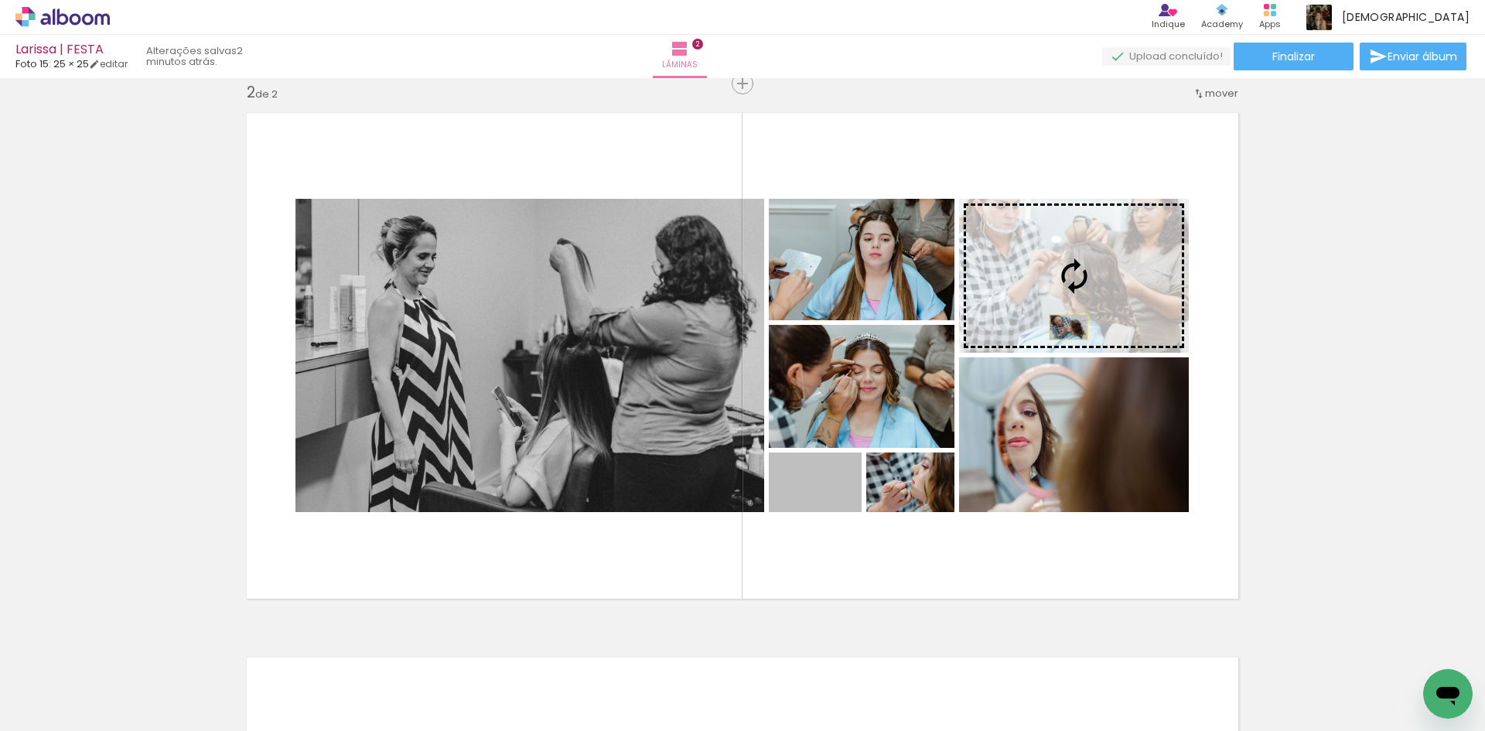
drag, startPoint x: 842, startPoint y: 504, endPoint x: 1063, endPoint y: 327, distance: 283.4
click at [0, 0] on slot at bounding box center [0, 0] width 0 height 0
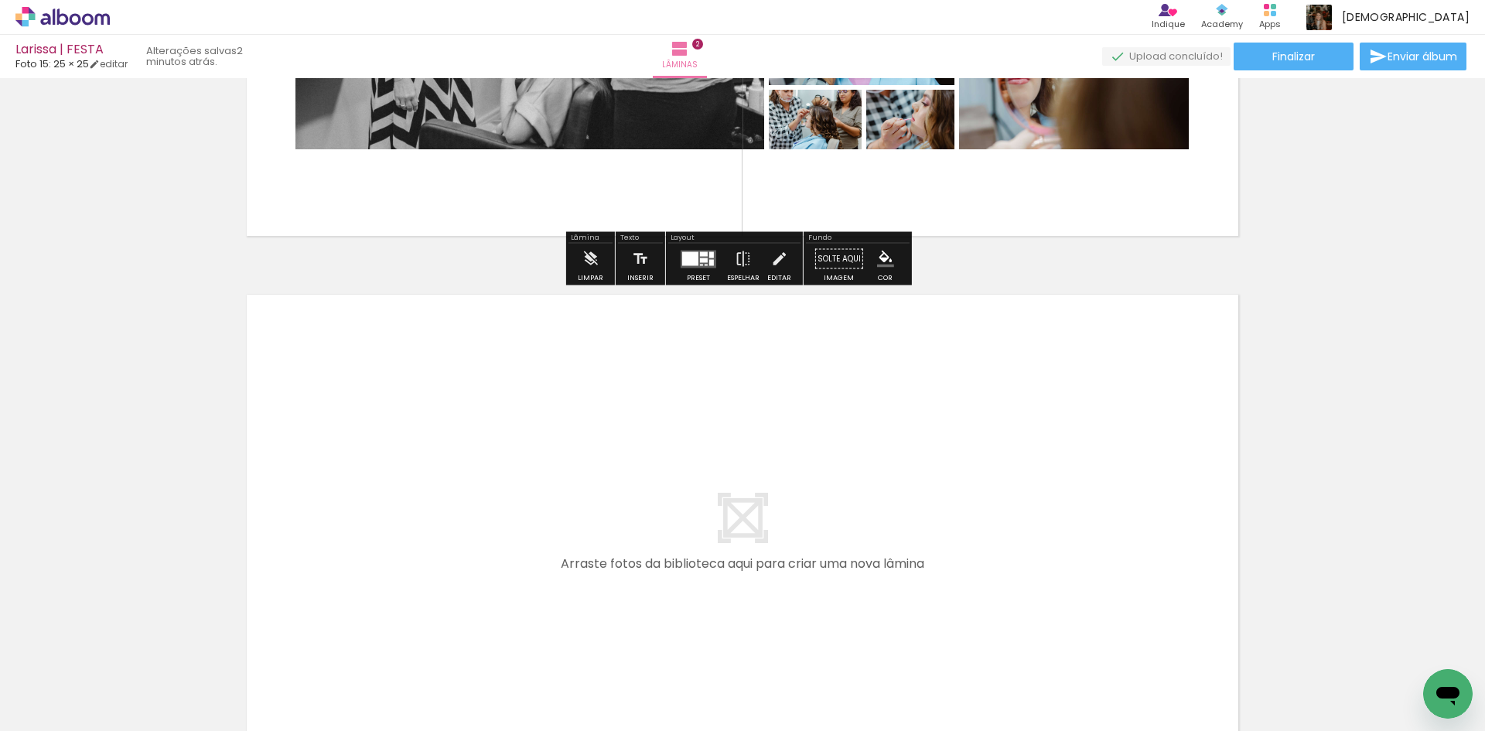
scroll to position [951, 0]
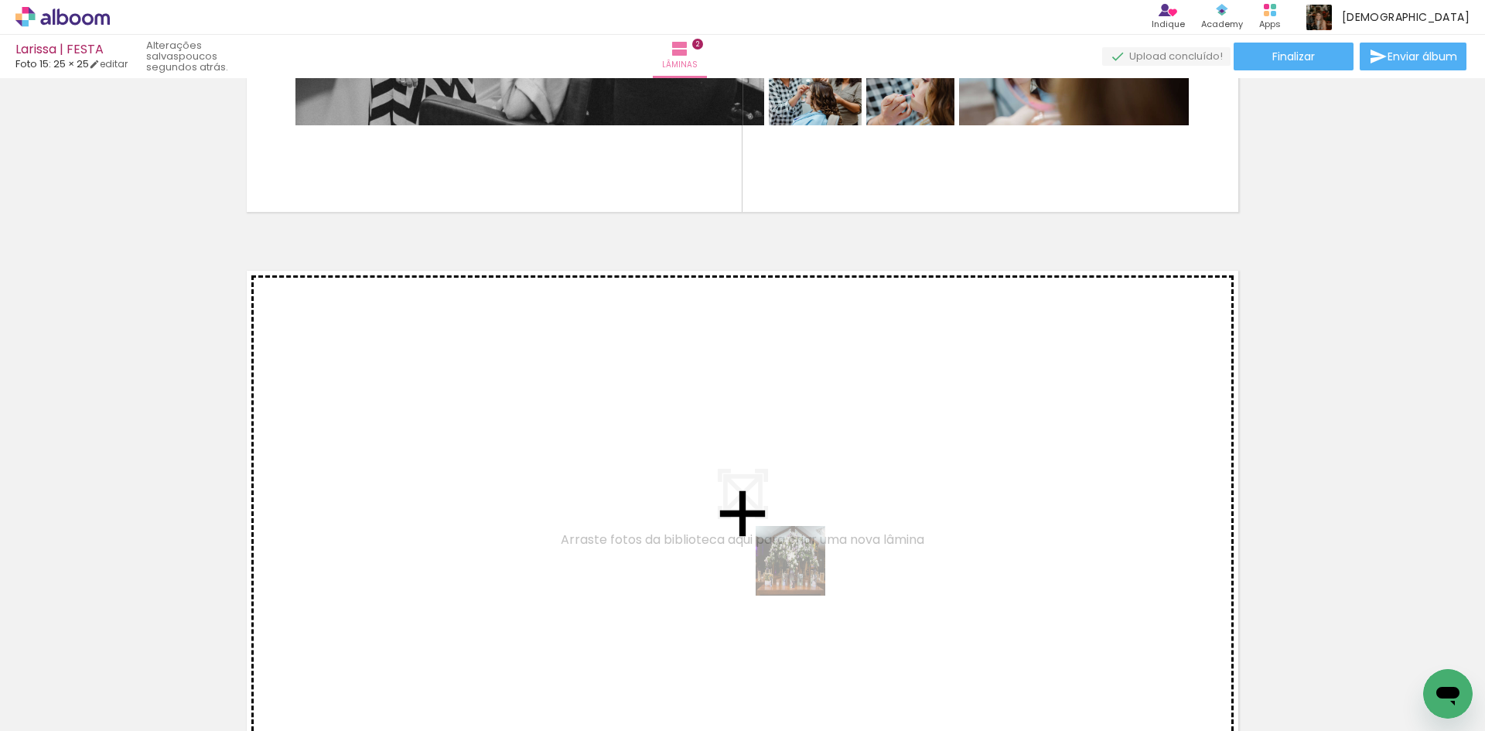
drag, startPoint x: 788, startPoint y: 681, endPoint x: 804, endPoint y: 523, distance: 158.6
click at [804, 523] on quentale-workspace at bounding box center [742, 365] width 1485 height 731
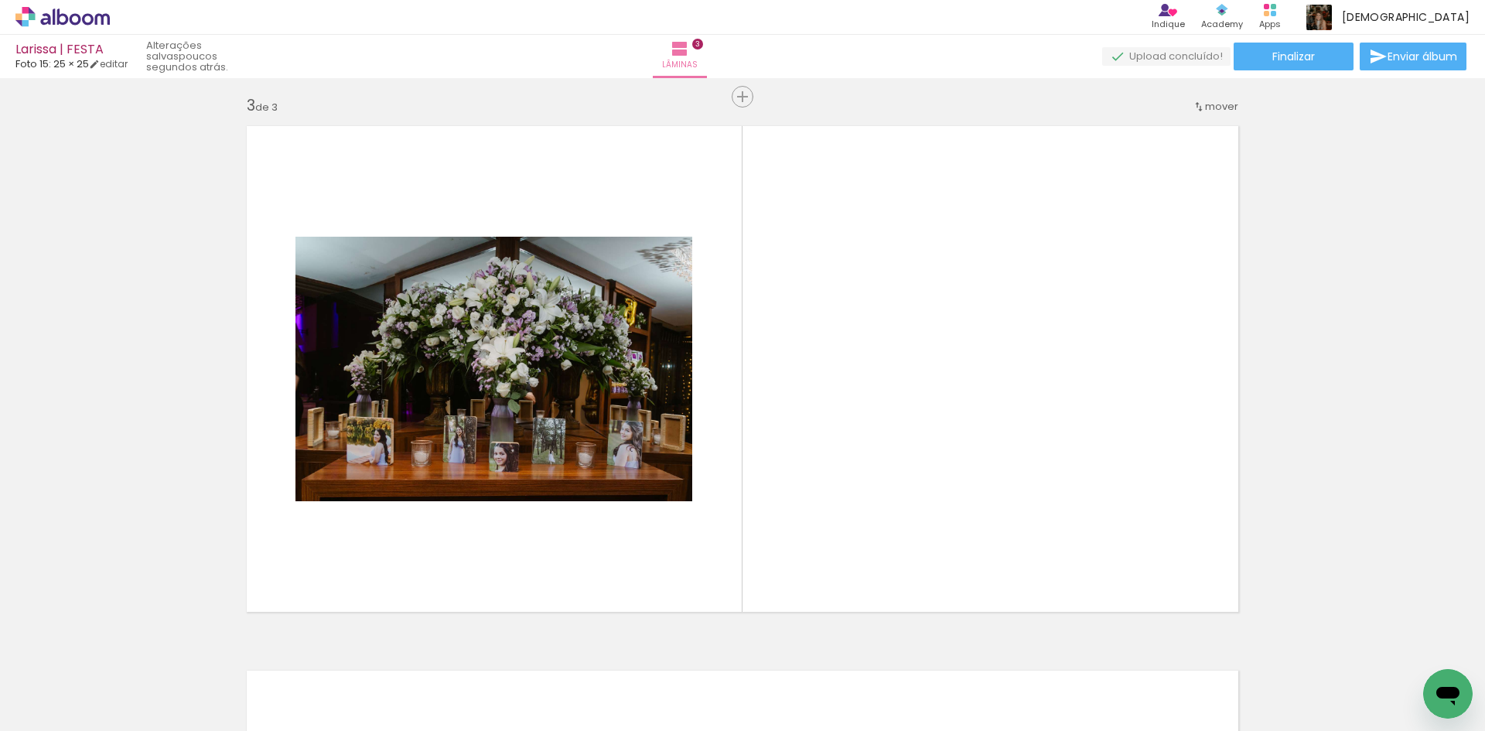
scroll to position [1109, 0]
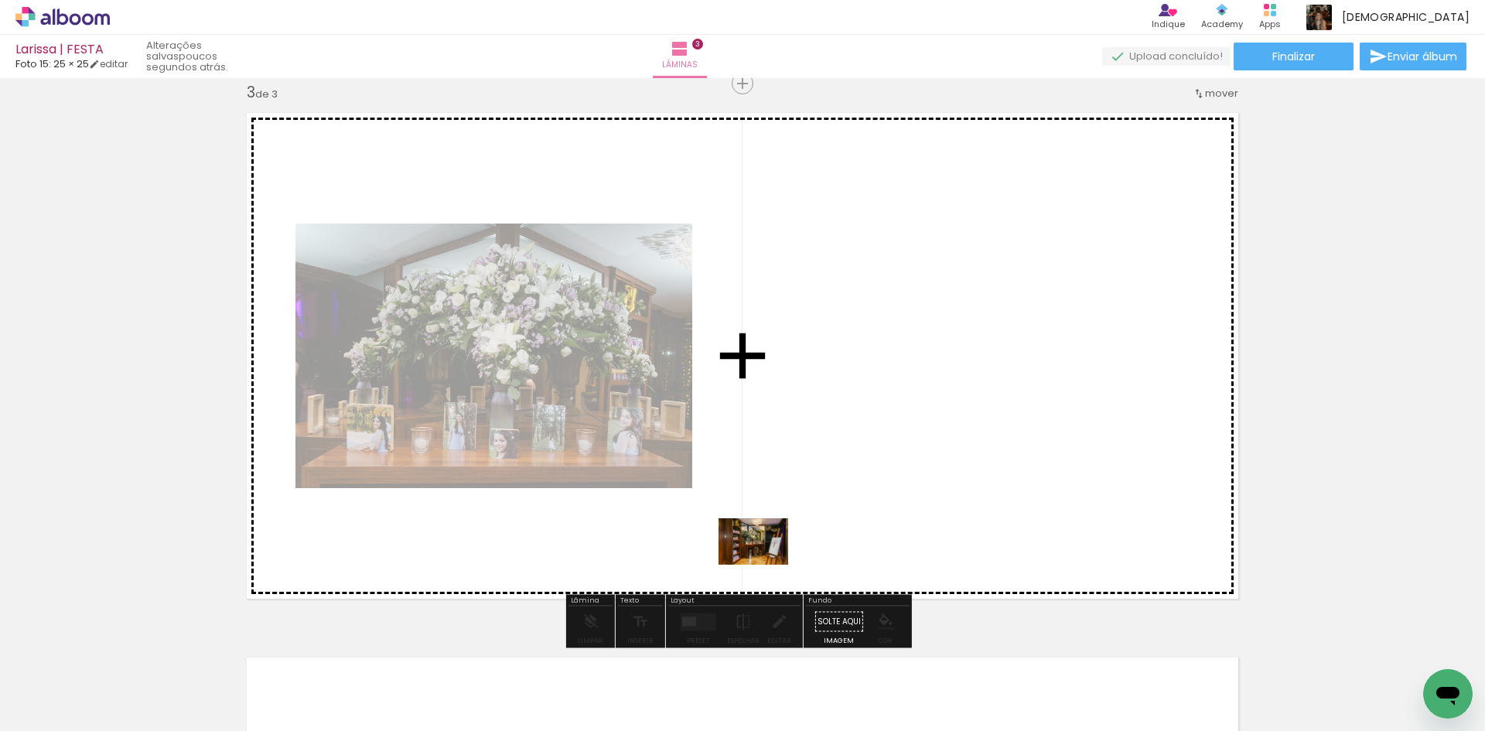
drag, startPoint x: 862, startPoint y: 681, endPoint x: 765, endPoint y: 565, distance: 151.6
click at [765, 565] on quentale-workspace at bounding box center [742, 365] width 1485 height 731
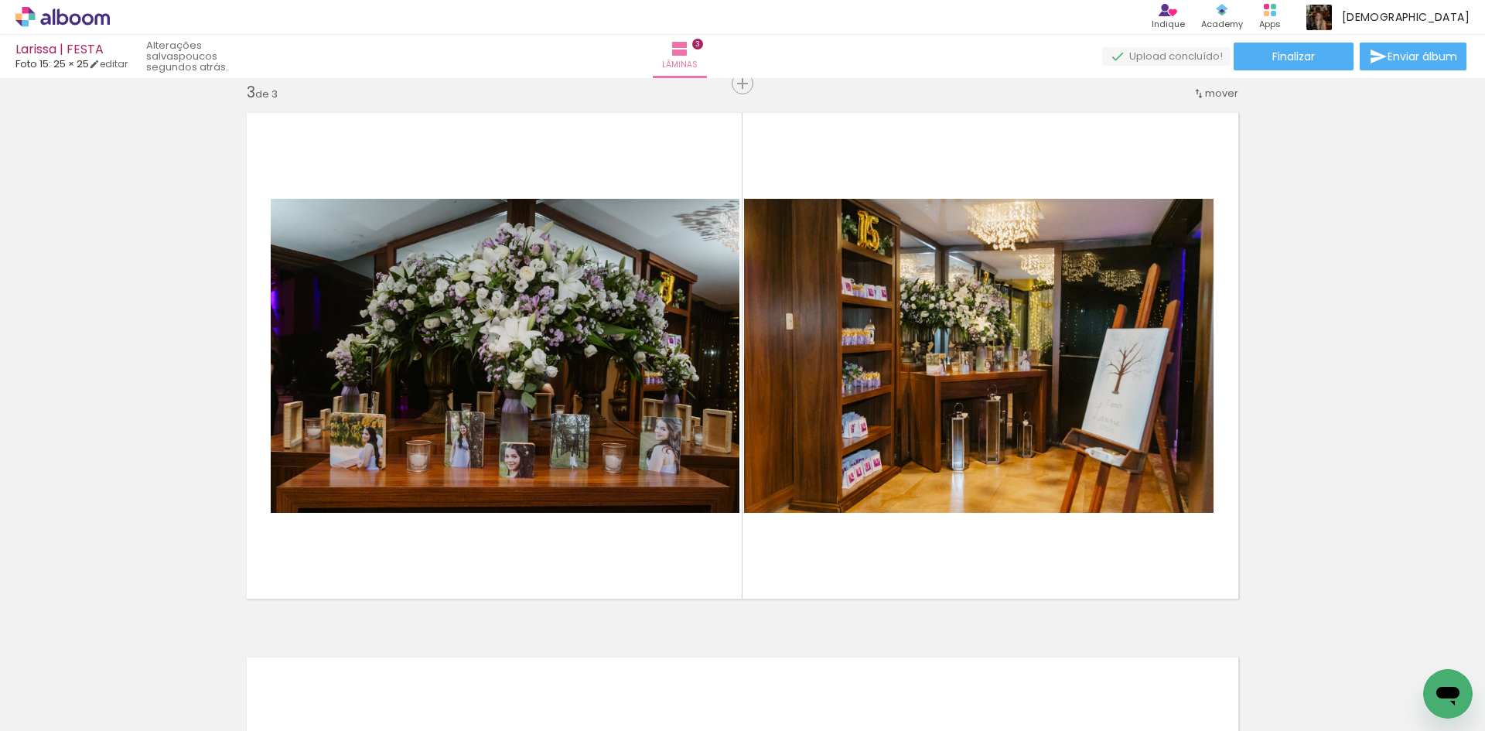
scroll to position [0, 3479]
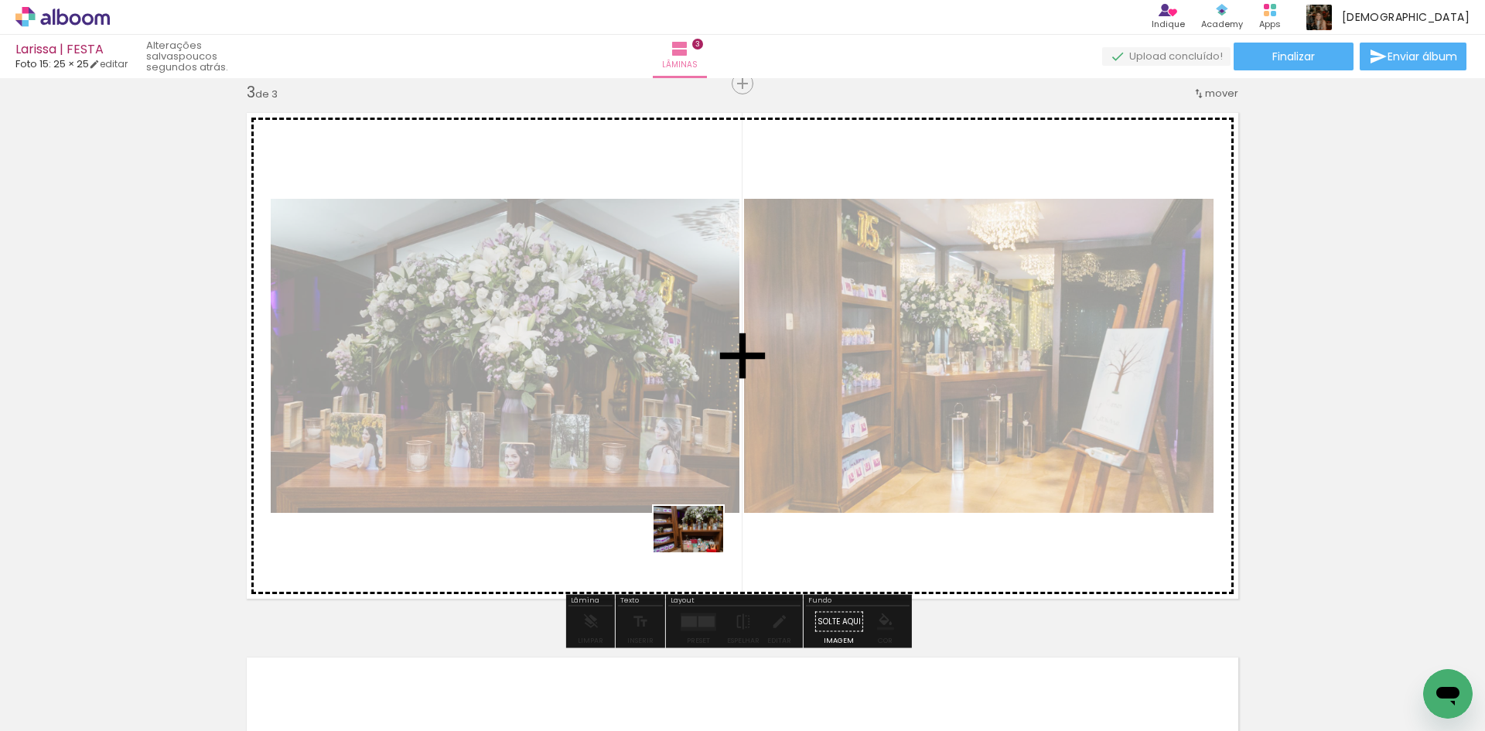
drag, startPoint x: 666, startPoint y: 670, endPoint x: 700, endPoint y: 552, distance: 122.4
click at [700, 552] on quentale-workspace at bounding box center [742, 365] width 1485 height 731
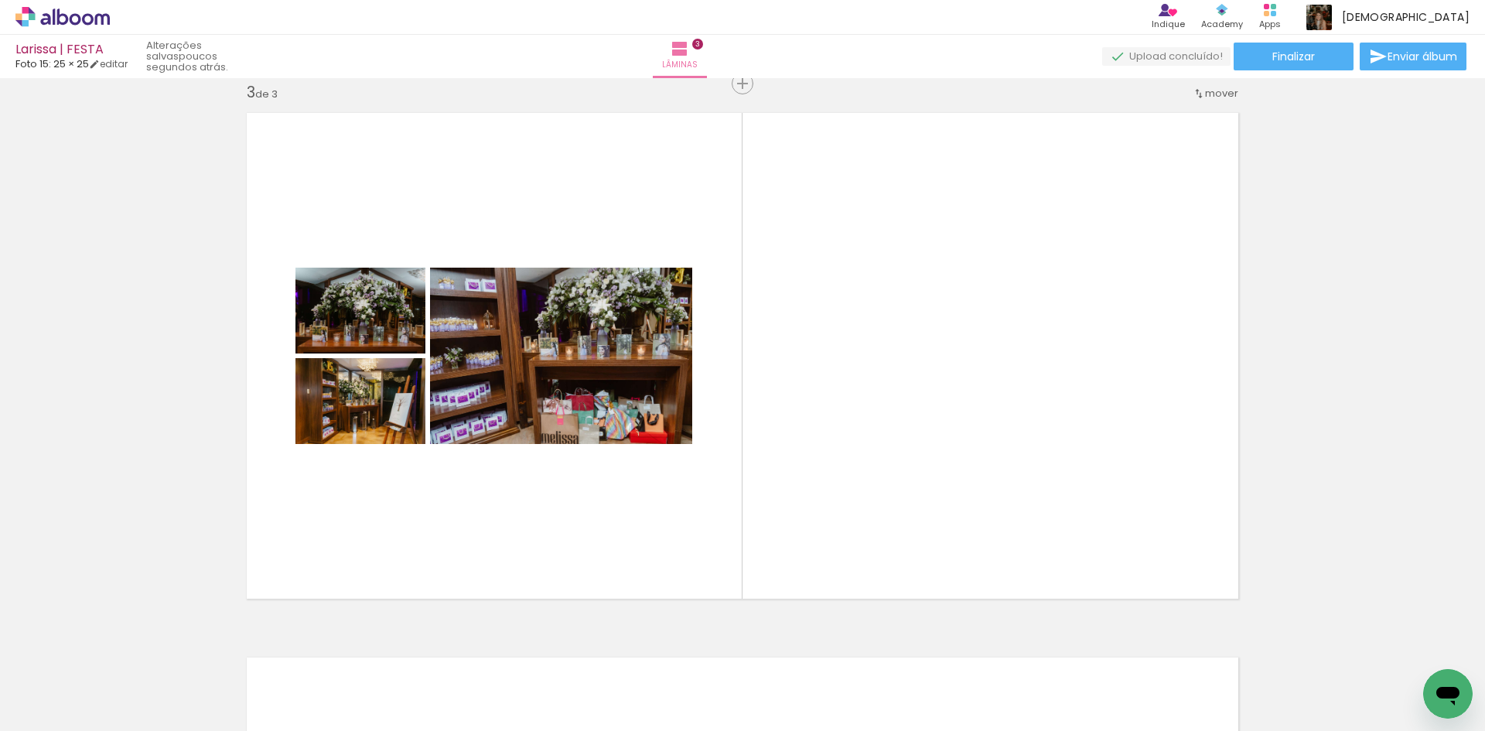
scroll to position [0, 585]
drag, startPoint x: 358, startPoint y: 685, endPoint x: 465, endPoint y: 571, distance: 156.5
click at [465, 571] on quentale-workspace at bounding box center [742, 365] width 1485 height 731
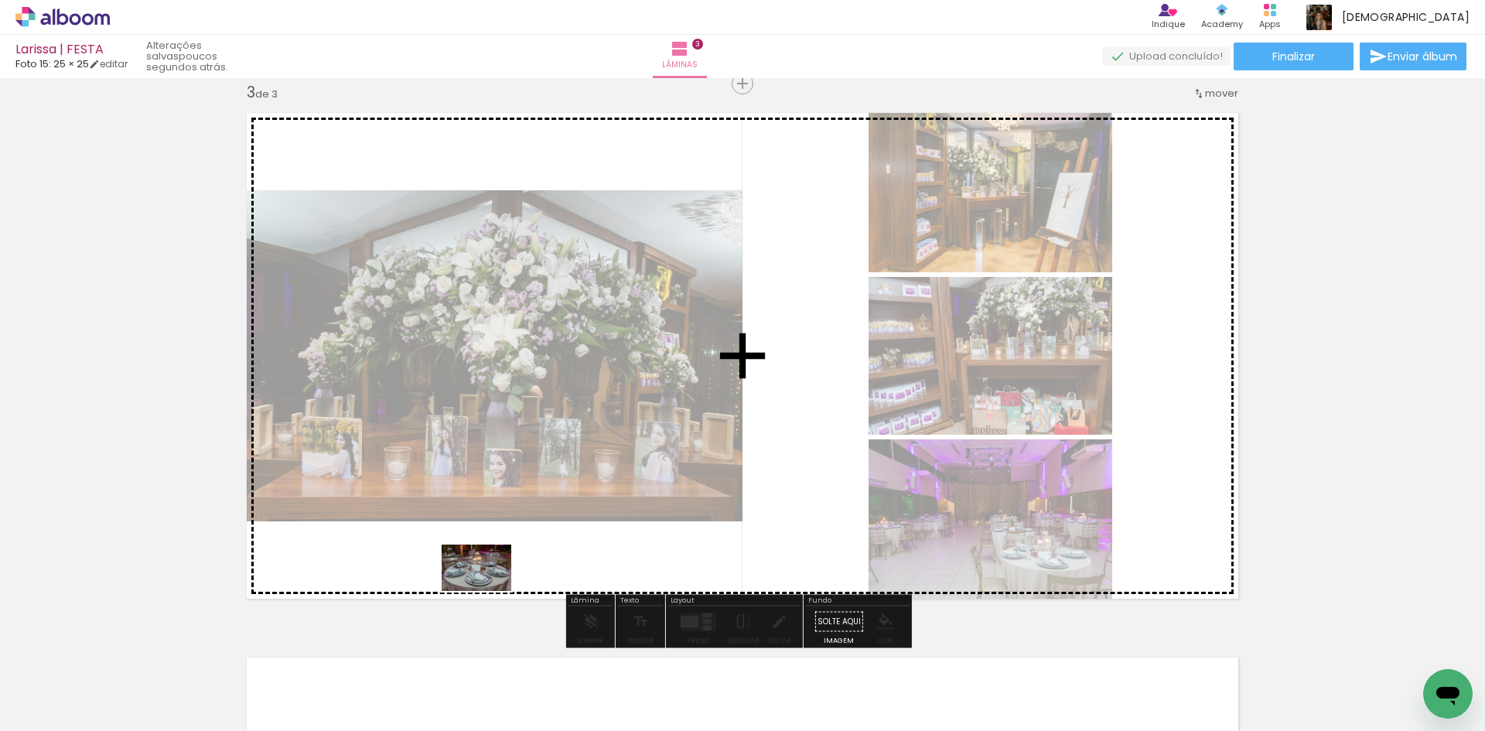
drag, startPoint x: 441, startPoint y: 690, endPoint x: 488, endPoint y: 591, distance: 109.7
click at [488, 591] on quentale-workspace at bounding box center [742, 365] width 1485 height 731
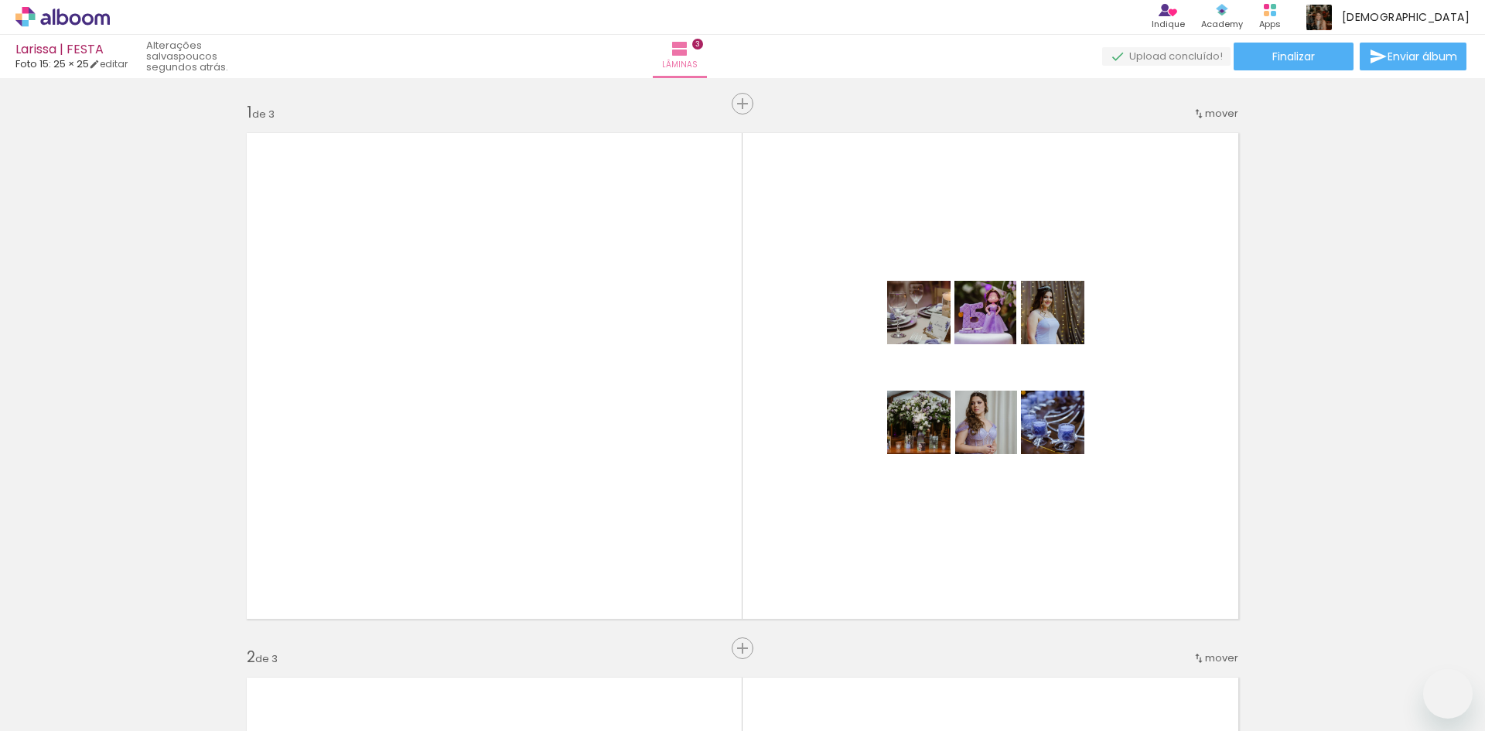
click at [812, 533] on quentale-workspace at bounding box center [742, 365] width 1485 height 731
click at [814, 546] on quentale-workspace at bounding box center [742, 365] width 1485 height 731
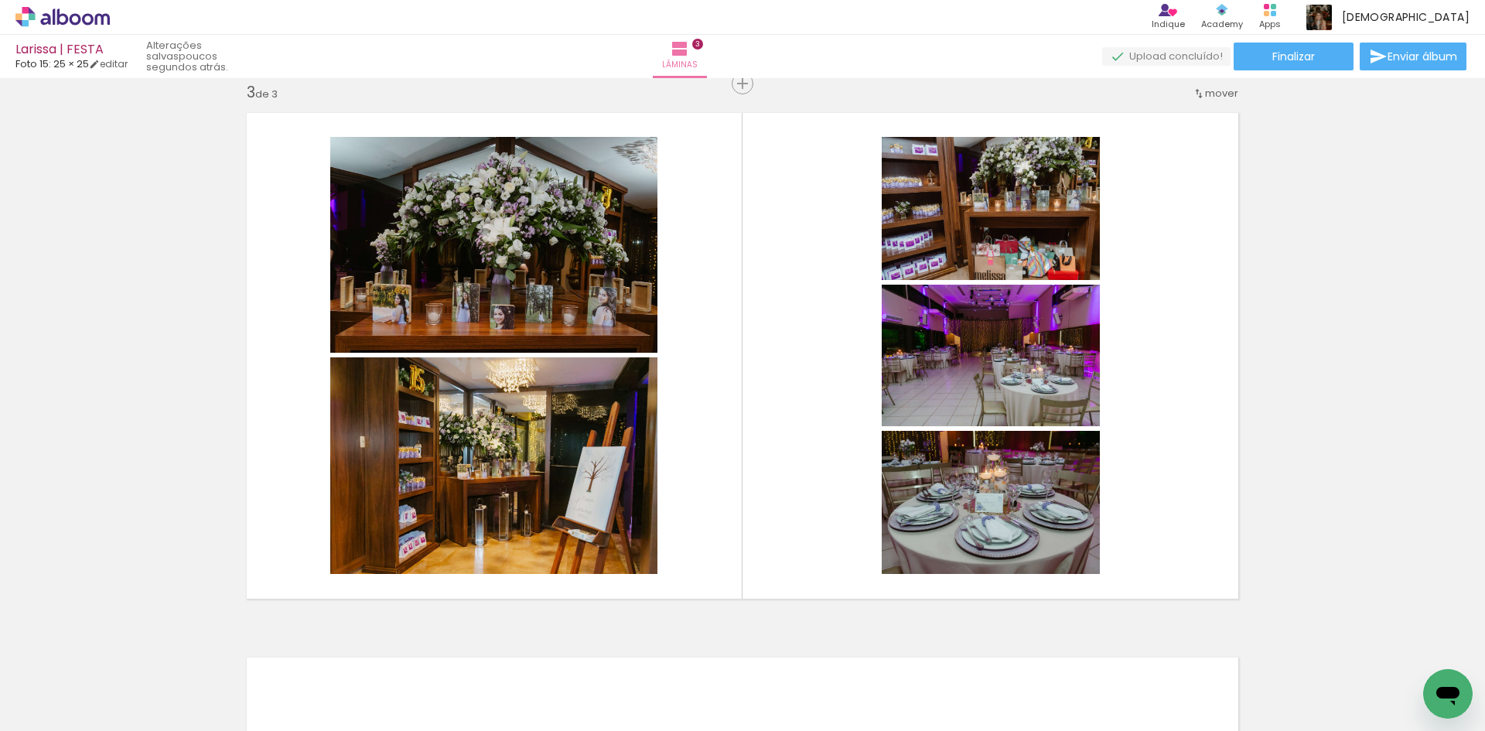
scroll to position [0, 1729]
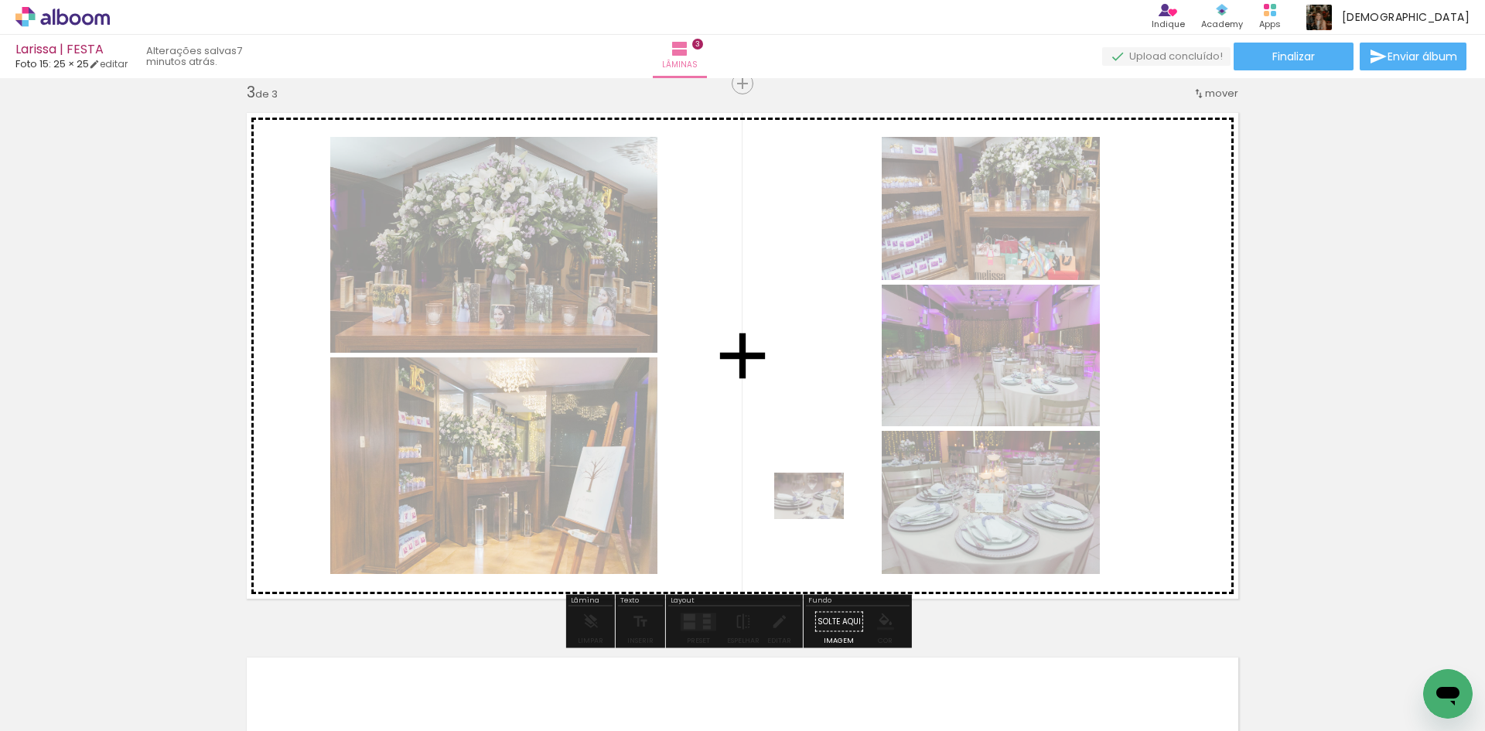
drag, startPoint x: 852, startPoint y: 681, endPoint x: 821, endPoint y: 519, distance: 164.7
click at [821, 519] on quentale-workspace at bounding box center [742, 365] width 1485 height 731
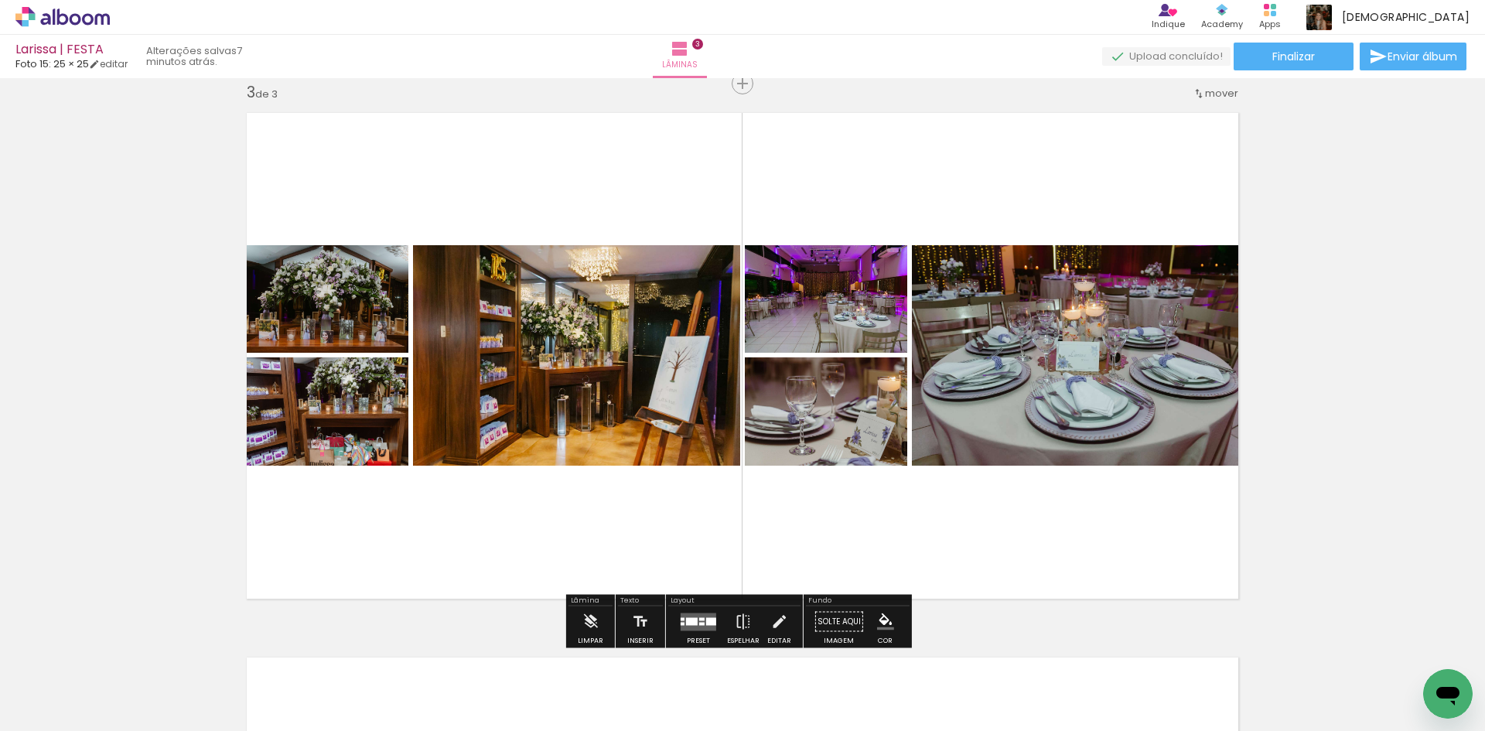
click at [681, 620] on quentale-layouter at bounding box center [699, 622] width 36 height 18
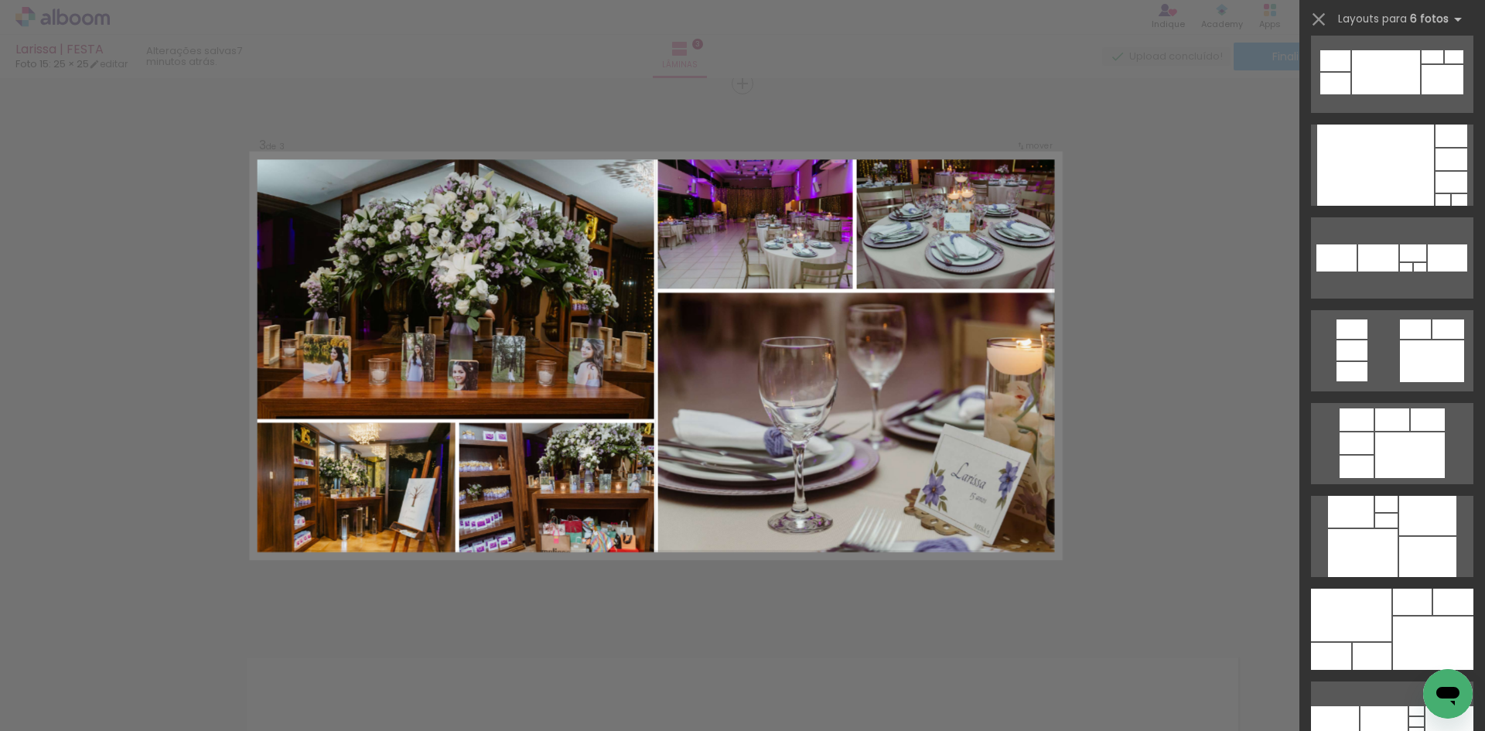
scroll to position [928, 0]
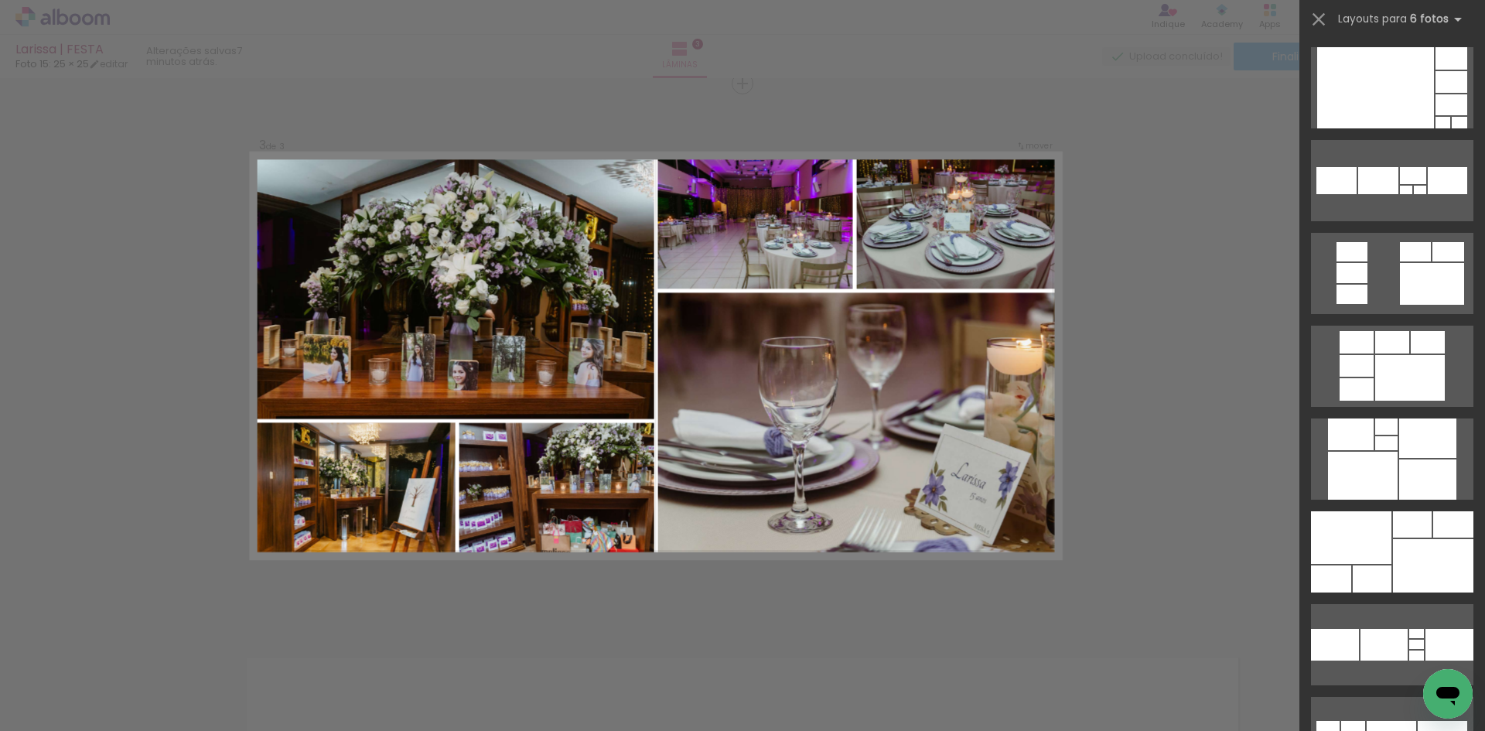
click at [1445, 546] on div at bounding box center [1433, 565] width 80 height 53
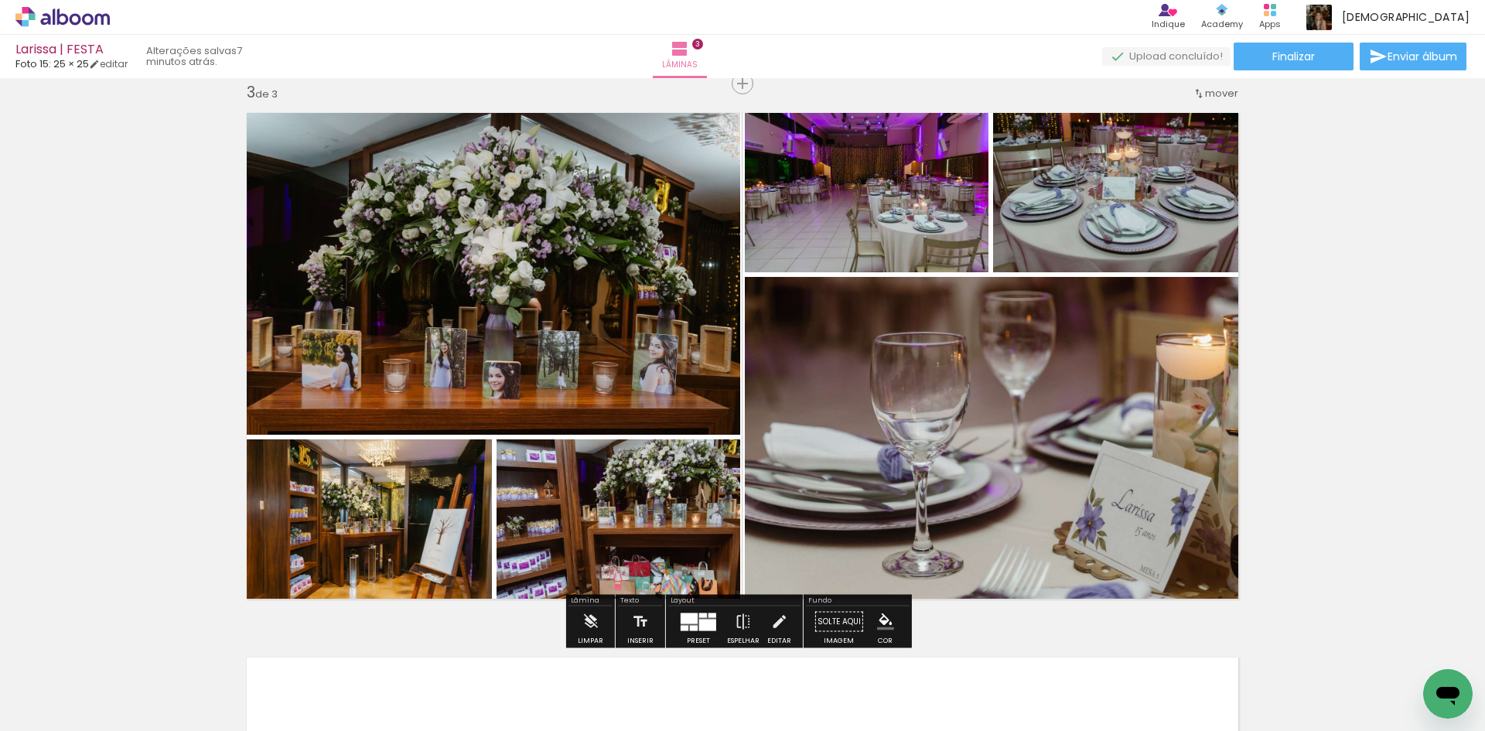
click at [700, 620] on div at bounding box center [707, 625] width 17 height 12
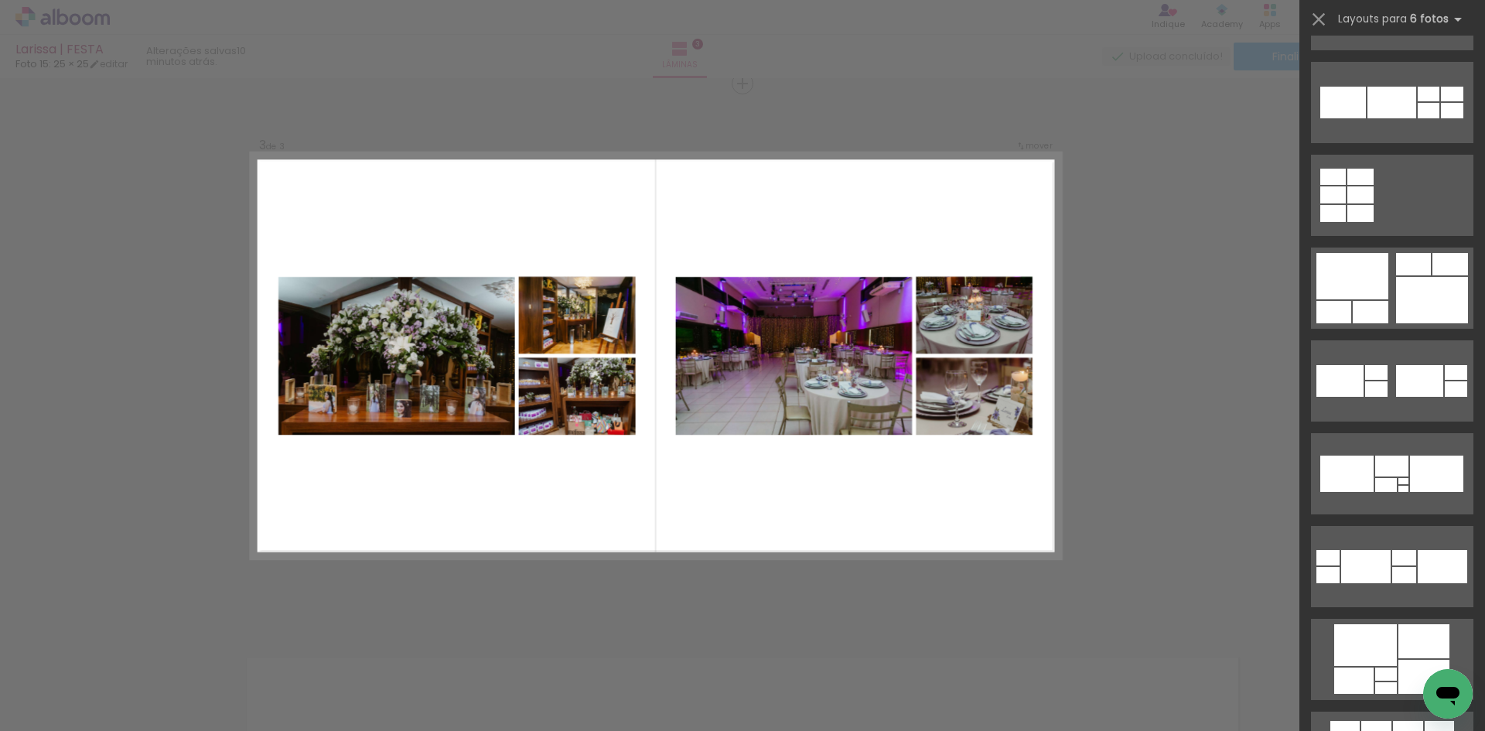
scroll to position [5847, 0]
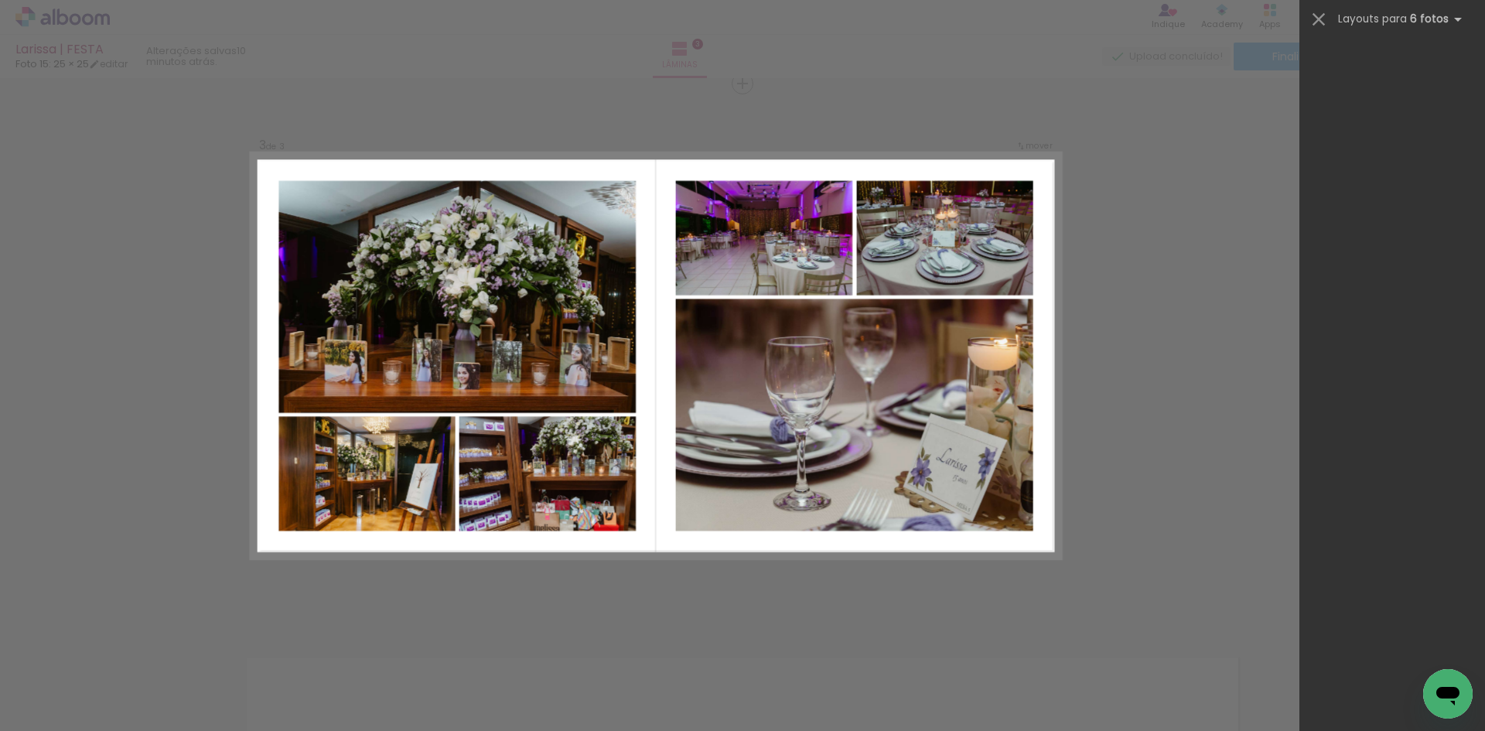
scroll to position [0, 1729]
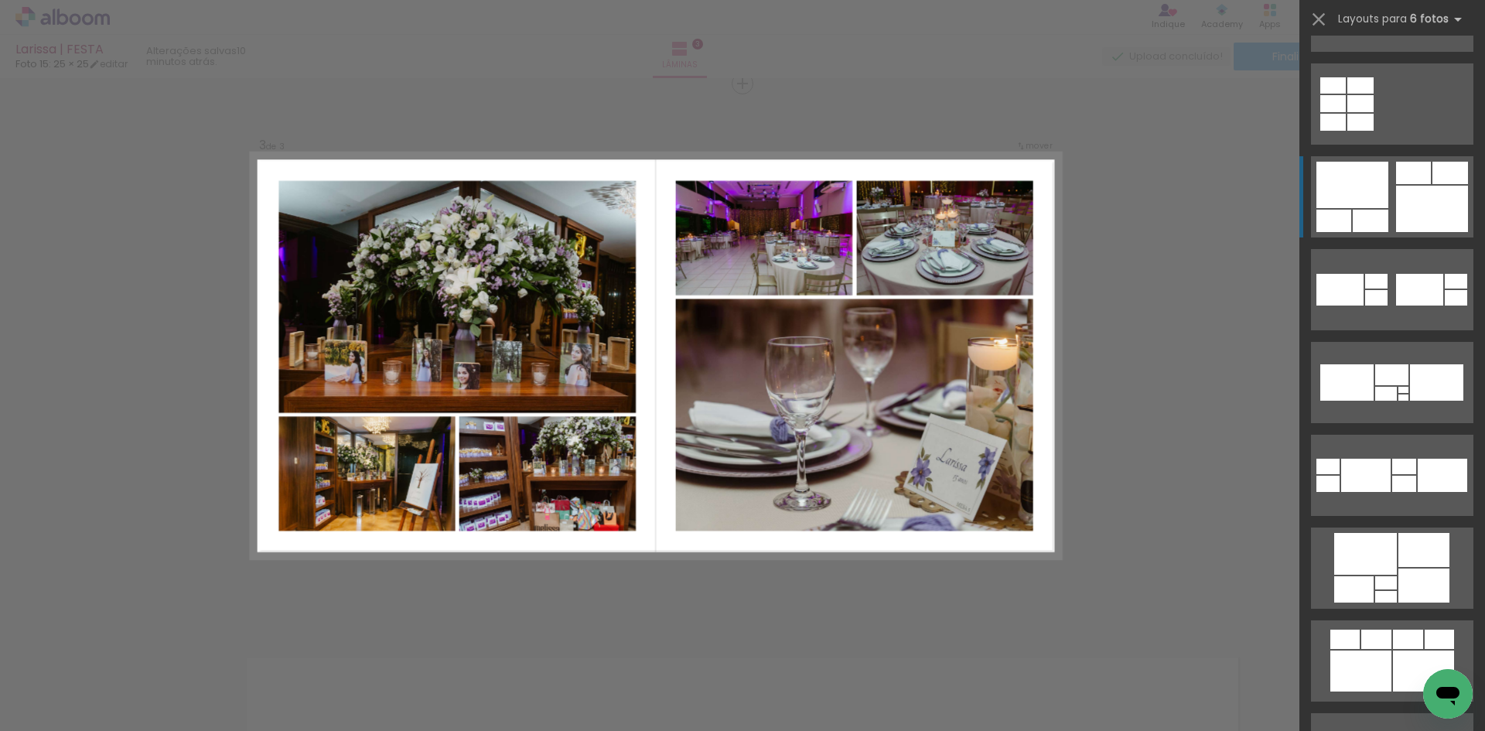
click at [1418, 191] on div at bounding box center [1432, 209] width 72 height 46
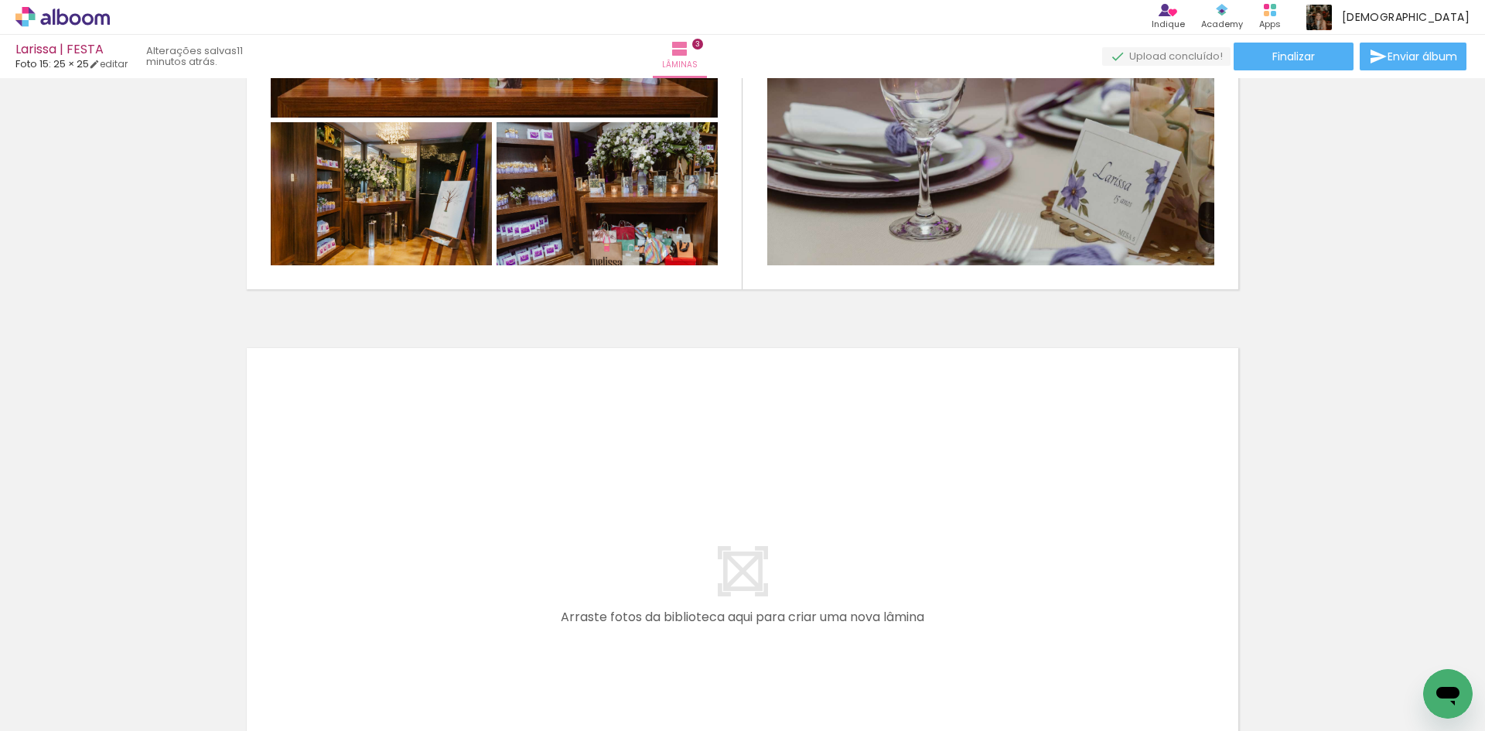
scroll to position [0, 599]
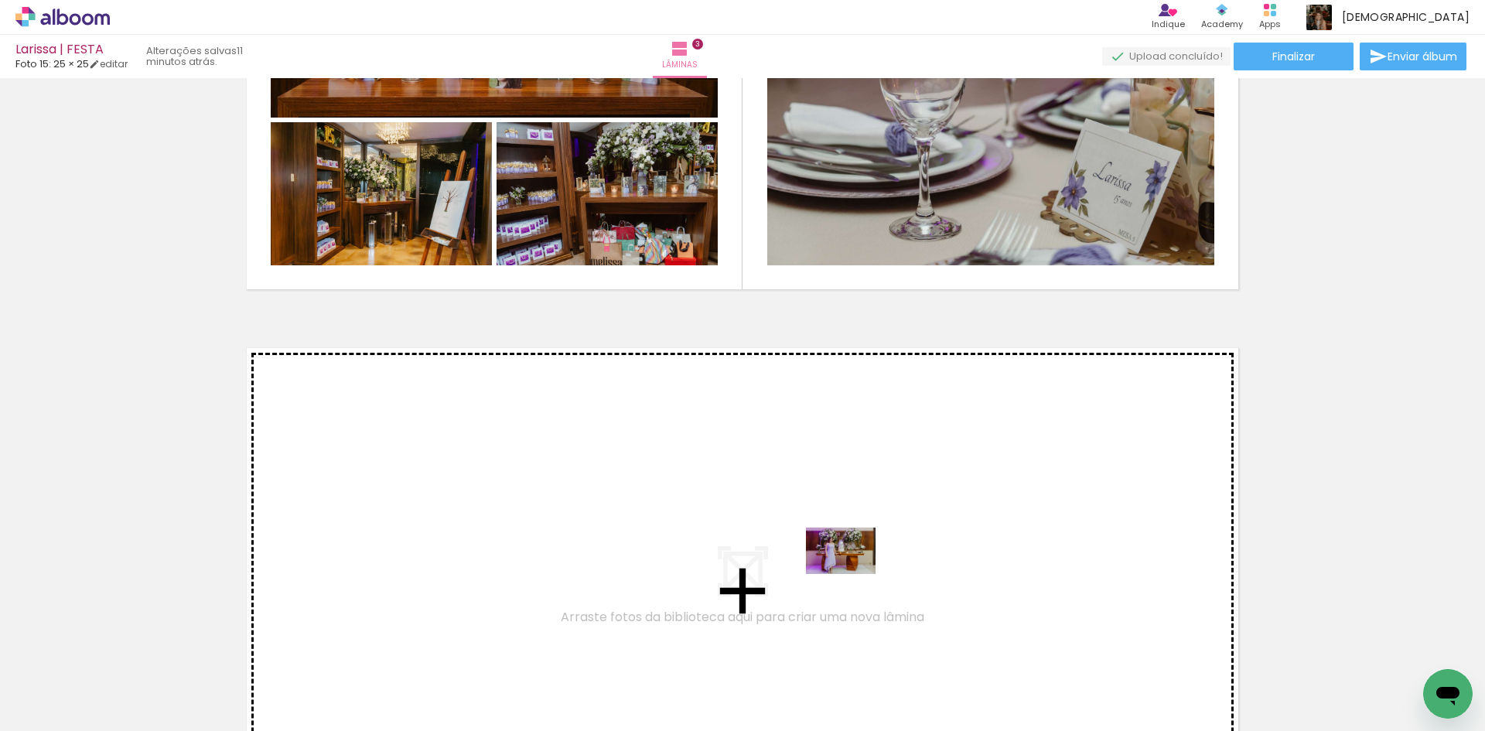
drag, startPoint x: 866, startPoint y: 681, endPoint x: 852, endPoint y: 574, distance: 108.3
click at [852, 574] on quentale-workspace at bounding box center [742, 365] width 1485 height 731
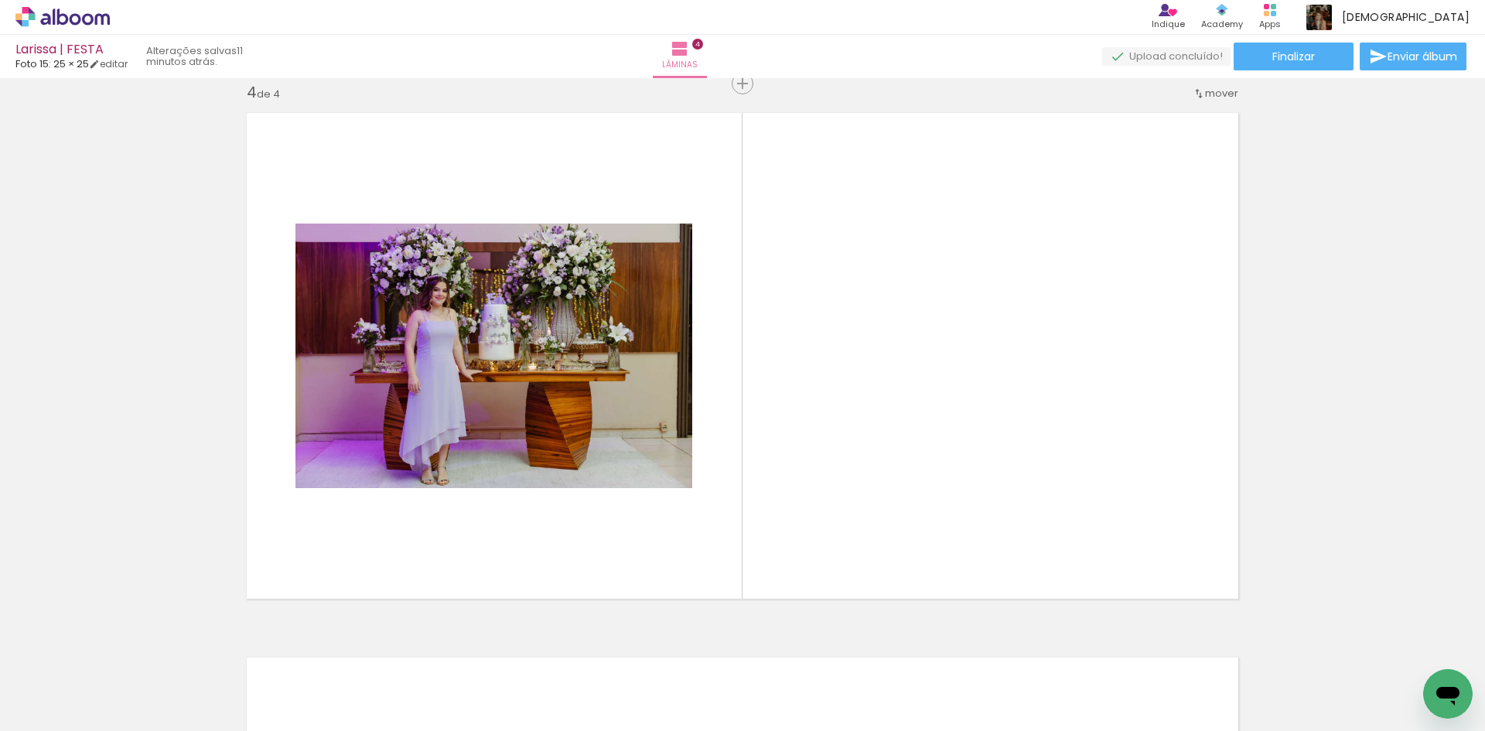
scroll to position [0, 1507]
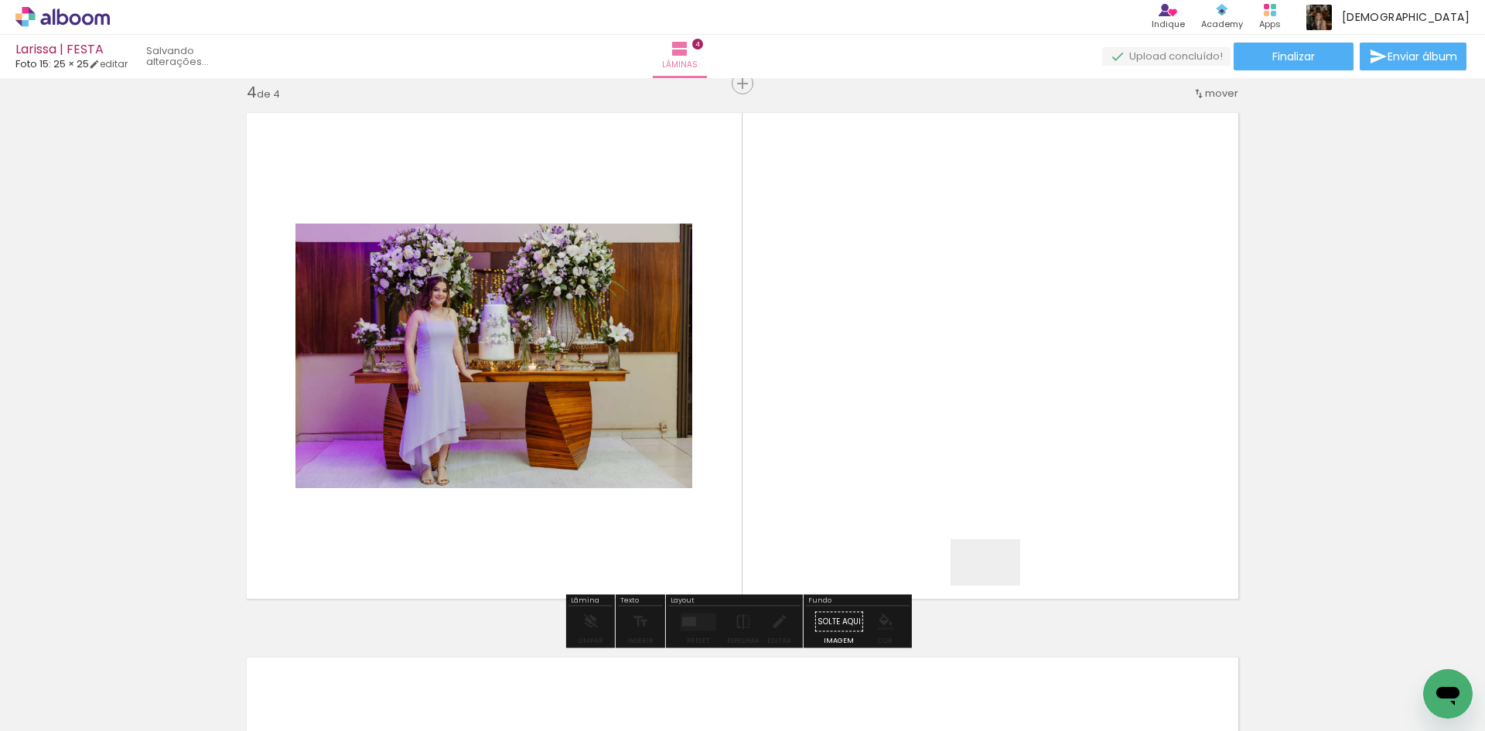
drag, startPoint x: 997, startPoint y: 586, endPoint x: 997, endPoint y: 545, distance: 40.2
click at [997, 545] on quentale-workspace at bounding box center [742, 365] width 1485 height 731
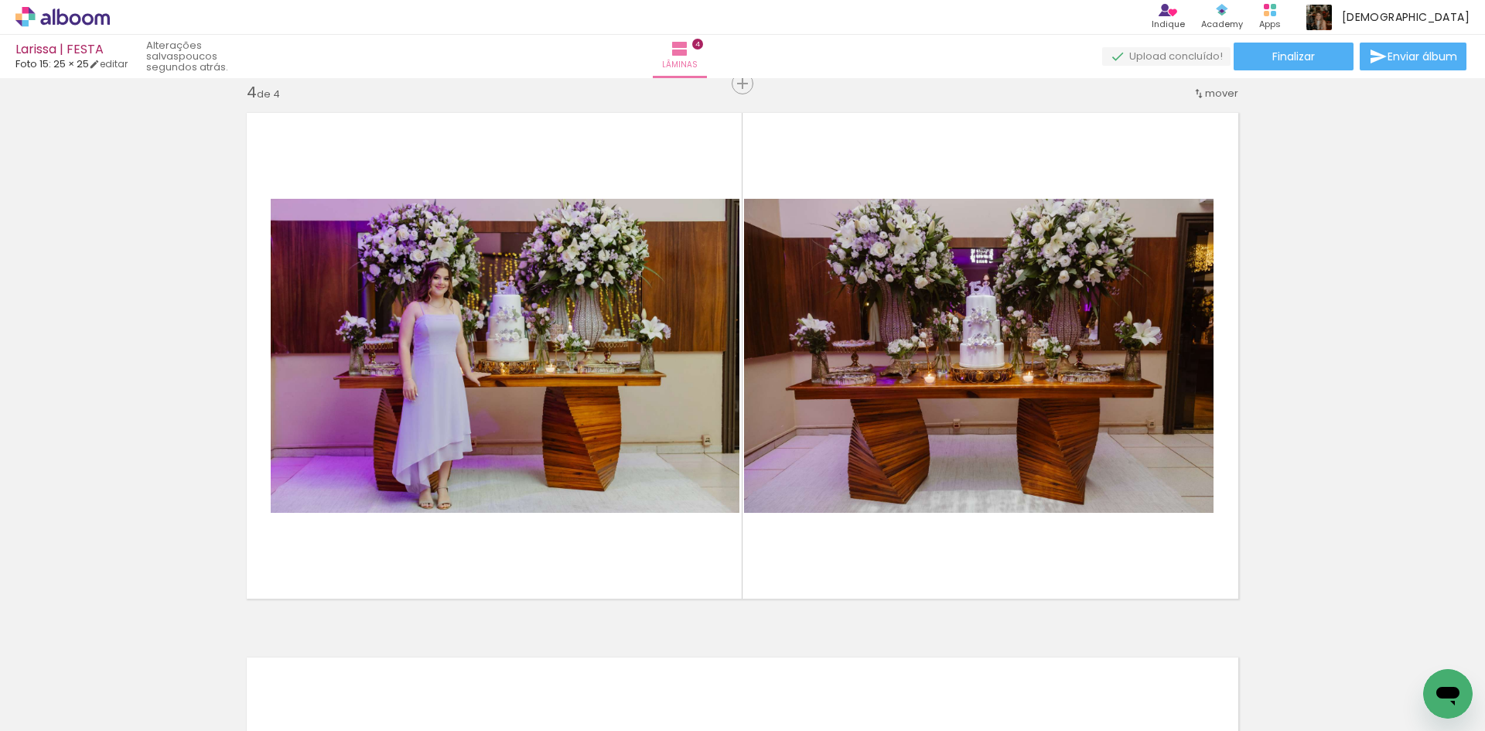
scroll to position [0, 669]
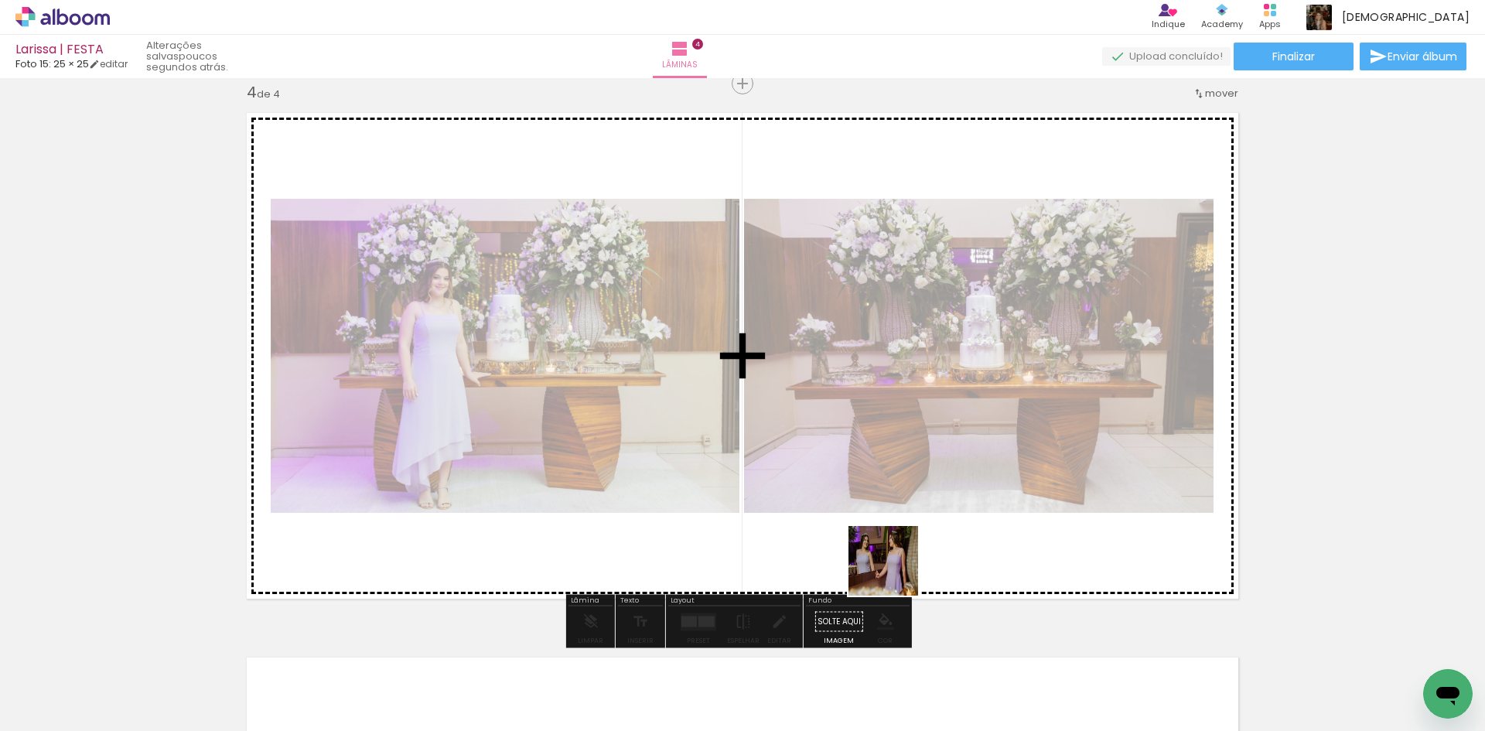
drag, startPoint x: 881, startPoint y: 683, endPoint x: 895, endPoint y: 572, distance: 111.5
click at [895, 572] on quentale-workspace at bounding box center [742, 365] width 1485 height 731
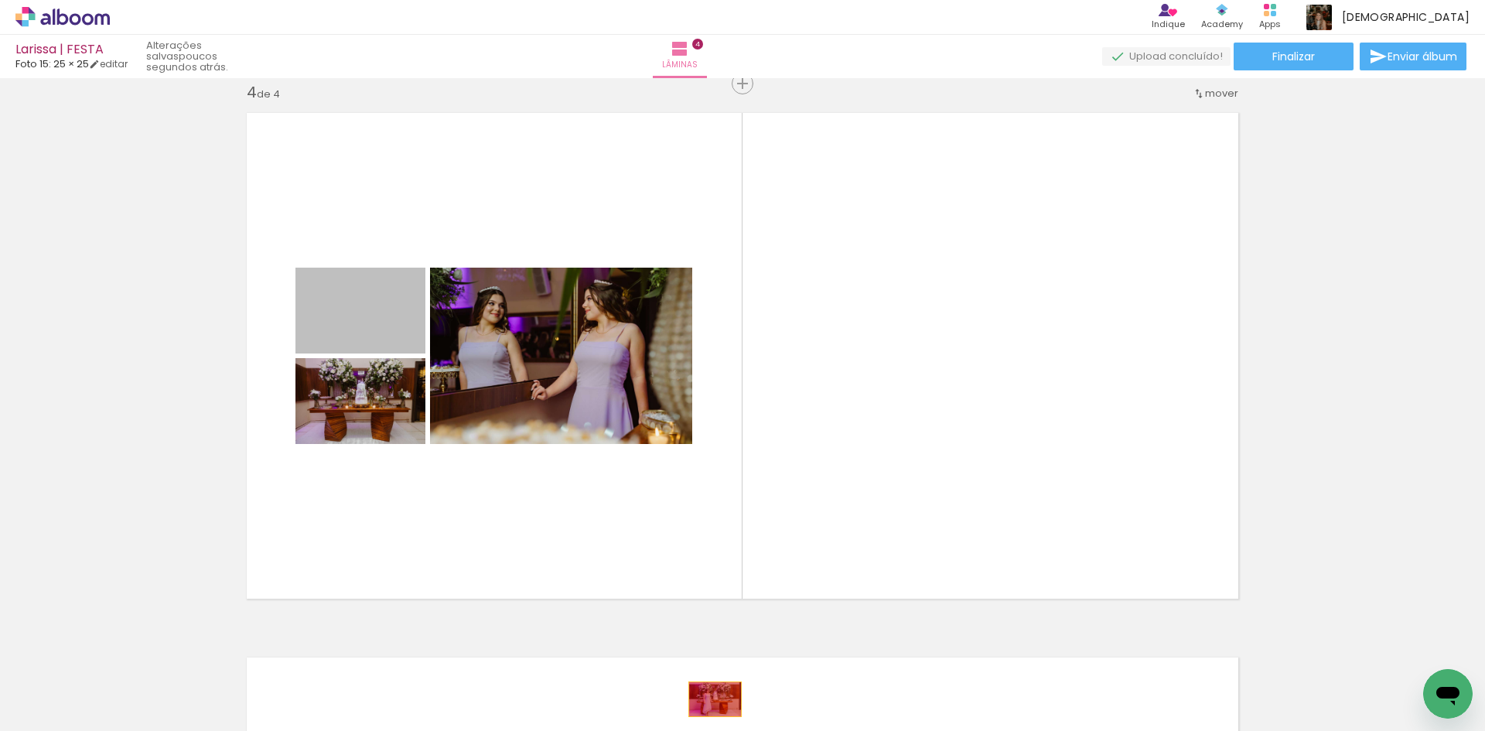
drag, startPoint x: 380, startPoint y: 327, endPoint x: 709, endPoint y: 699, distance: 497.0
click at [709, 699] on quentale-workspace at bounding box center [742, 365] width 1485 height 731
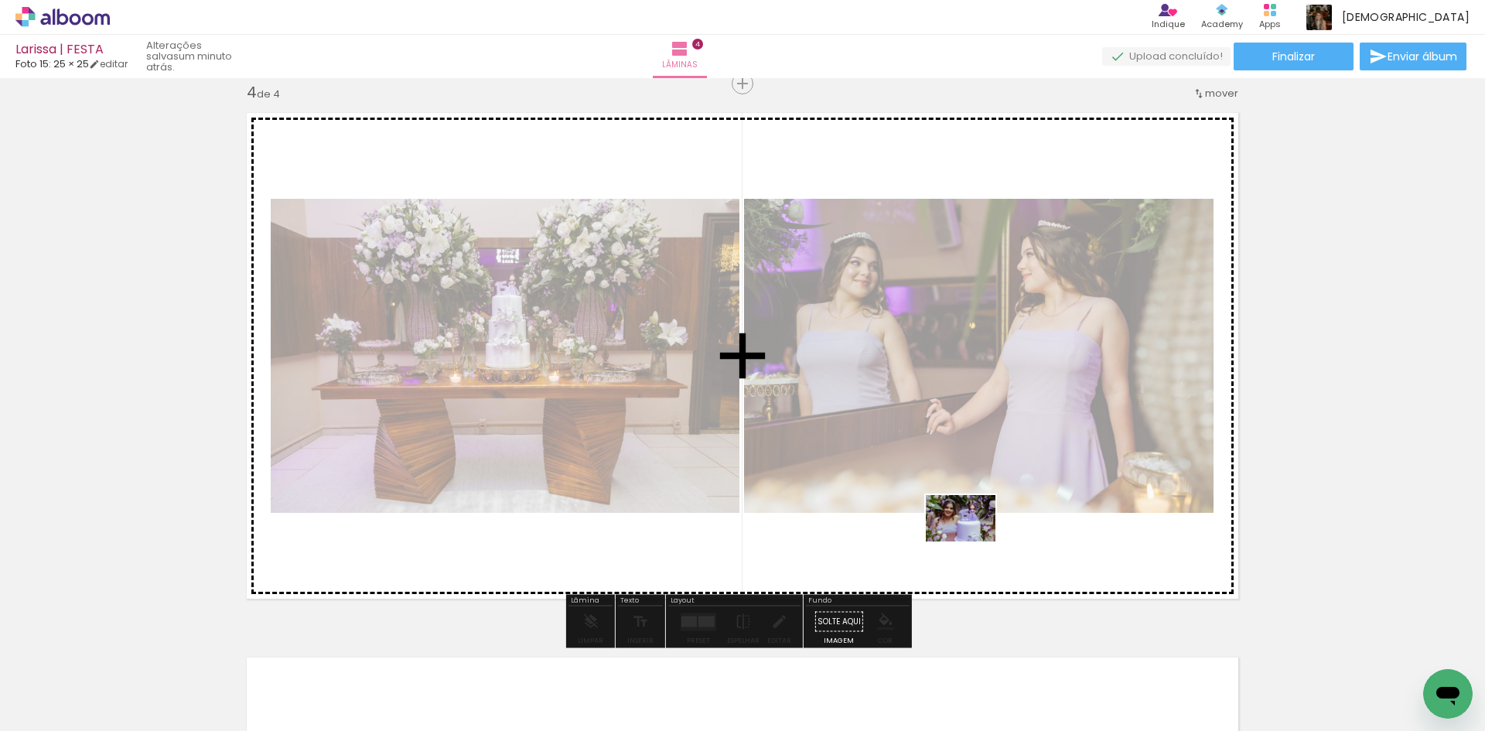
drag, startPoint x: 979, startPoint y: 688, endPoint x: 972, endPoint y: 541, distance: 147.1
click at [972, 541] on quentale-workspace at bounding box center [742, 365] width 1485 height 731
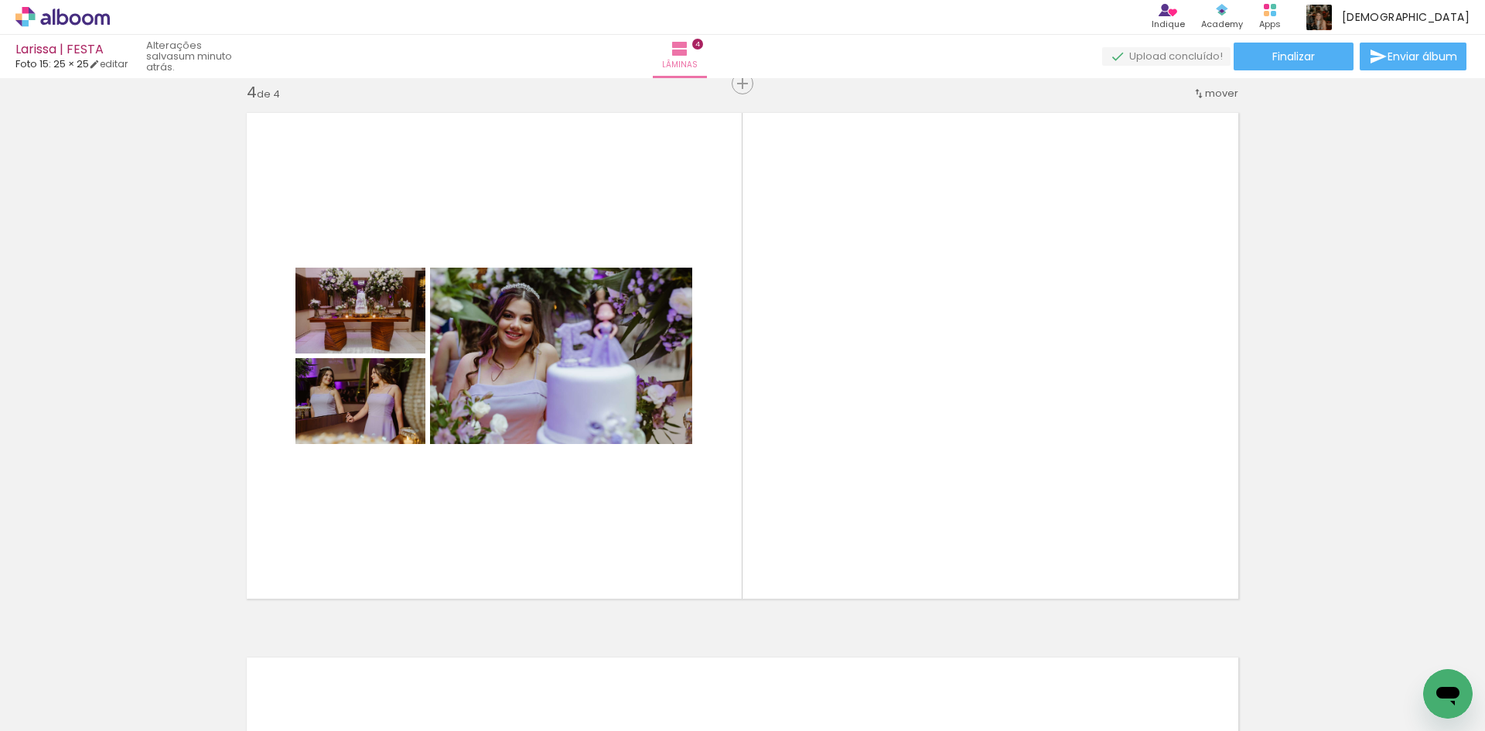
click at [1047, 690] on div at bounding box center [1045, 679] width 77 height 51
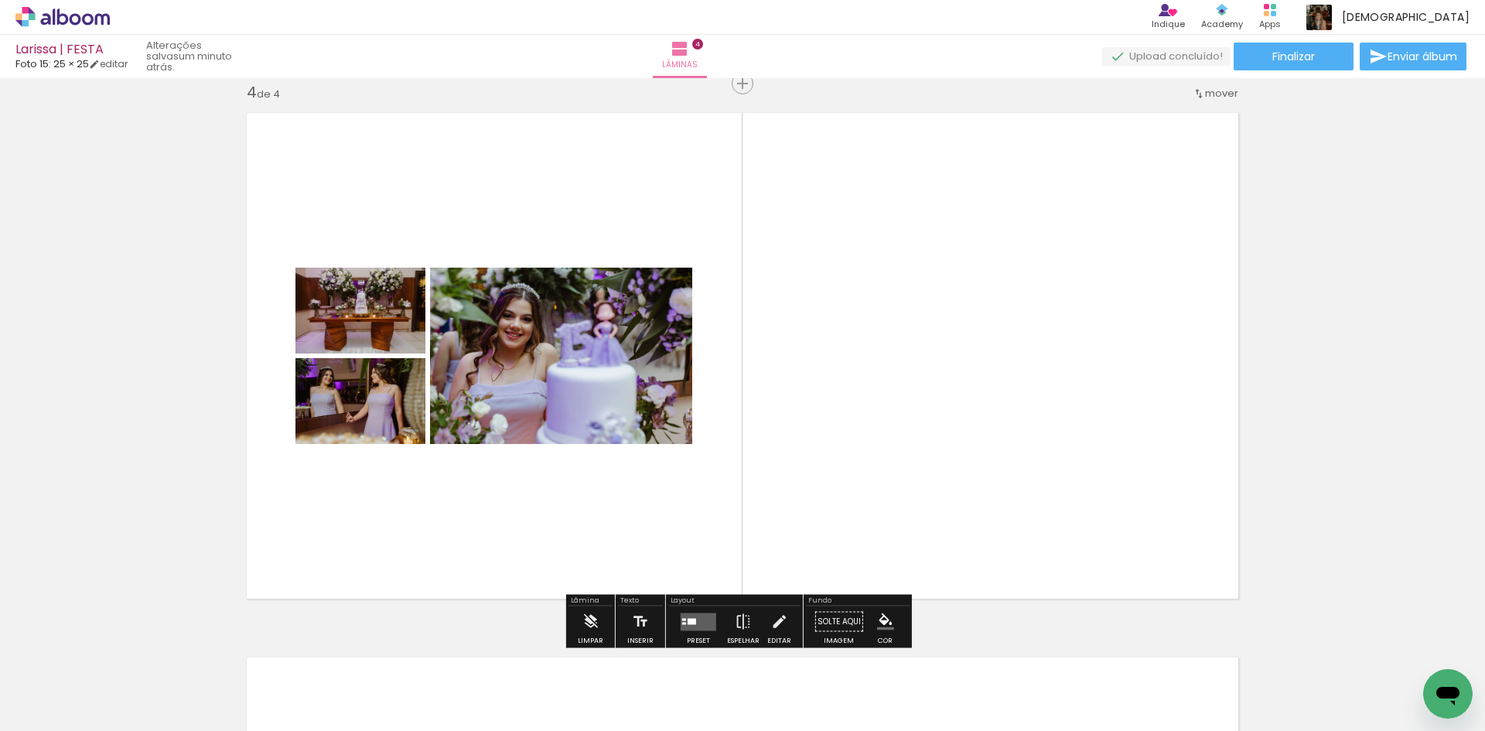
click at [689, 630] on quentale-layouter at bounding box center [699, 622] width 36 height 18
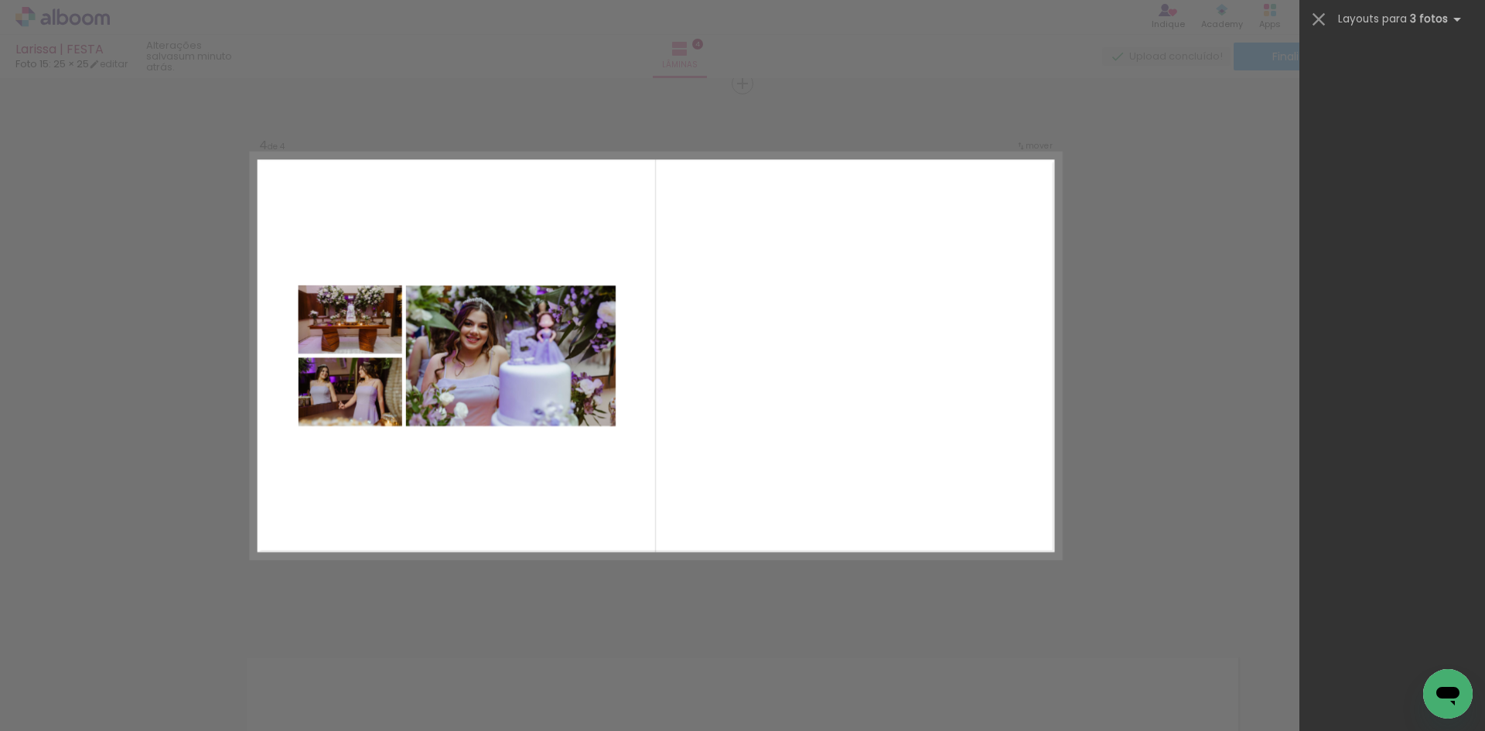
scroll to position [0, 0]
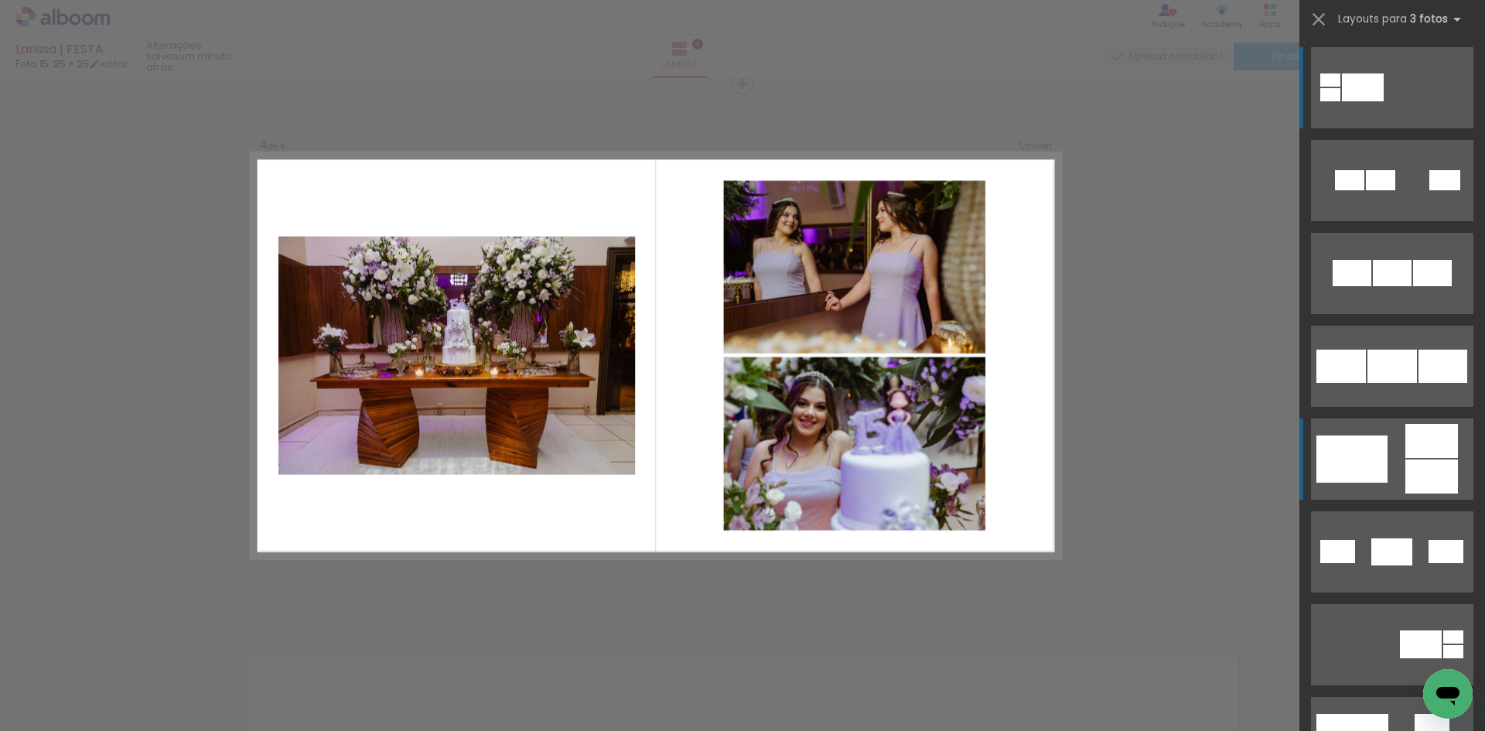
click at [1364, 485] on quentale-layouter at bounding box center [1392, 458] width 162 height 81
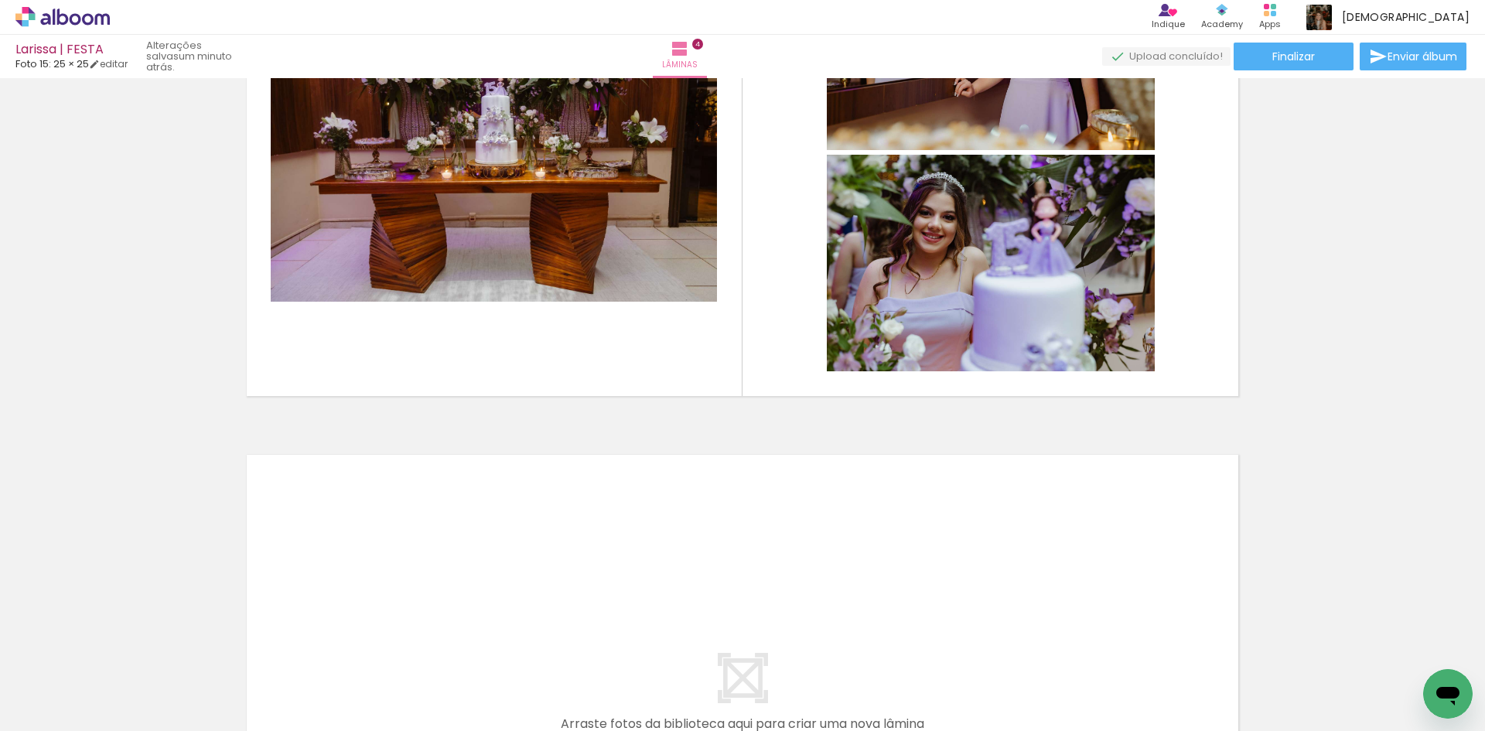
scroll to position [1886, 0]
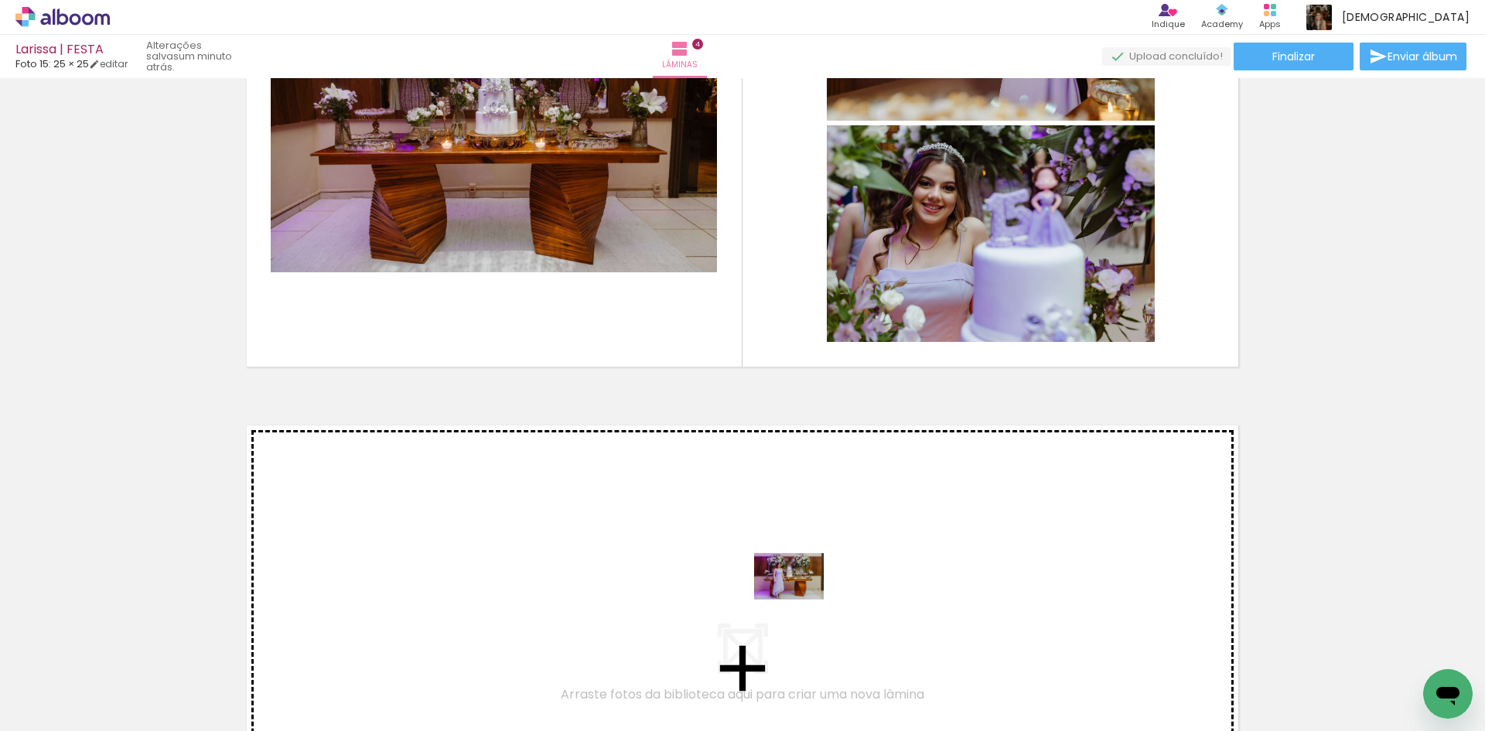
drag, startPoint x: 802, startPoint y: 681, endPoint x: 801, endPoint y: 599, distance: 81.2
click at [801, 599] on quentale-workspace at bounding box center [742, 365] width 1485 height 731
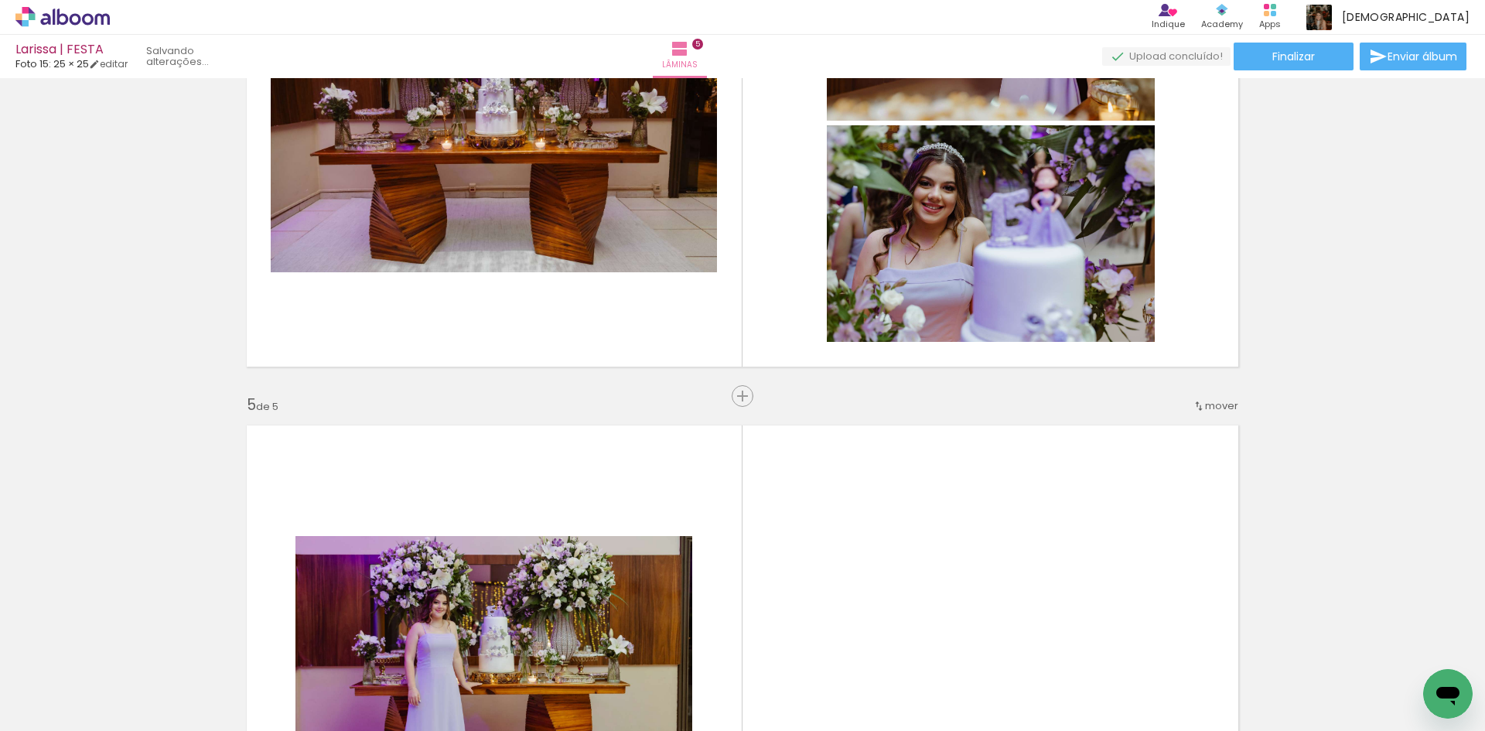
drag, startPoint x: 1057, startPoint y: 674, endPoint x: 1060, endPoint y: 586, distance: 88.2
click at [1060, 586] on quentale-workspace at bounding box center [742, 365] width 1485 height 731
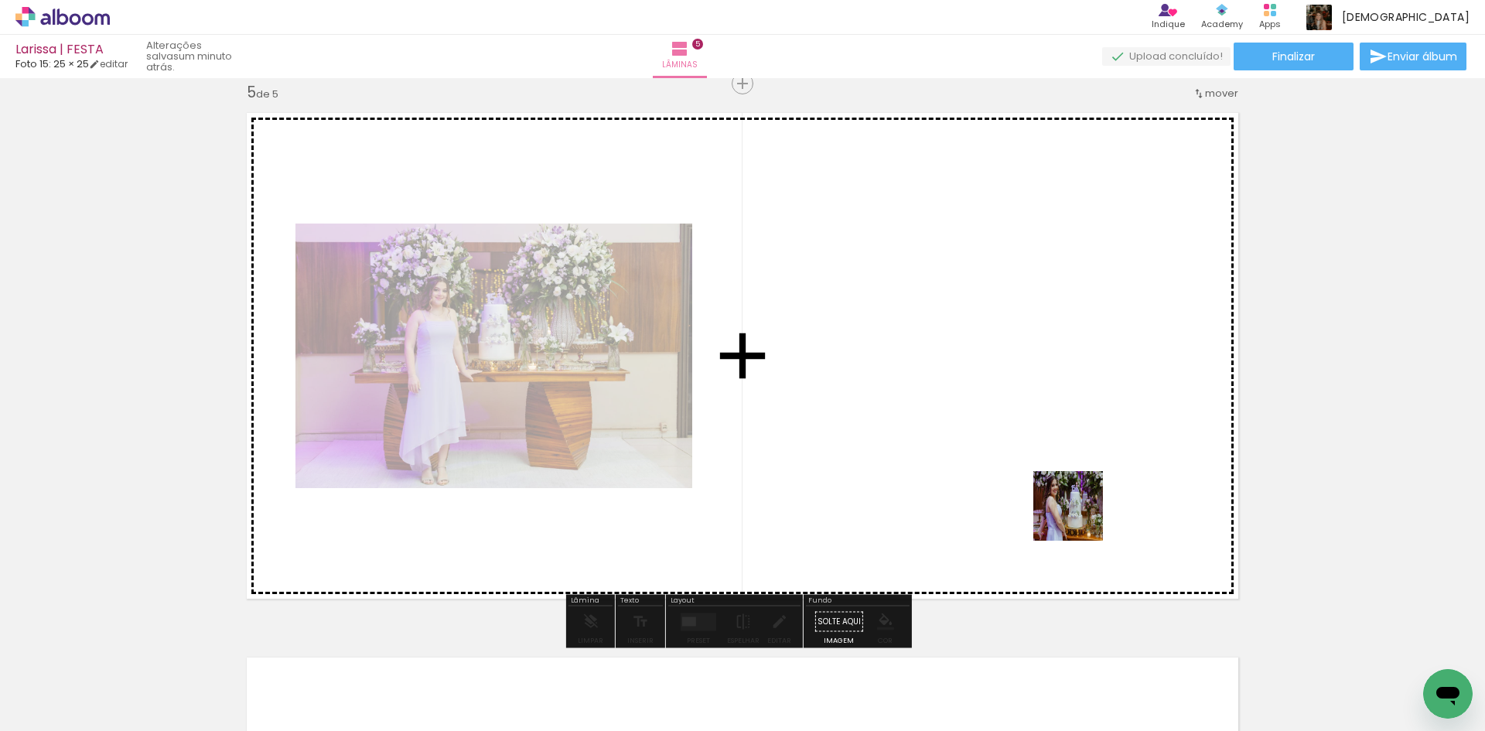
drag, startPoint x: 1058, startPoint y: 666, endPoint x: 1080, endPoint y: 517, distance: 150.1
click at [1080, 517] on quentale-workspace at bounding box center [742, 365] width 1485 height 731
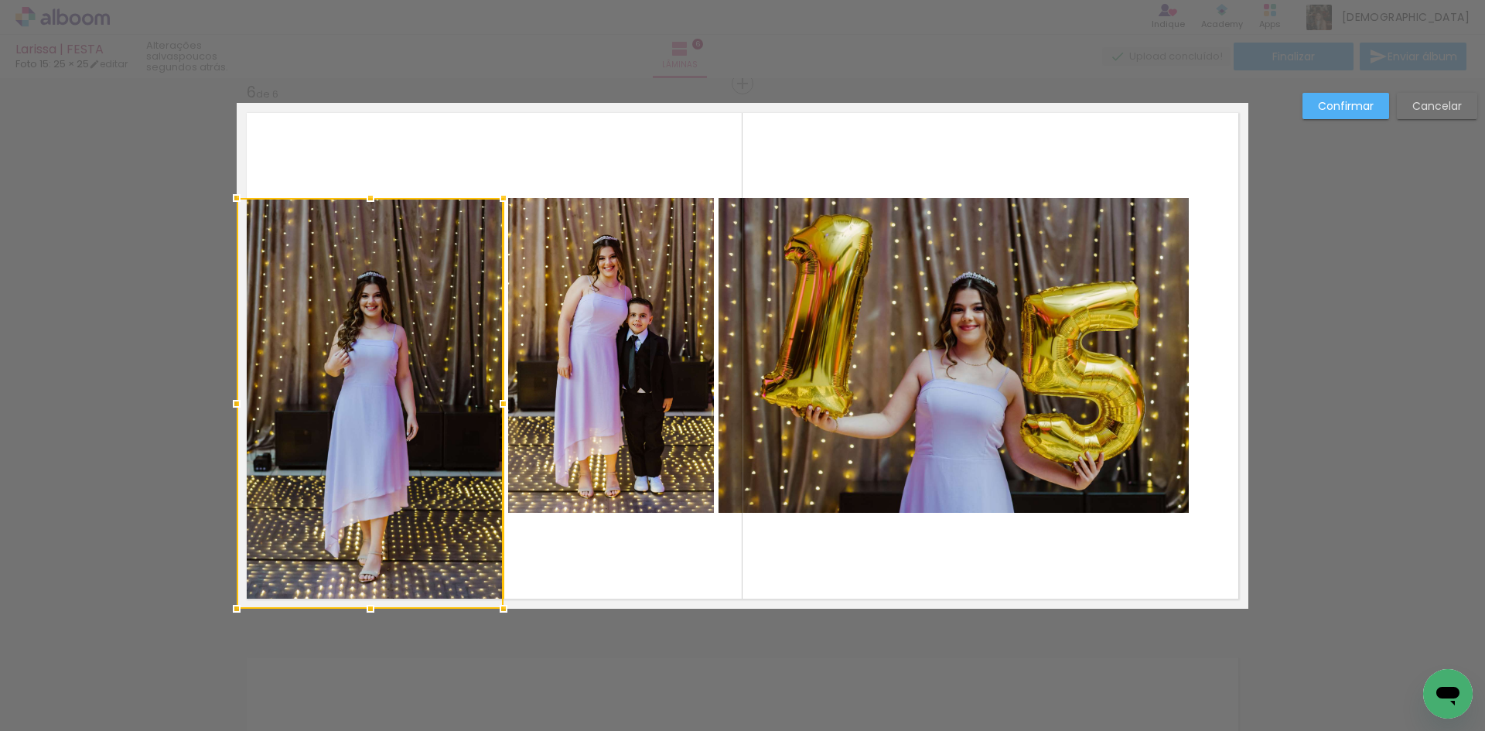
scroll to position [0, 689]
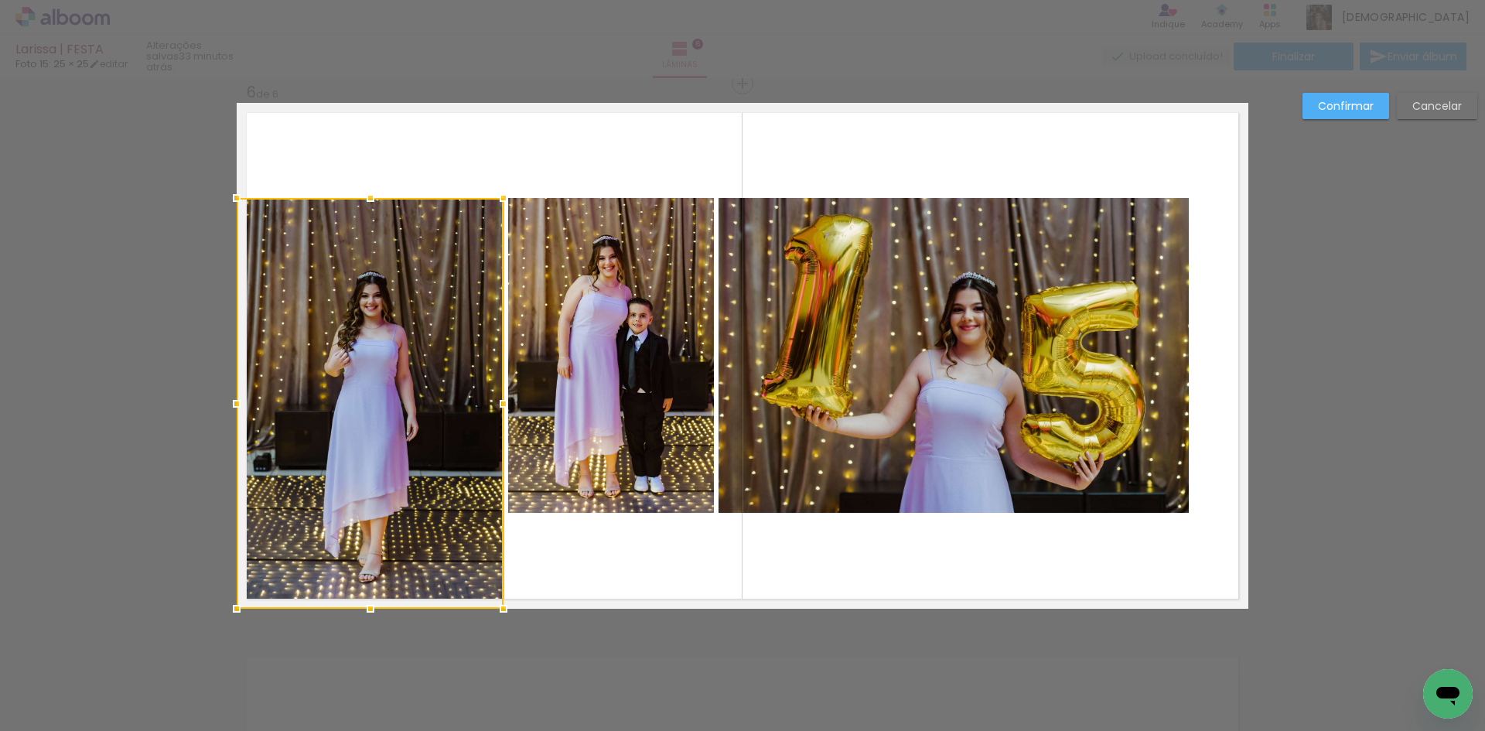
scroll to position [0, 689]
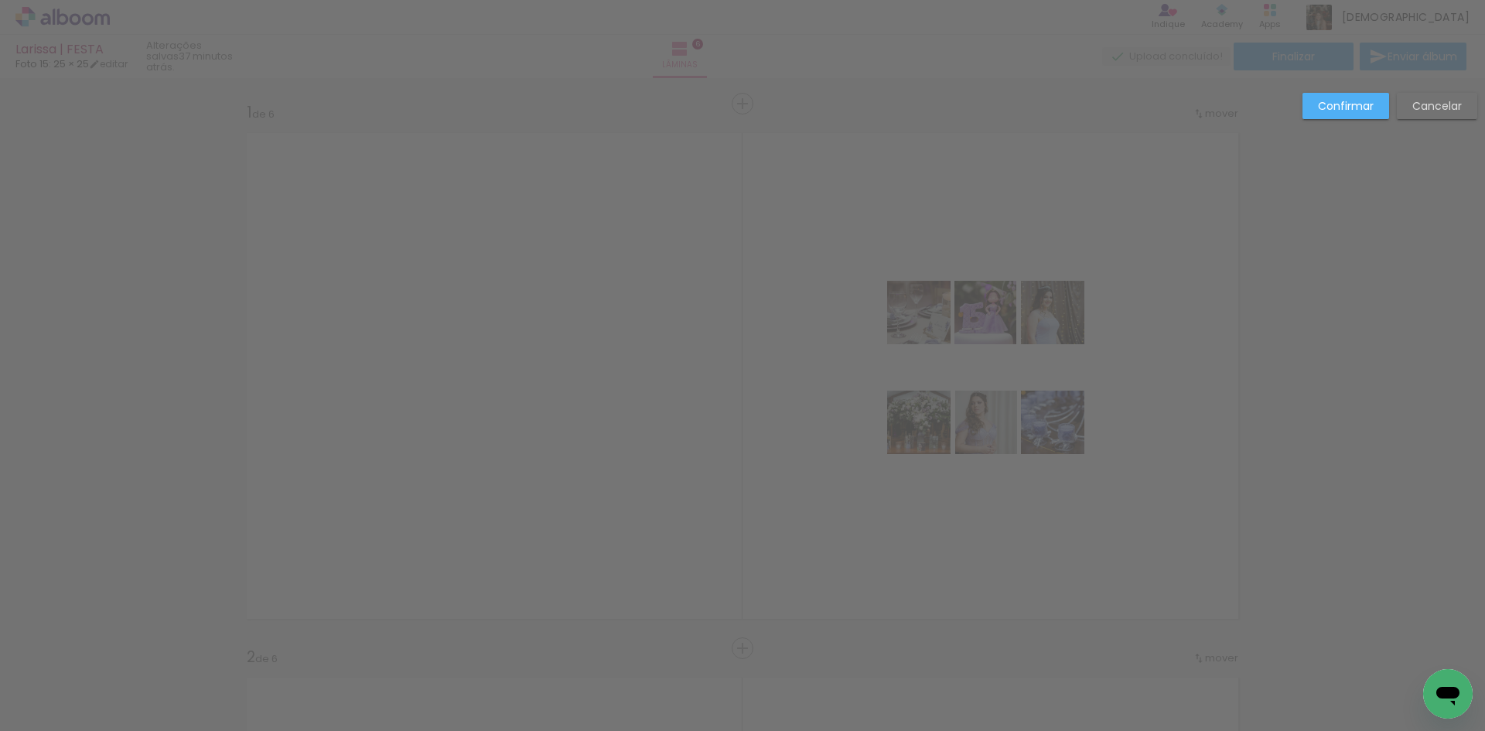
scroll to position [0, 689]
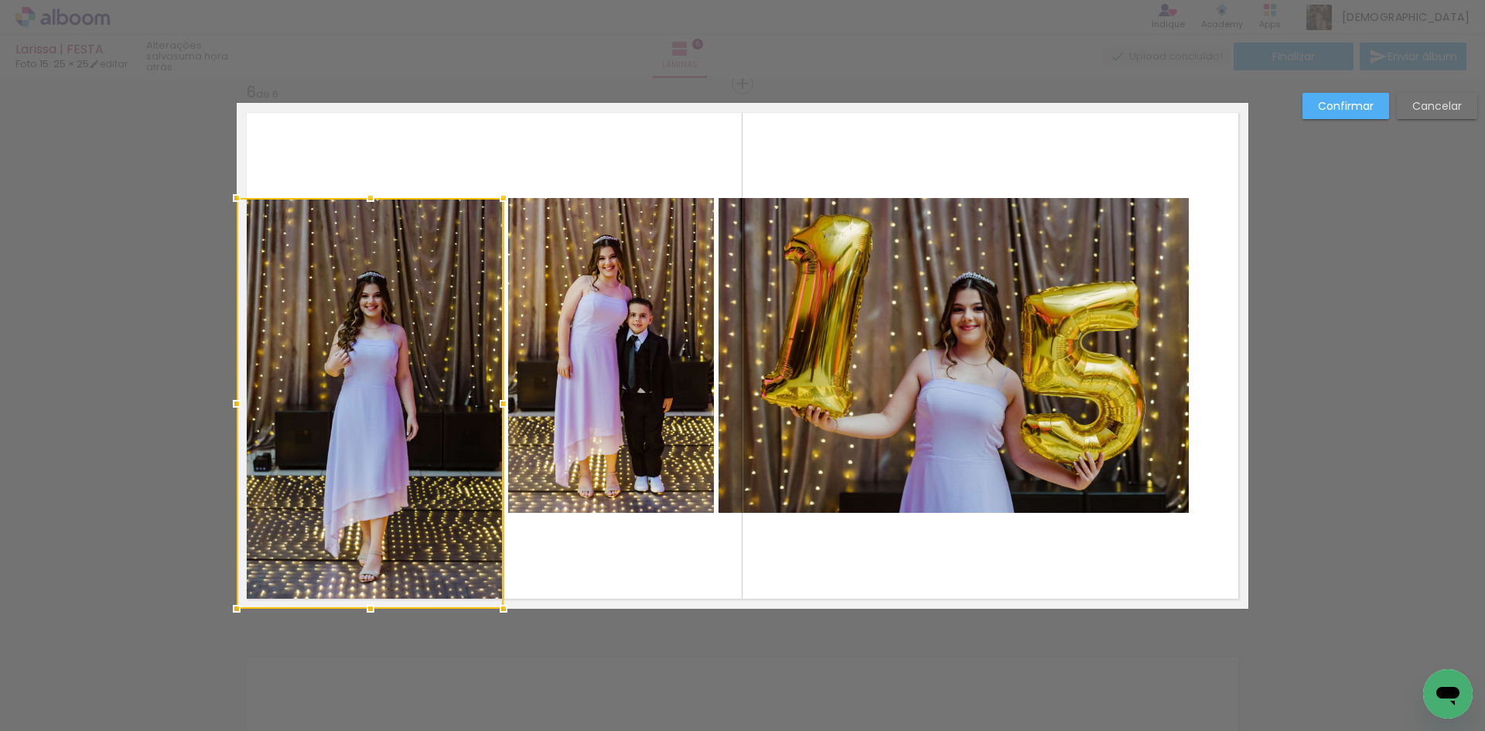
scroll to position [0, 689]
click at [377, 285] on div at bounding box center [370, 403] width 267 height 411
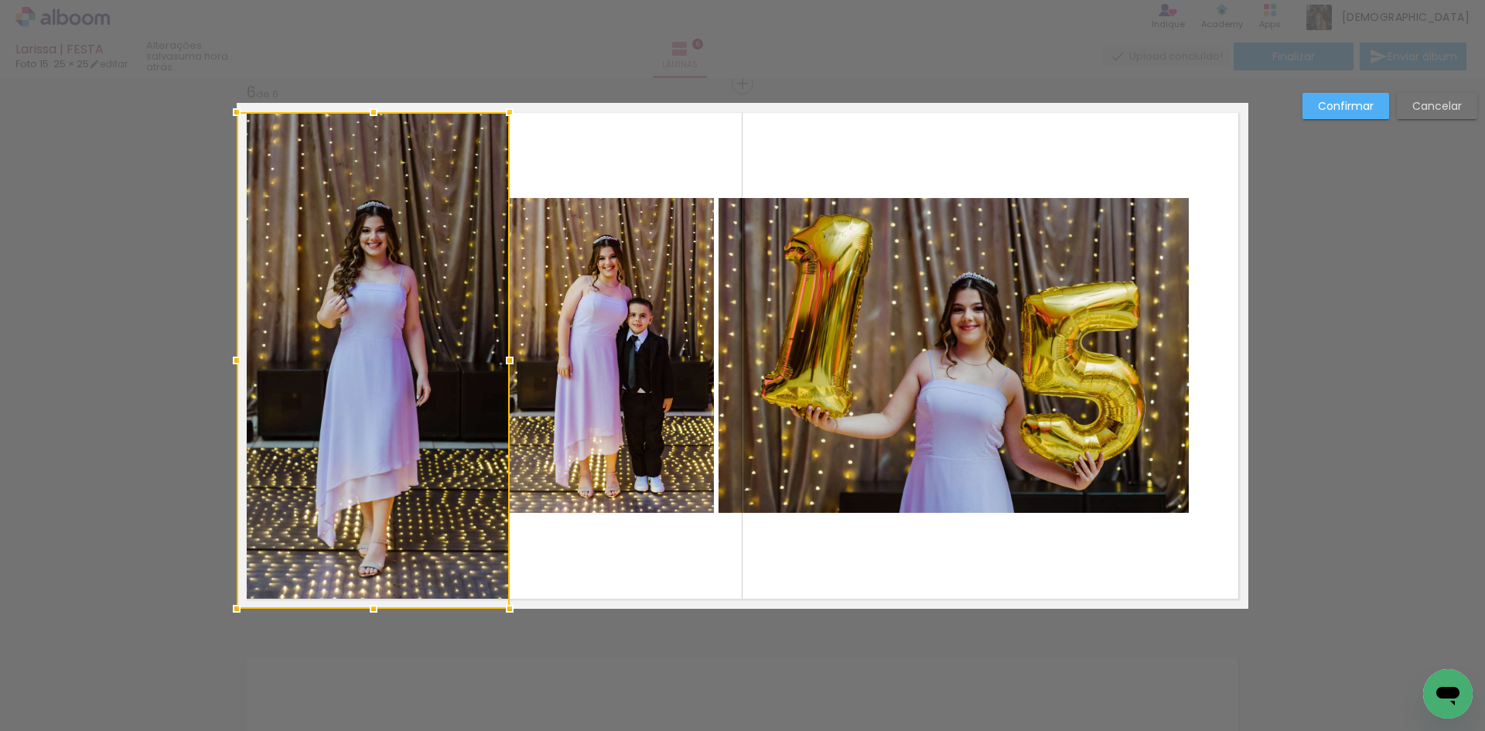
drag, startPoint x: 369, startPoint y: 196, endPoint x: 370, endPoint y: 75, distance: 120.7
click at [370, 0] on div "Larissa | FESTA Foto 15: 25 × 25 editar uma hora atrás. Lâminas 6 Finalizar Env…" at bounding box center [742, 0] width 1485 height 0
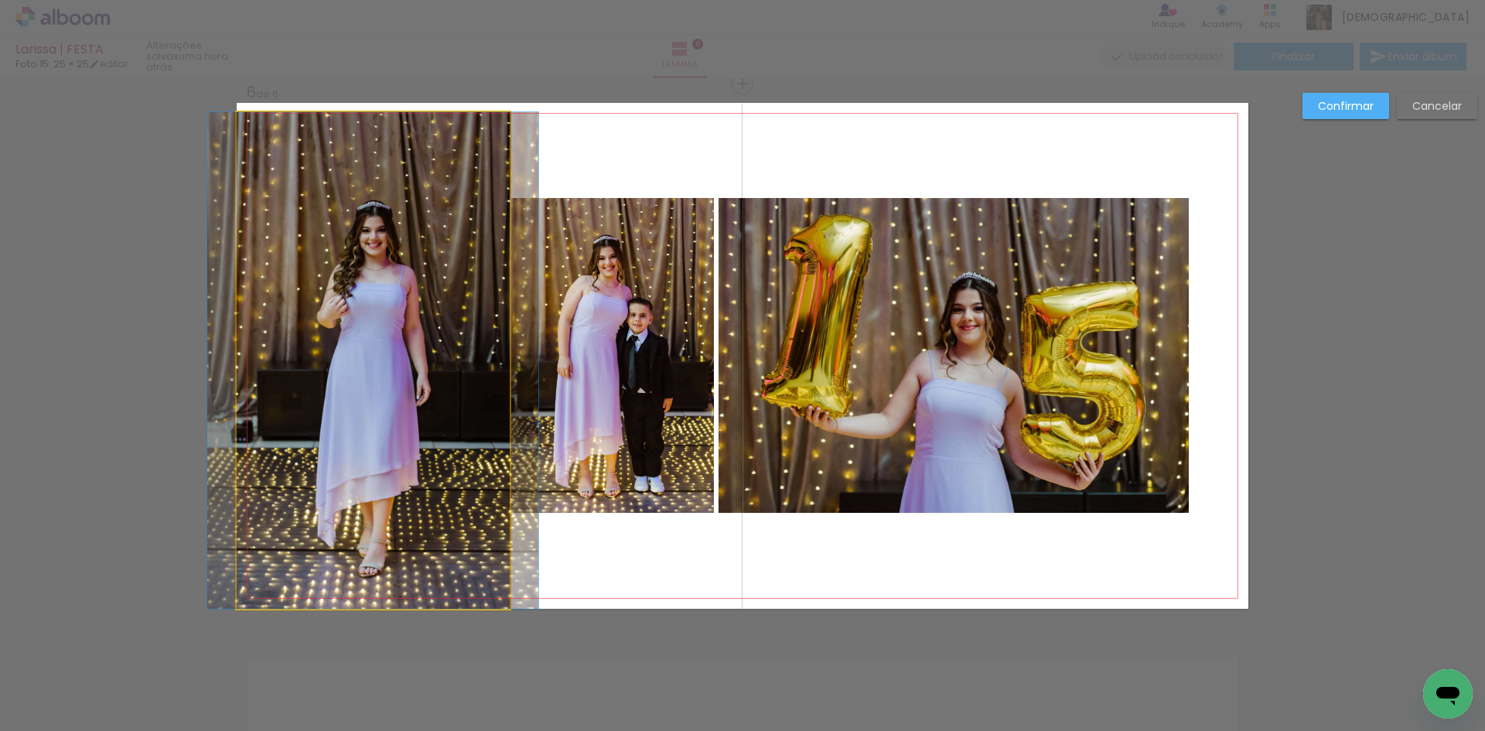
click at [374, 166] on quentale-photo at bounding box center [373, 360] width 273 height 497
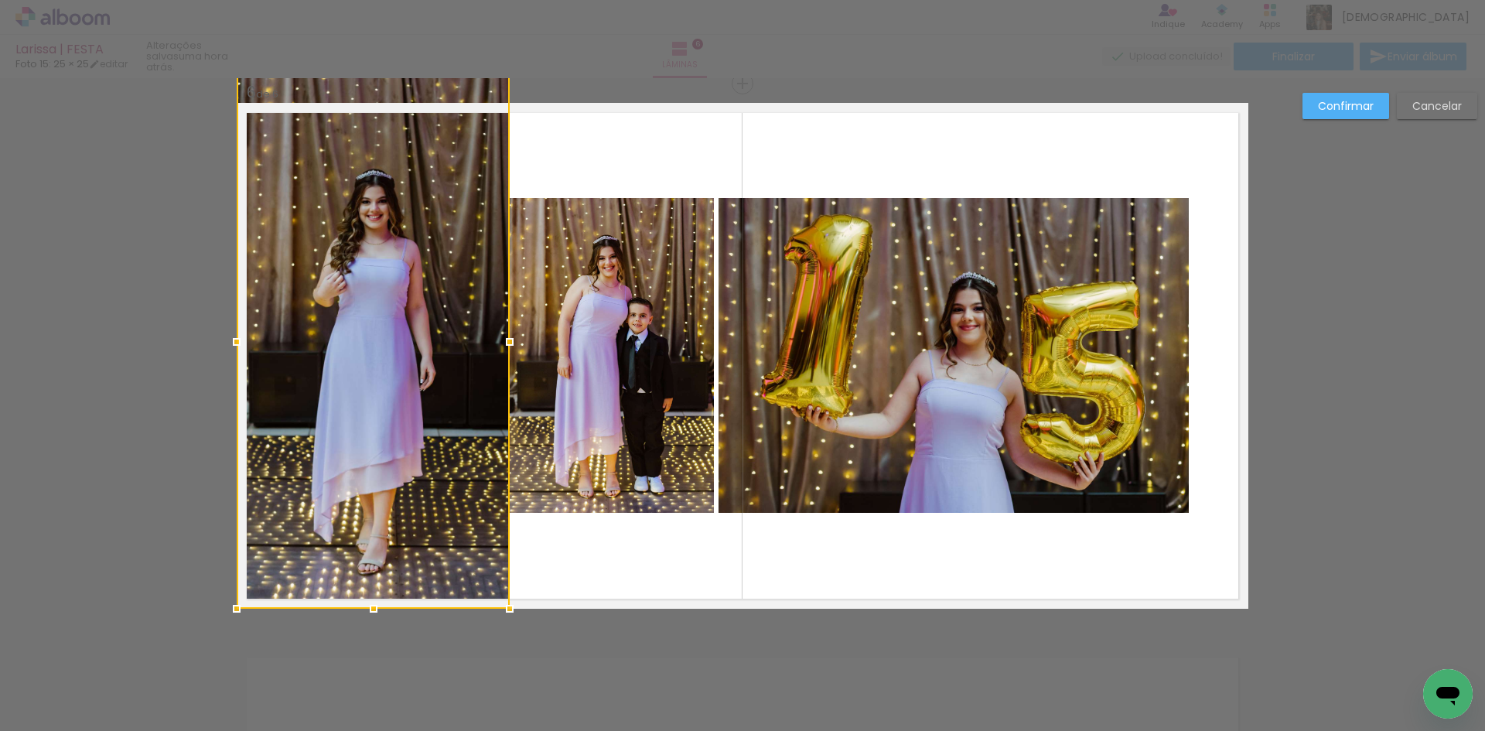
drag, startPoint x: 362, startPoint y: 113, endPoint x: 362, endPoint y: 88, distance: 24.8
click at [362, 88] on div at bounding box center [373, 74] width 31 height 31
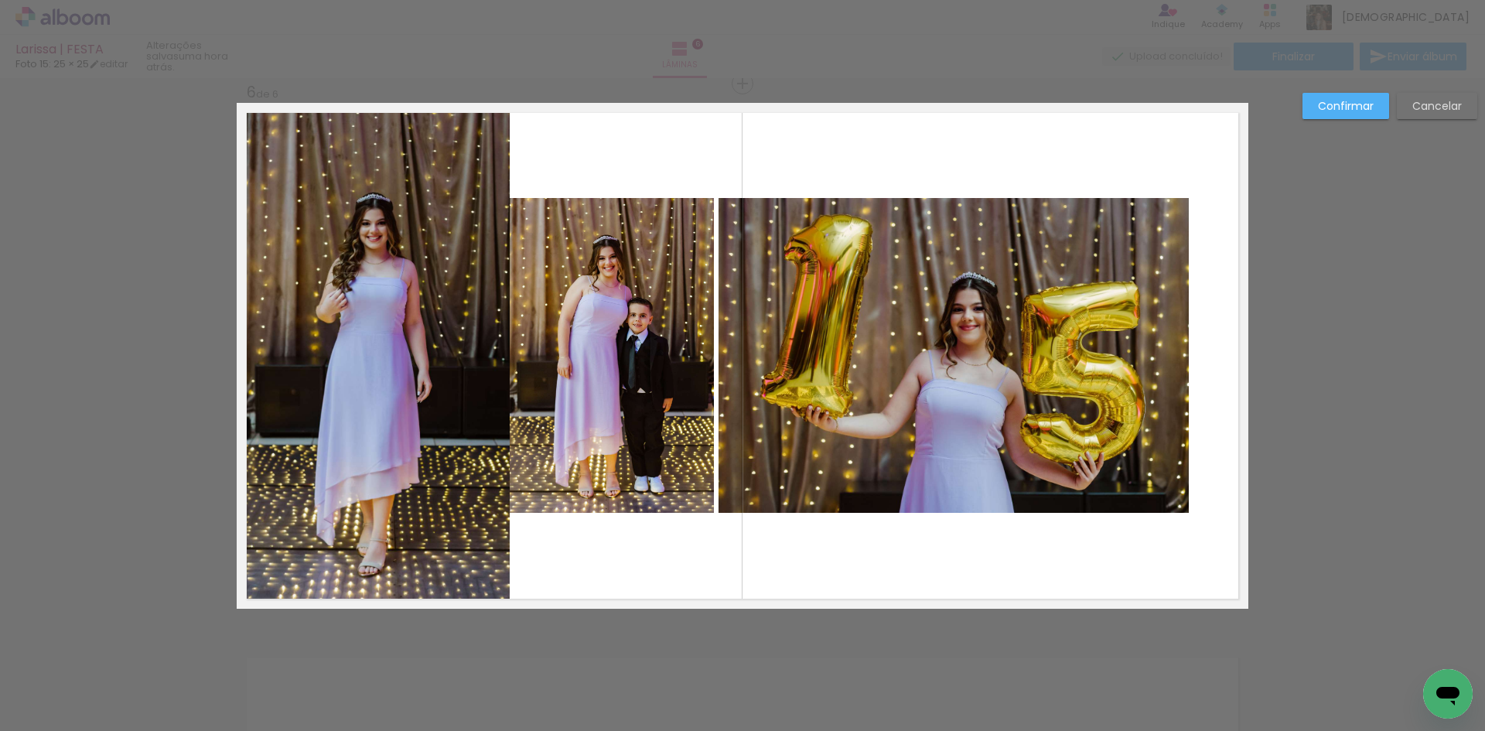
click at [429, 353] on quentale-photo at bounding box center [373, 356] width 273 height 506
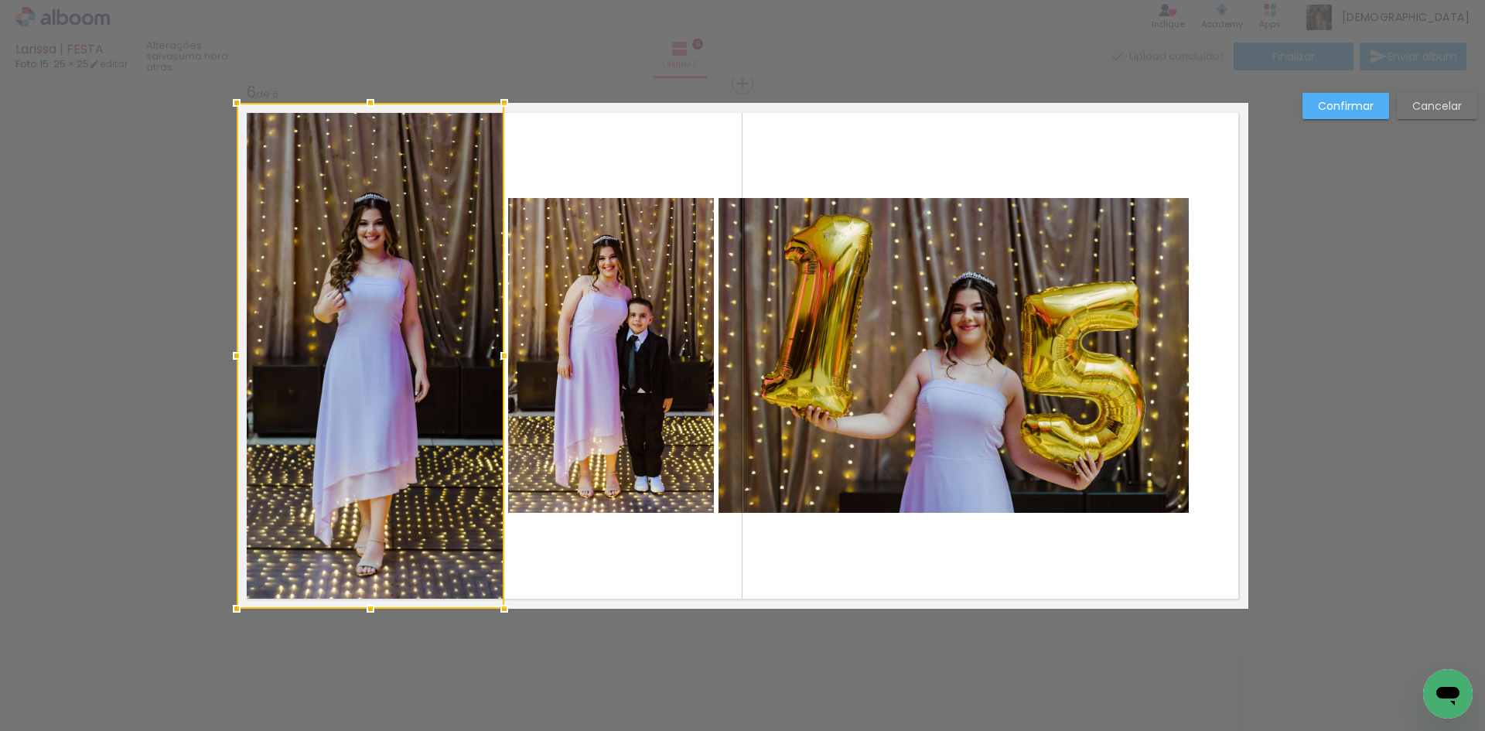
click at [497, 357] on div at bounding box center [504, 355] width 31 height 31
click at [0, 0] on slot "Confirmar" at bounding box center [0, 0] width 0 height 0
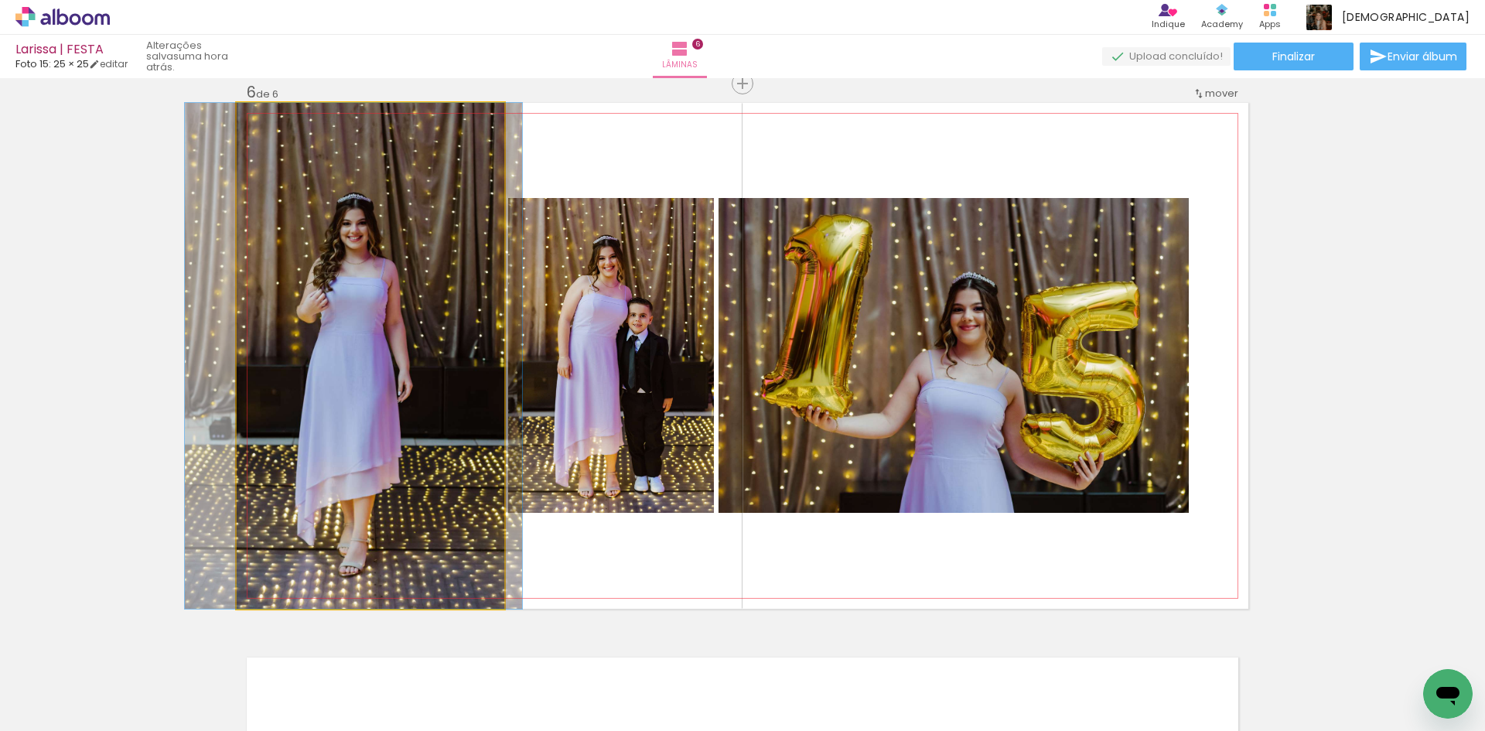
drag, startPoint x: 439, startPoint y: 408, endPoint x: 422, endPoint y: 412, distance: 17.5
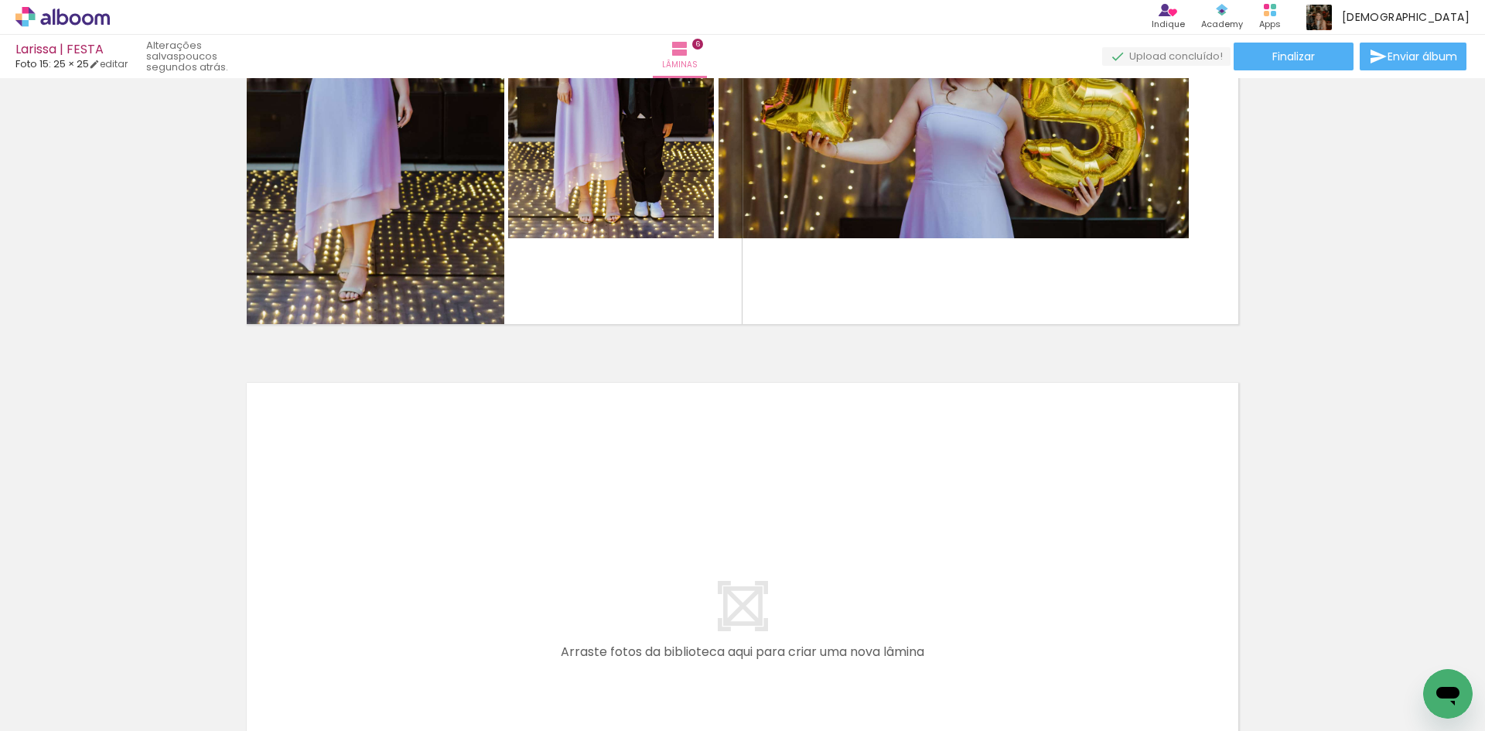
scroll to position [3052, 0]
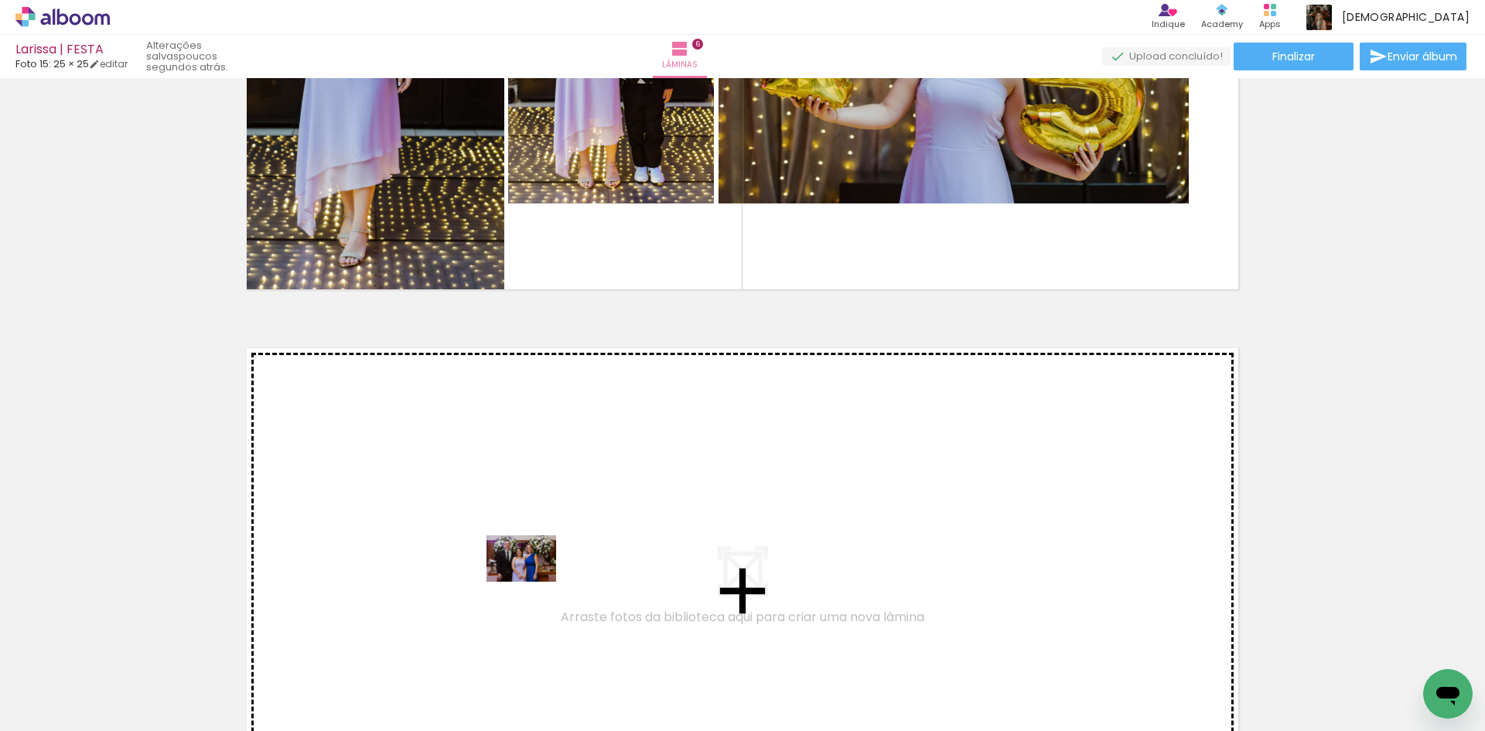
drag, startPoint x: 512, startPoint y: 685, endPoint x: 533, endPoint y: 582, distance: 105.0
click at [533, 582] on quentale-workspace at bounding box center [742, 365] width 1485 height 731
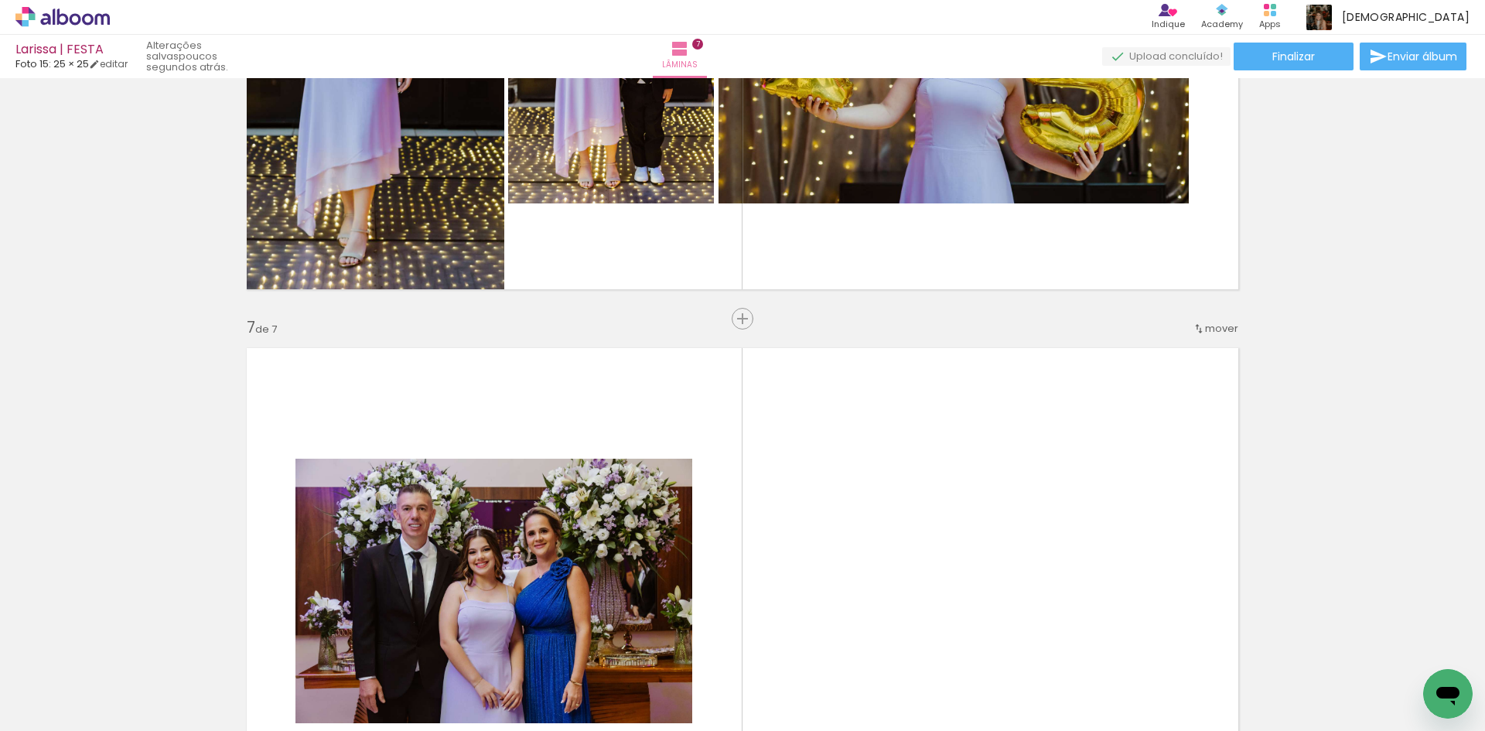
scroll to position [3287, 0]
